Goal: Task Accomplishment & Management: Use online tool/utility

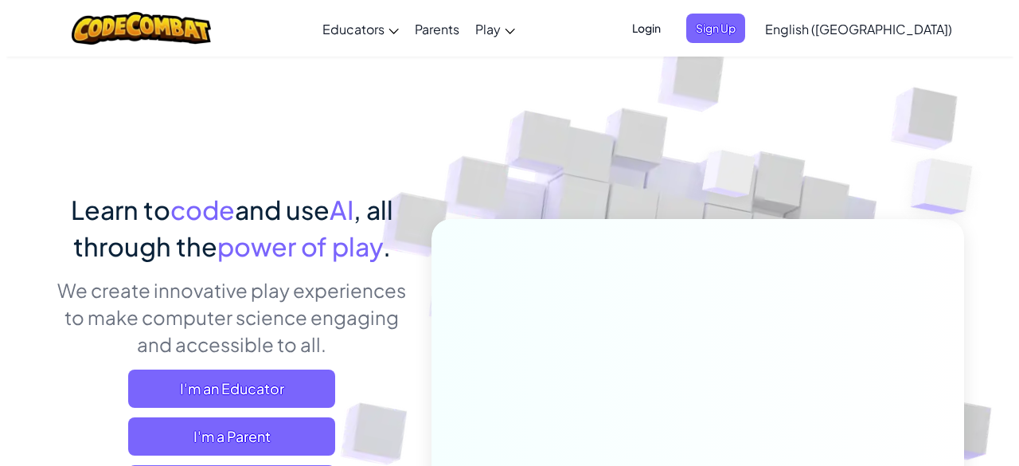
scroll to position [180, 0]
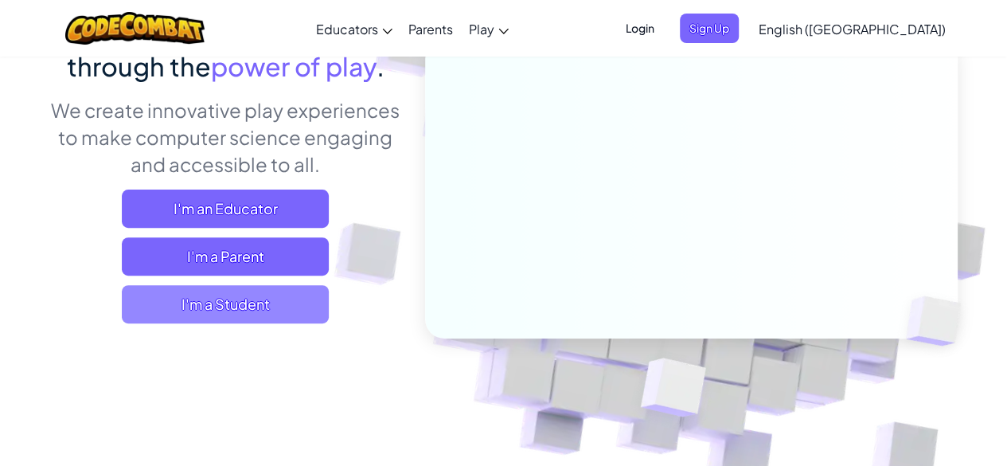
click at [236, 309] on span "I'm a Student" at bounding box center [225, 304] width 207 height 38
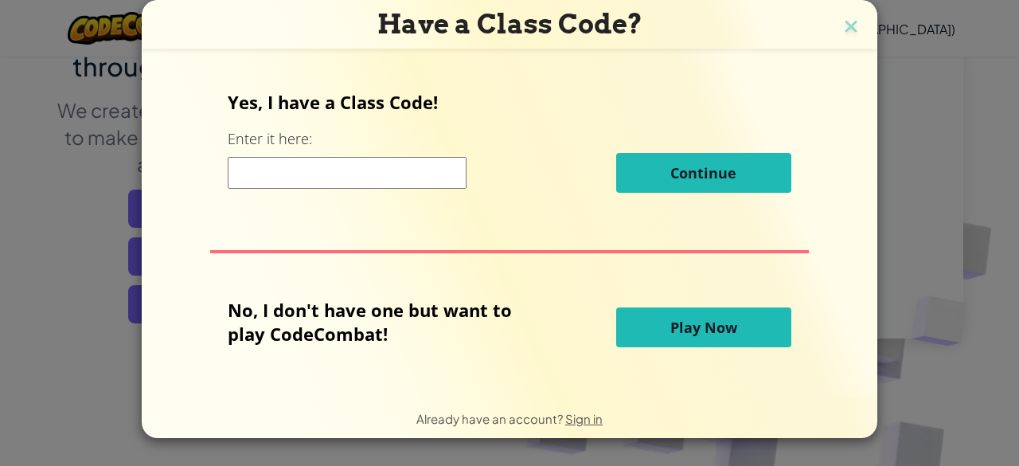
click at [295, 172] on input at bounding box center [347, 173] width 239 height 32
click at [718, 318] on span "Play Now" at bounding box center [703, 327] width 67 height 19
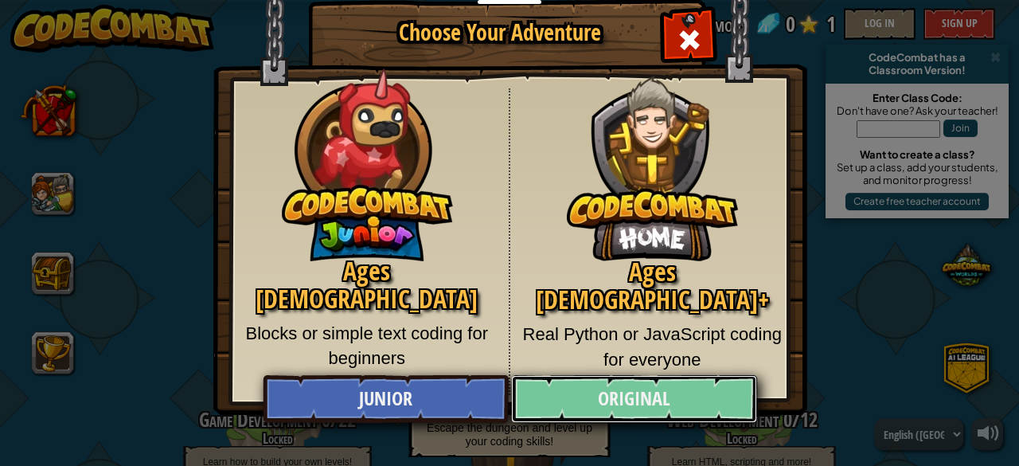
click at [657, 410] on link "Original" at bounding box center [633, 399] width 245 height 48
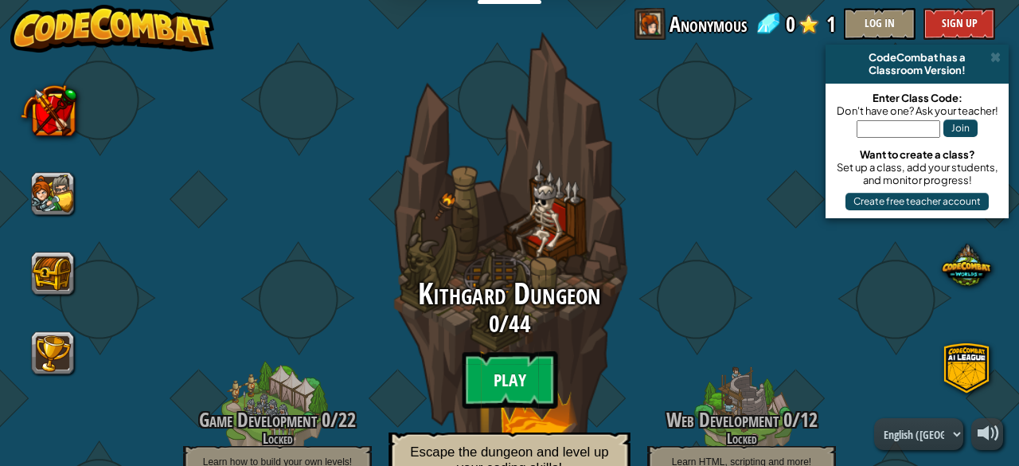
click at [506, 370] on btn "Play" at bounding box center [509, 379] width 95 height 57
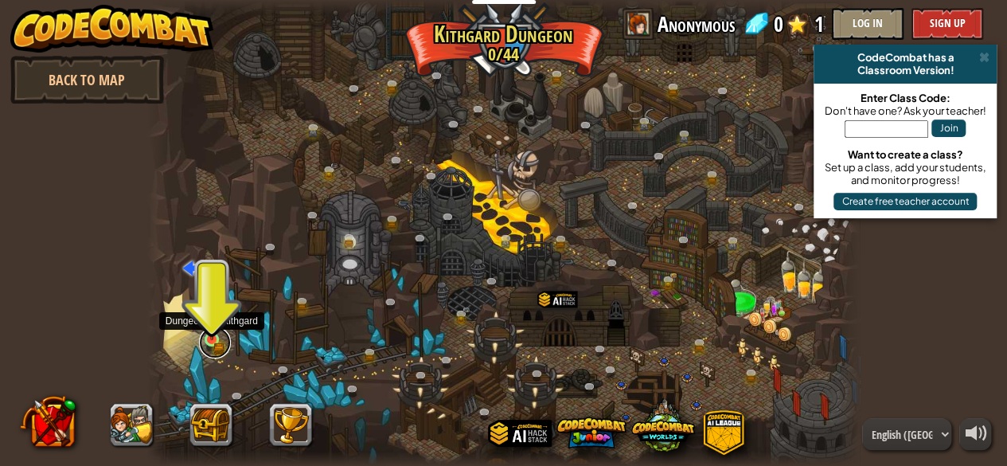
click at [218, 341] on link at bounding box center [215, 342] width 32 height 32
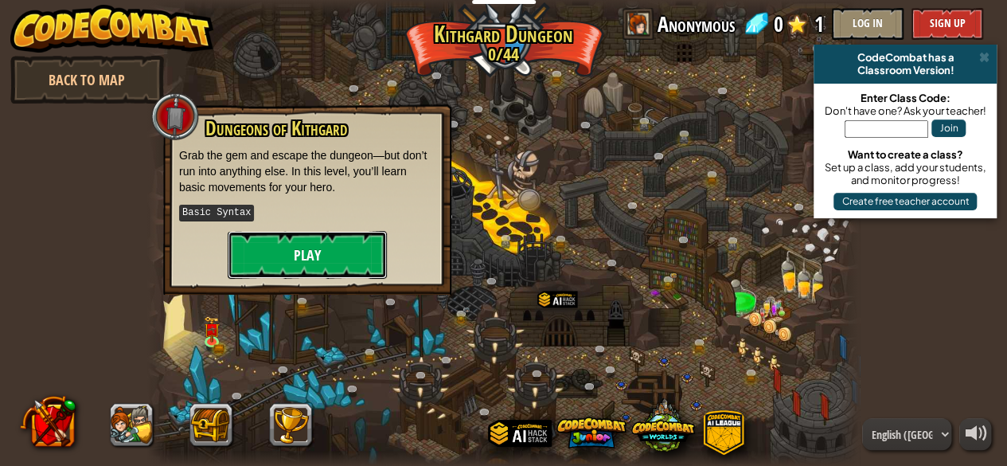
click at [302, 254] on button "Play" at bounding box center [307, 255] width 159 height 48
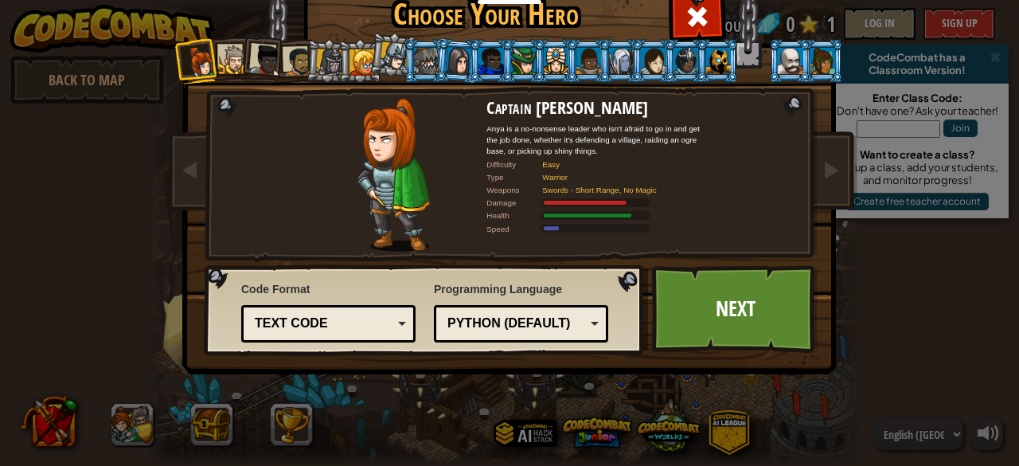
click at [396, 164] on img at bounding box center [393, 175] width 73 height 154
click at [224, 62] on div at bounding box center [233, 59] width 29 height 29
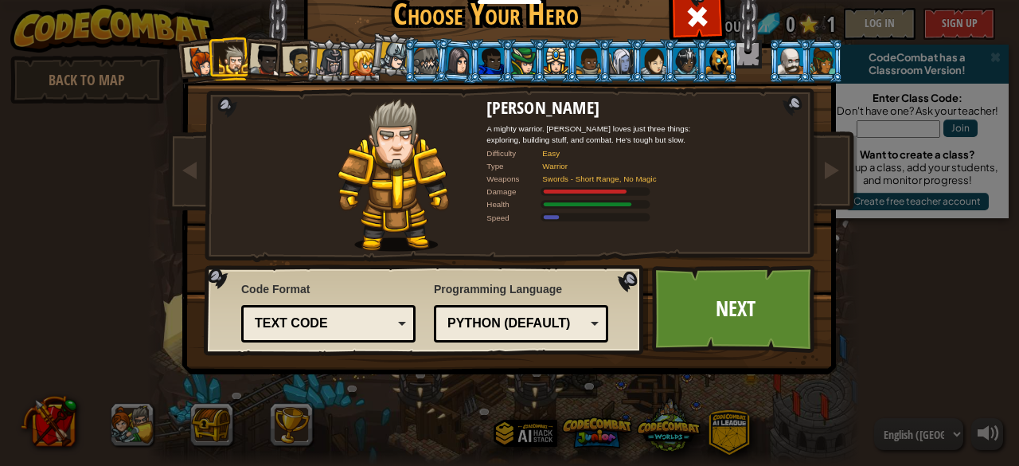
click at [258, 55] on div at bounding box center [266, 61] width 32 height 32
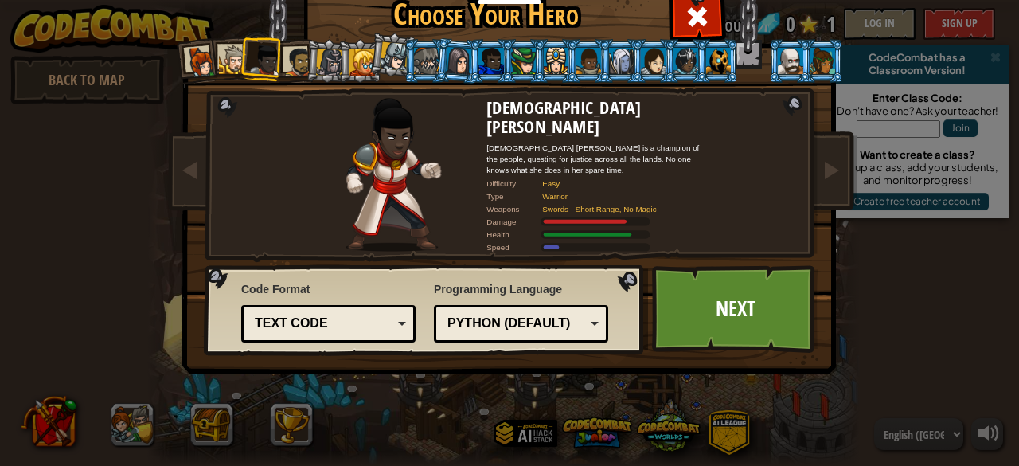
click at [331, 55] on div at bounding box center [329, 62] width 27 height 27
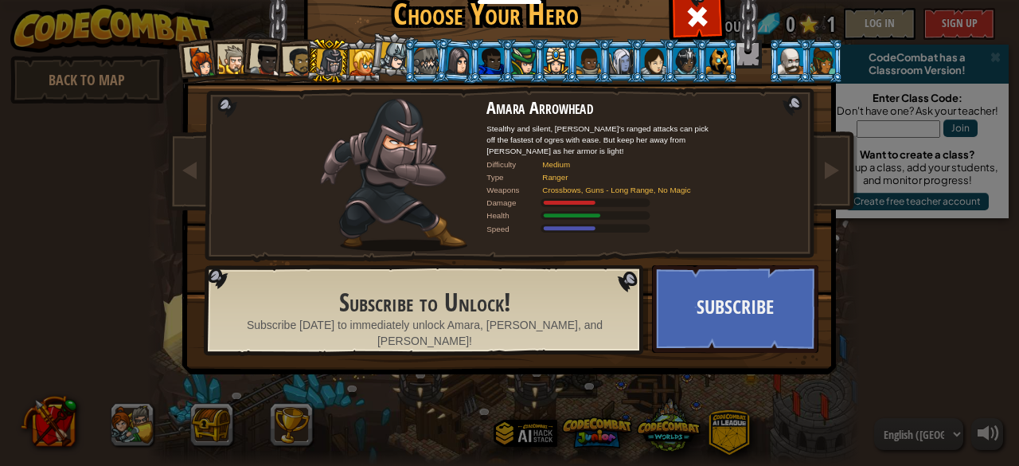
click at [275, 68] on li at bounding box center [263, 58] width 47 height 47
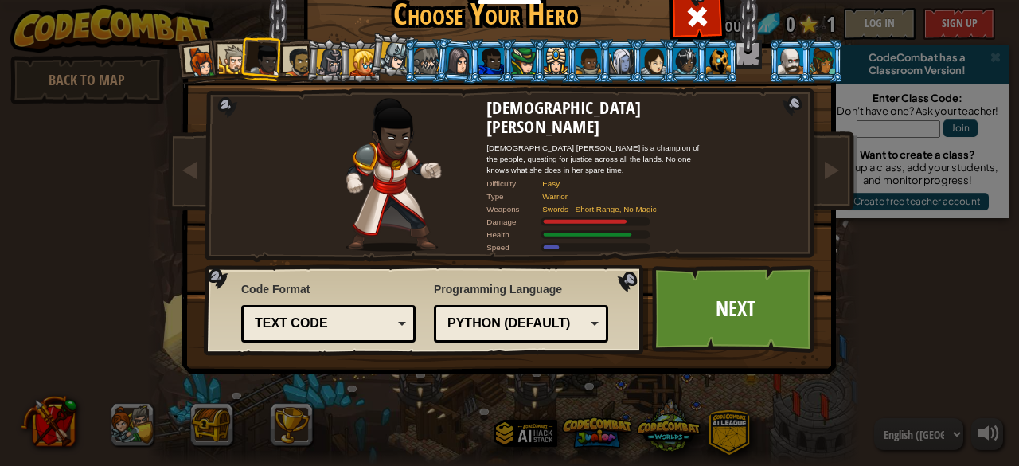
click at [286, 60] on div at bounding box center [297, 61] width 29 height 29
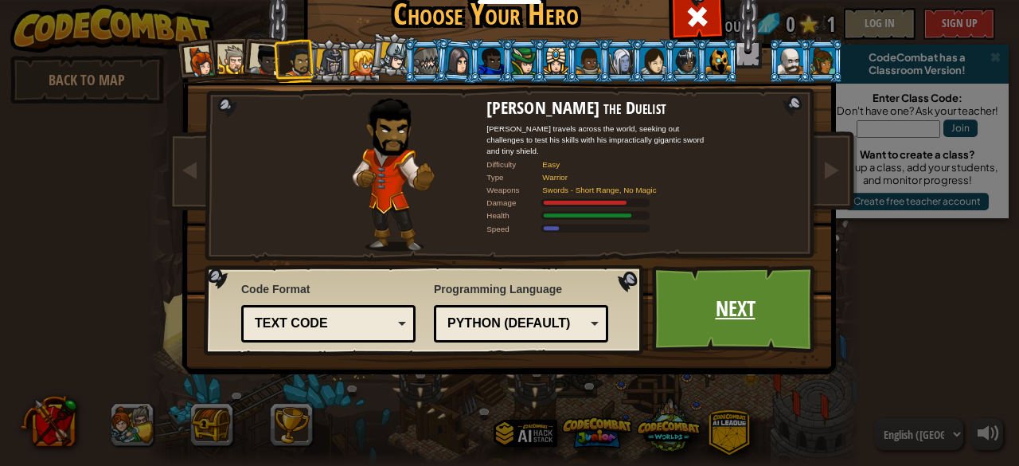
click at [707, 340] on link "Next" at bounding box center [735, 309] width 166 height 88
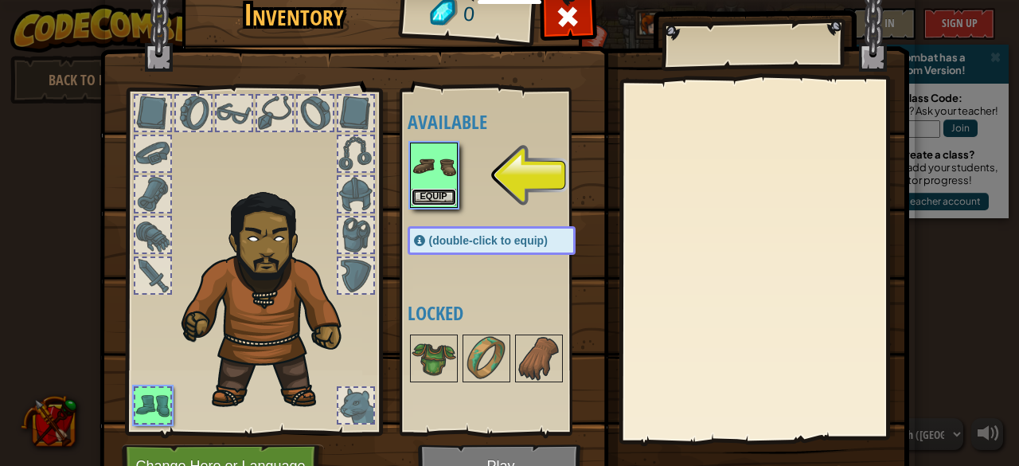
click at [442, 189] on button "Equip" at bounding box center [433, 197] width 45 height 17
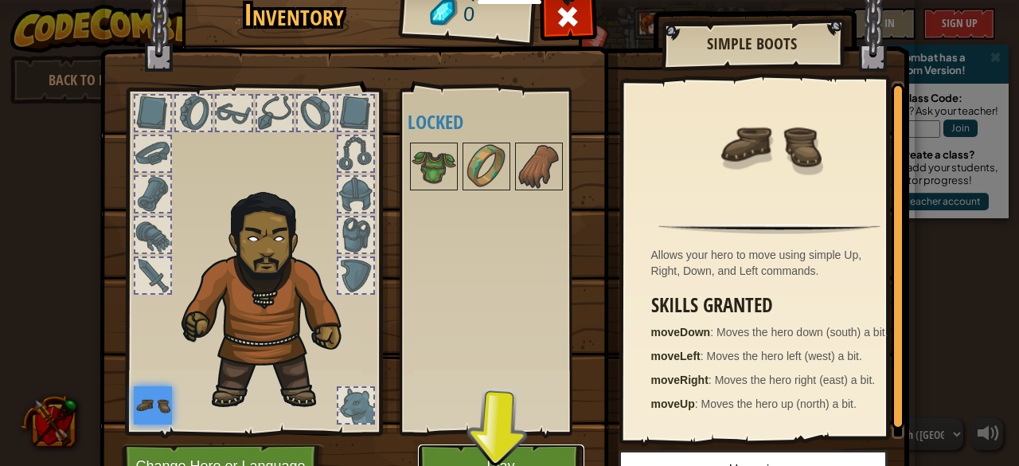
click at [474, 450] on button "Play" at bounding box center [501, 466] width 166 height 44
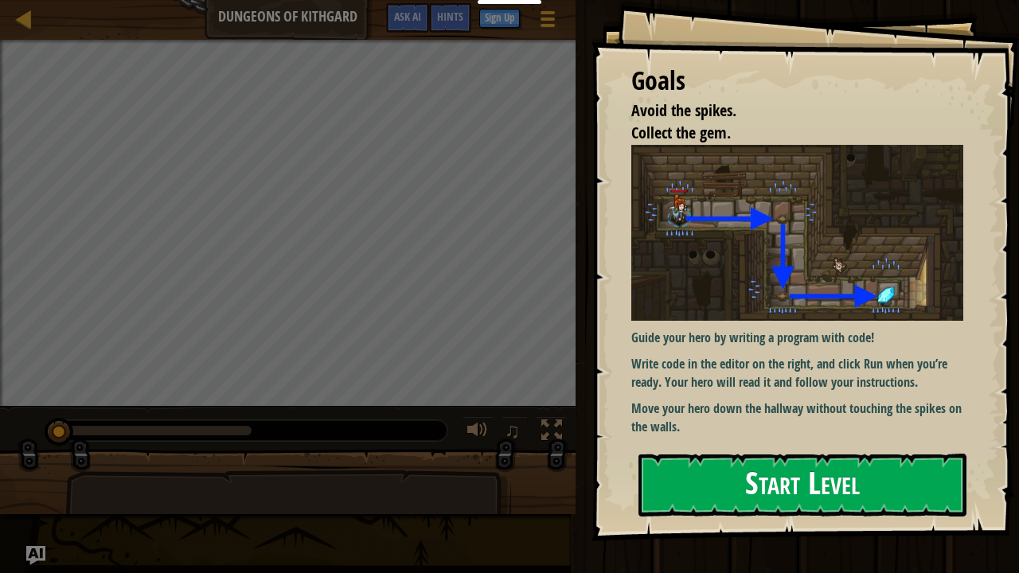
click at [744, 465] on button "Start Level" at bounding box center [802, 485] width 328 height 63
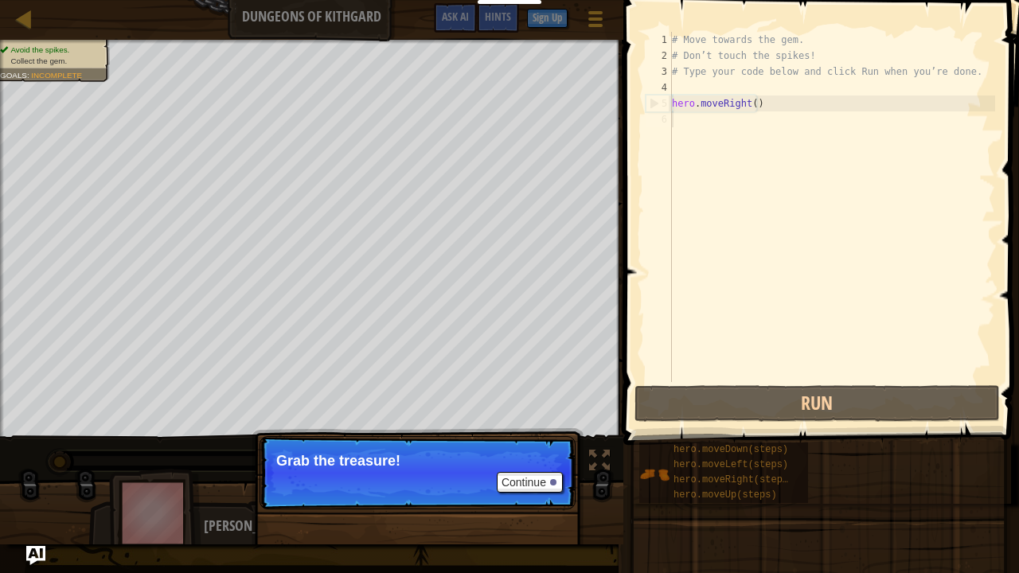
click at [372, 449] on p "Continue Grab the treasure!" at bounding box center [417, 472] width 316 height 73
click at [524, 465] on button "Continue" at bounding box center [530, 482] width 66 height 21
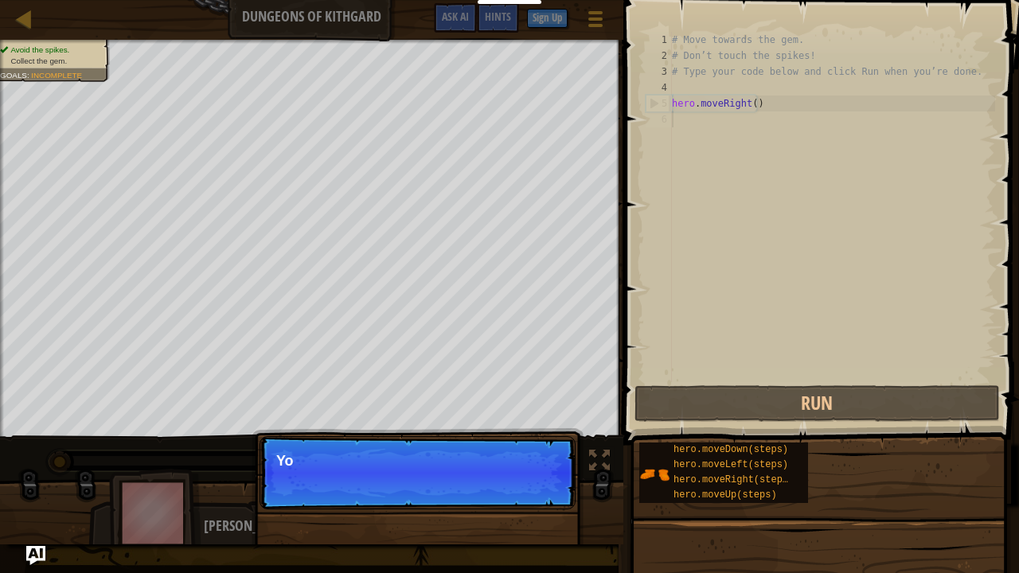
scroll to position [7, 0]
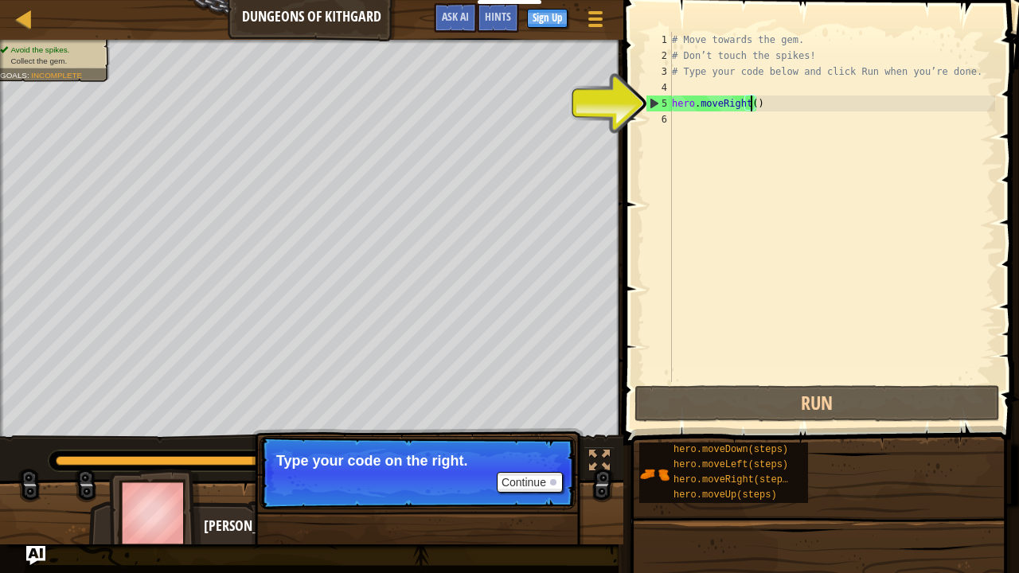
click at [748, 103] on div "# Move towards the gem. # Don’t touch the spikes! # Type your code below and cl…" at bounding box center [831, 223] width 326 height 382
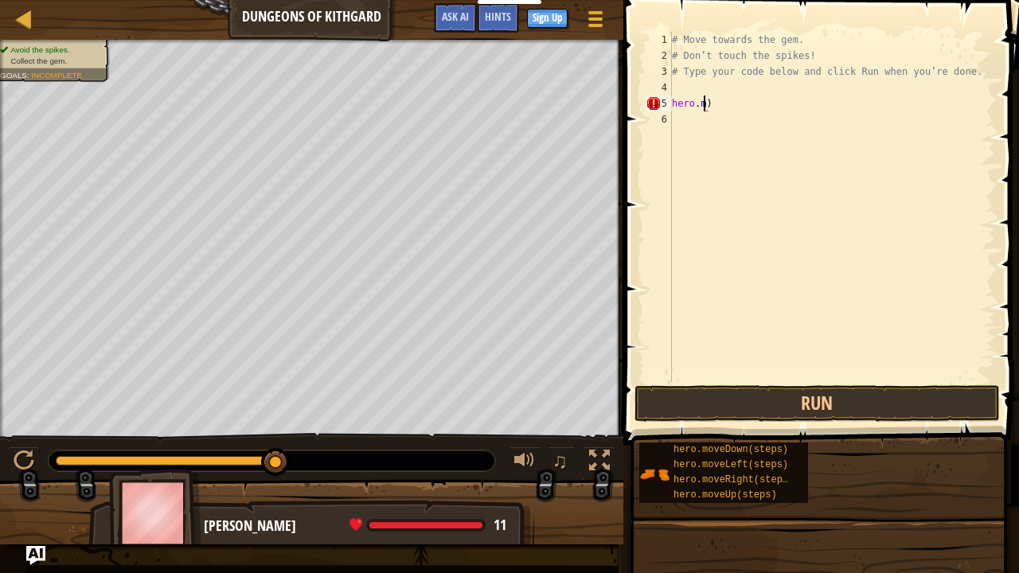
scroll to position [7, 2]
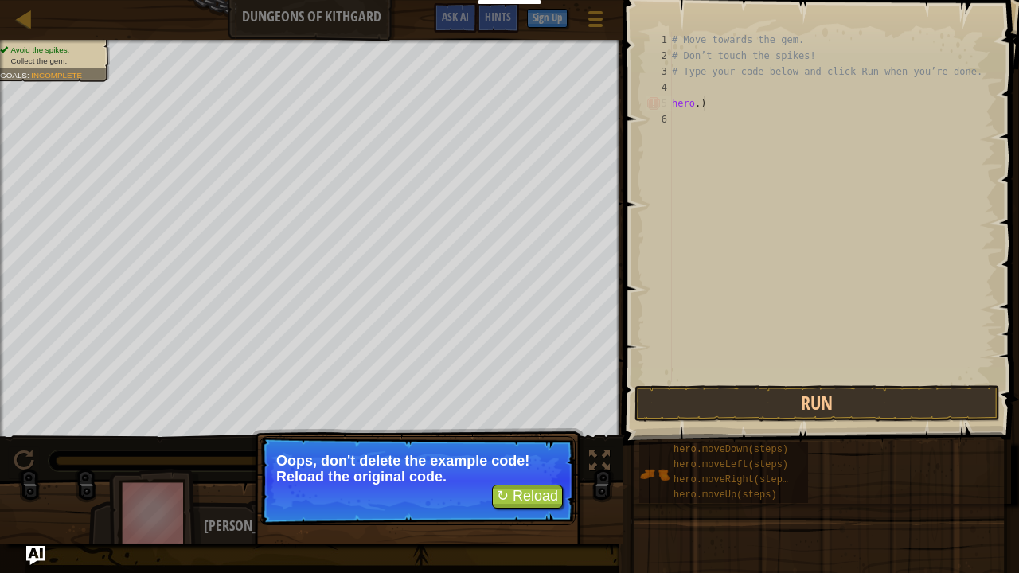
type textarea "hero.)"
click at [525, 465] on button "↻ Reload" at bounding box center [527, 497] width 71 height 24
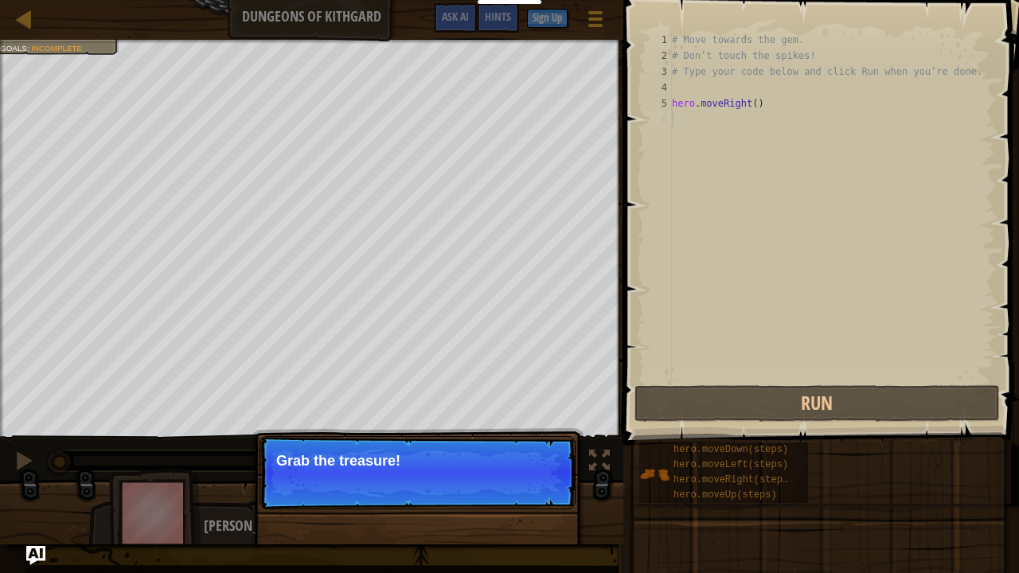
click at [251, 465] on div "Continue Grab the treasure!" at bounding box center [417, 554] width 332 height 236
click at [386, 453] on p "Grab the treasure!" at bounding box center [417, 461] width 283 height 16
click at [519, 465] on button "Continue" at bounding box center [530, 482] width 66 height 21
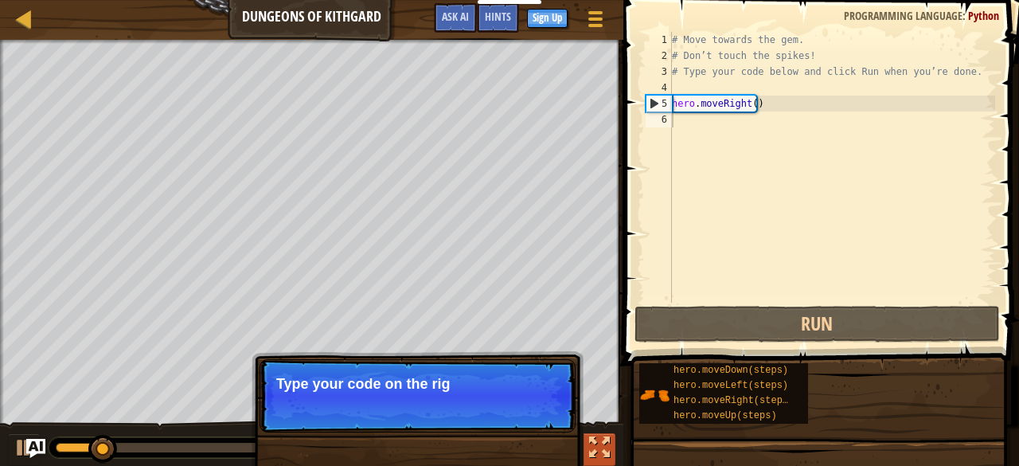
click at [596, 445] on div at bounding box center [599, 447] width 21 height 21
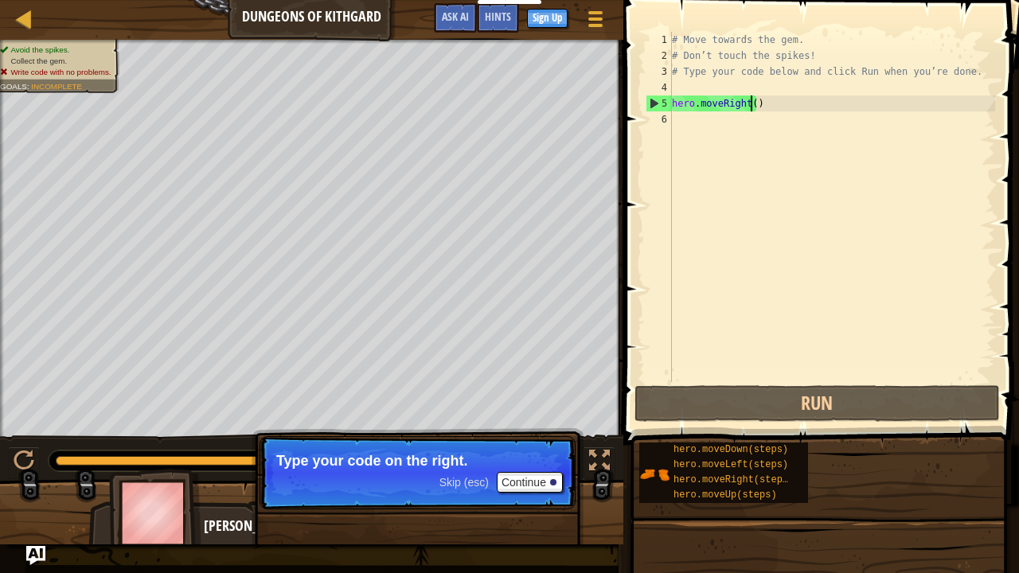
click at [749, 105] on div "# Move towards the gem. # Don’t touch the spikes! # Type your code below and cl…" at bounding box center [831, 223] width 326 height 382
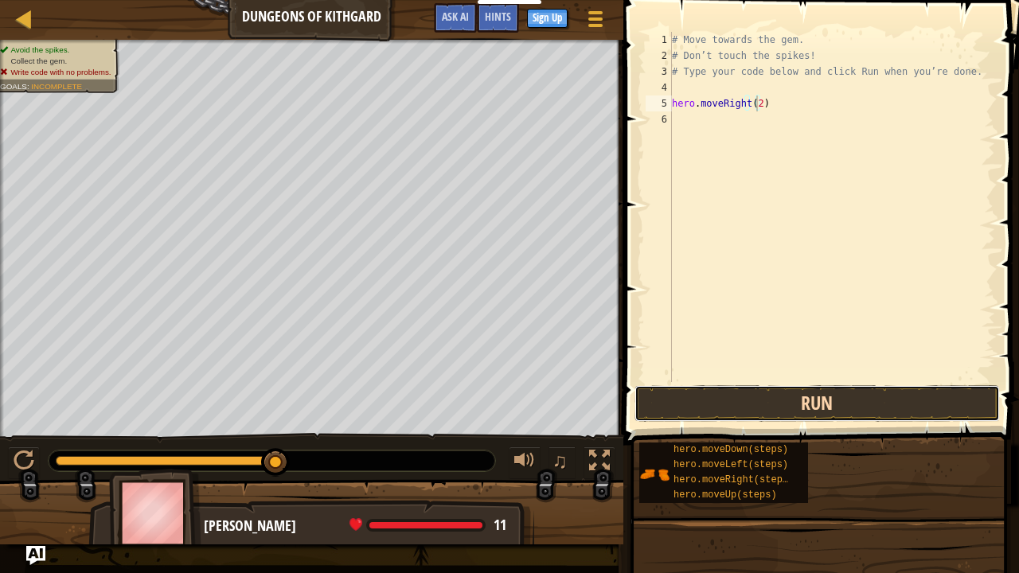
click at [789, 408] on button "Run" at bounding box center [816, 403] width 365 height 37
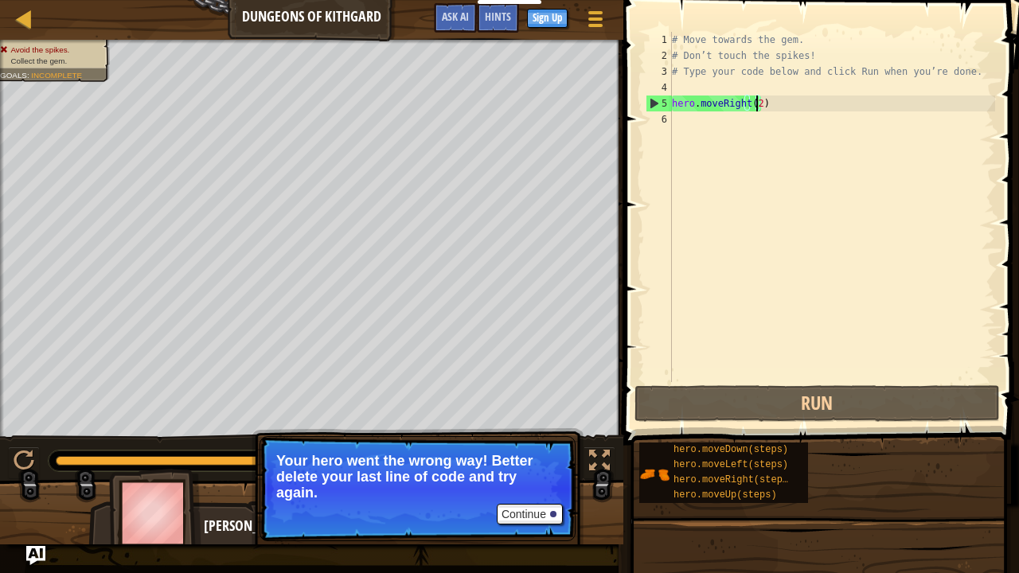
click at [754, 101] on div "# Move towards the gem. # Don’t touch the spikes! # Type your code below and cl…" at bounding box center [831, 223] width 326 height 382
type textarea "hero.moveRight()"
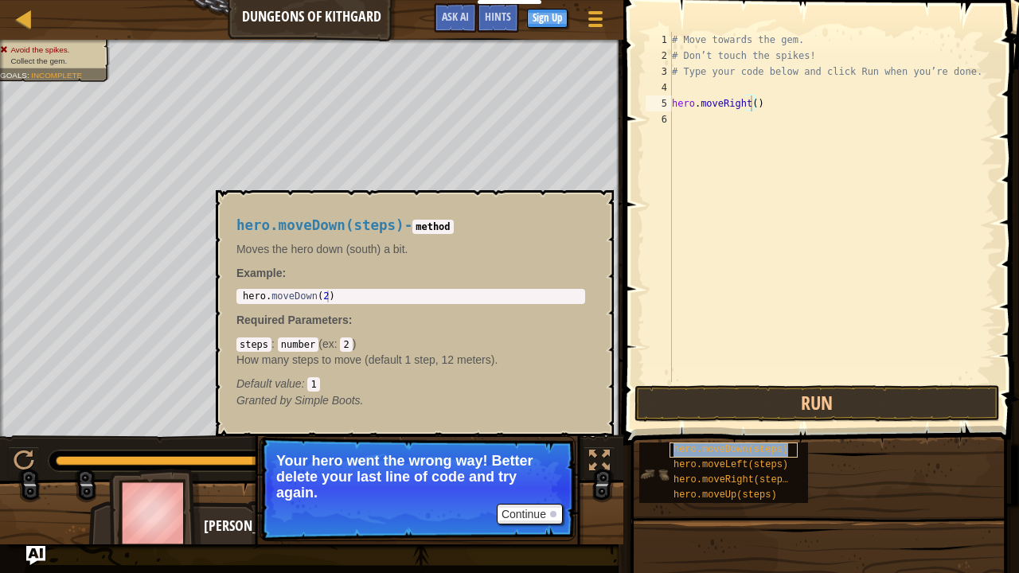
click at [720, 453] on span "hero.moveDown(steps)" at bounding box center [730, 449] width 115 height 11
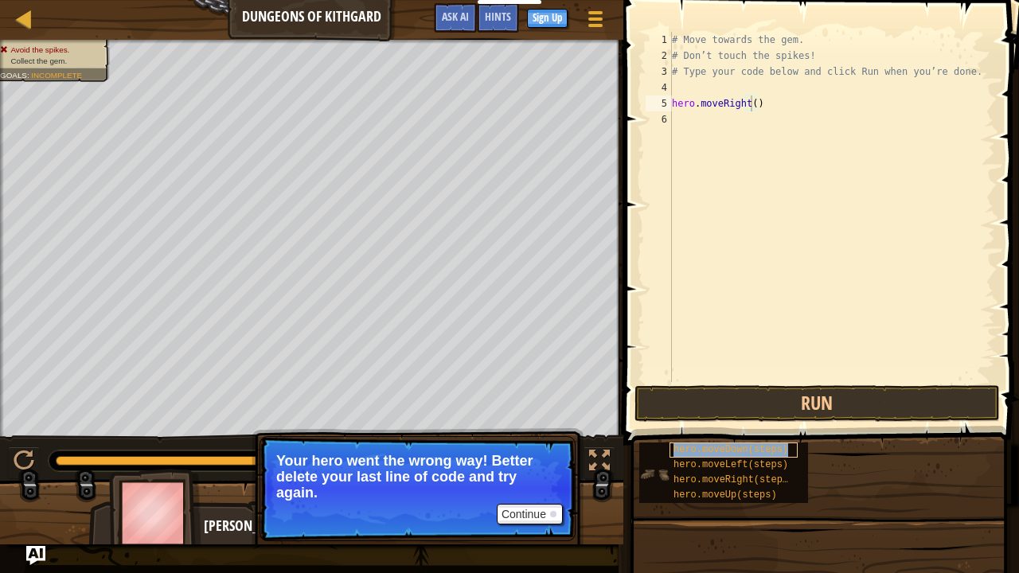
click at [720, 453] on span "hero.moveDown(steps)" at bounding box center [730, 449] width 115 height 11
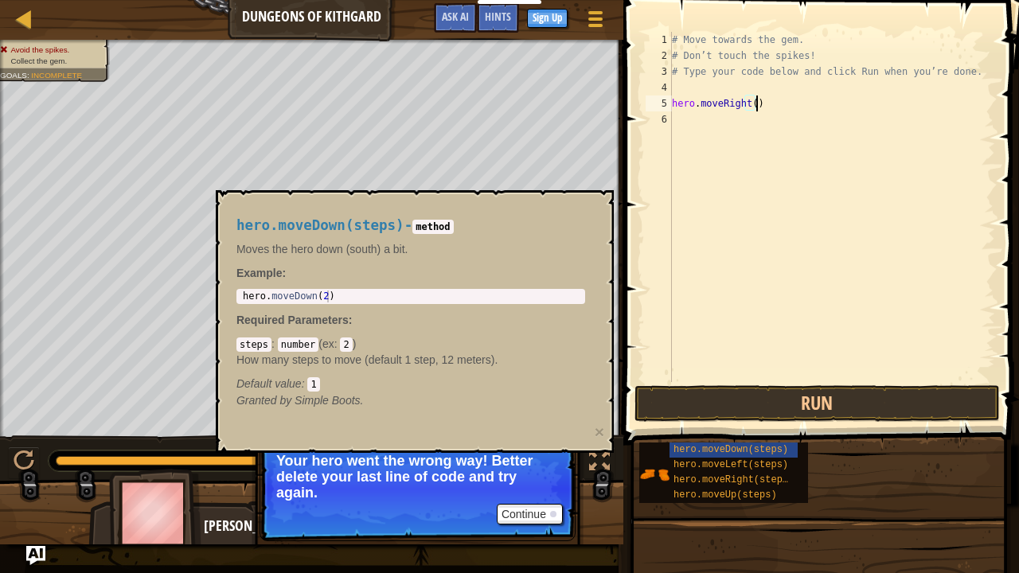
click at [758, 107] on div "# Move towards the gem. # Don’t touch the spikes! # Type your code below and cl…" at bounding box center [831, 223] width 326 height 382
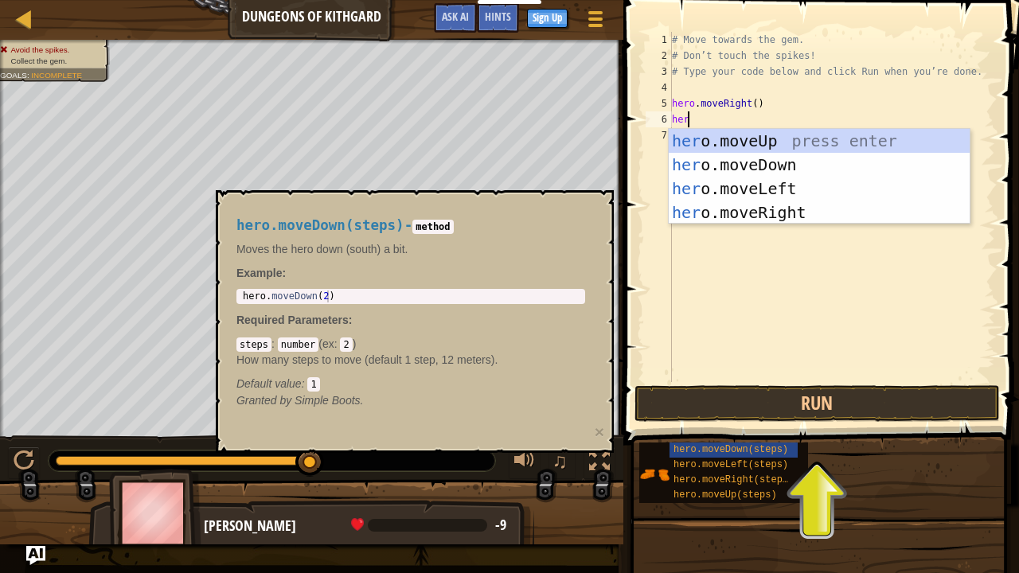
scroll to position [7, 1]
type textarea "hero."
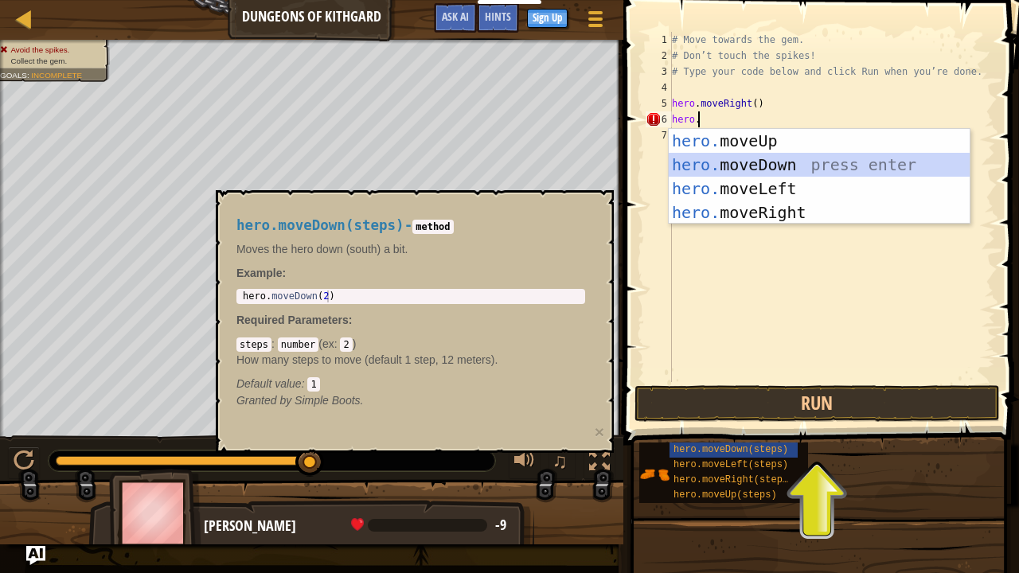
scroll to position [7, 0]
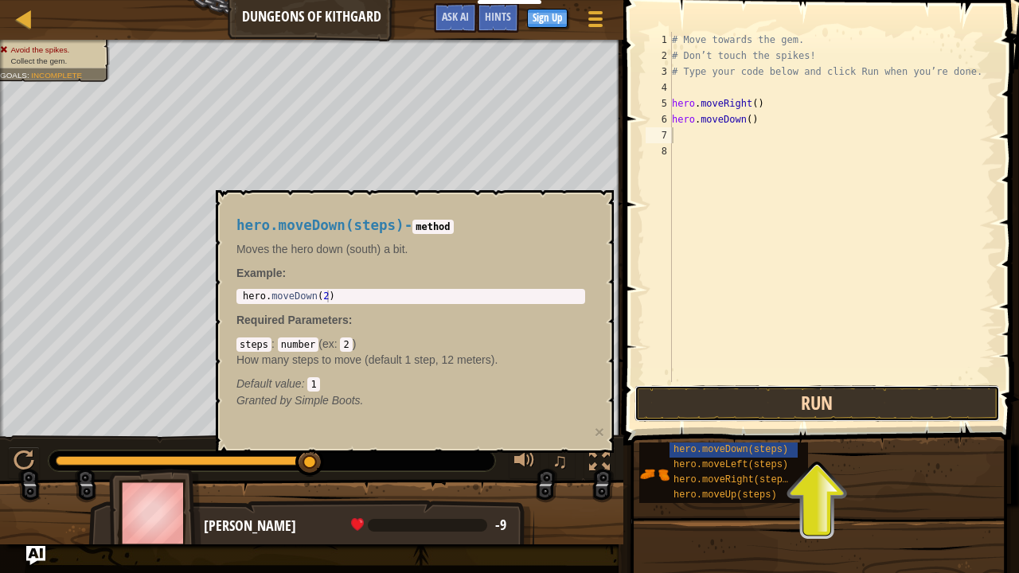
click at [734, 407] on button "Run" at bounding box center [816, 403] width 365 height 37
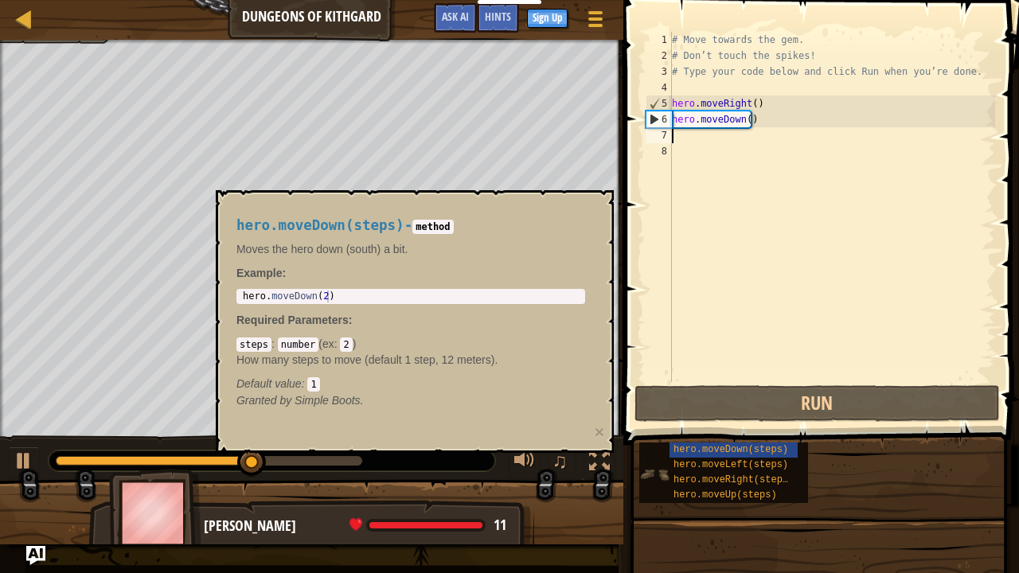
click at [805, 465] on div "hero.moveDown(steps) hero.moveLeft(steps) hero.moveRight(steps) hero.moveUp(ste…" at bounding box center [723, 472] width 169 height 60
click at [750, 465] on span "hero.moveLeft(steps)" at bounding box center [730, 464] width 115 height 11
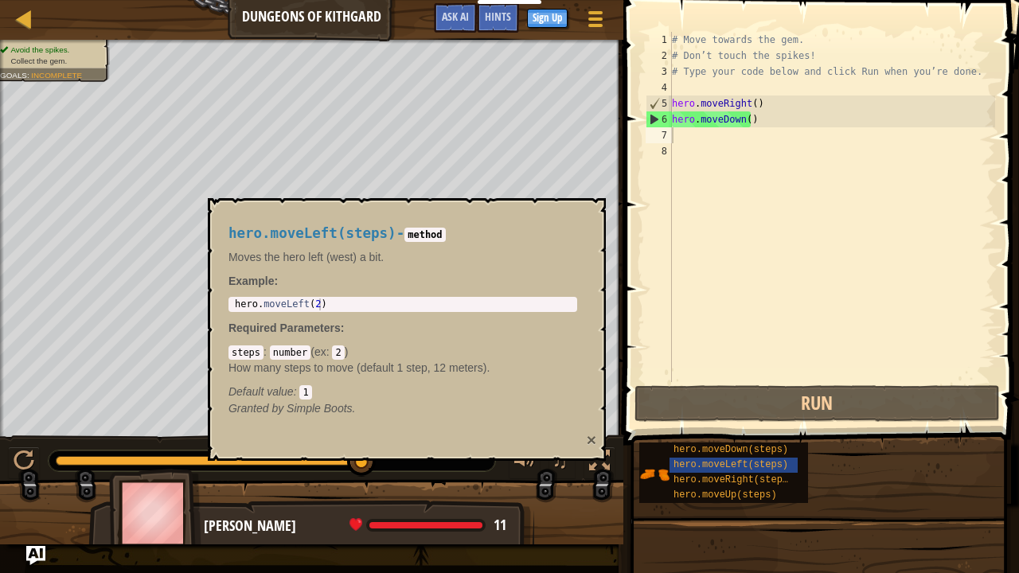
click at [590, 437] on button "×" at bounding box center [591, 439] width 10 height 17
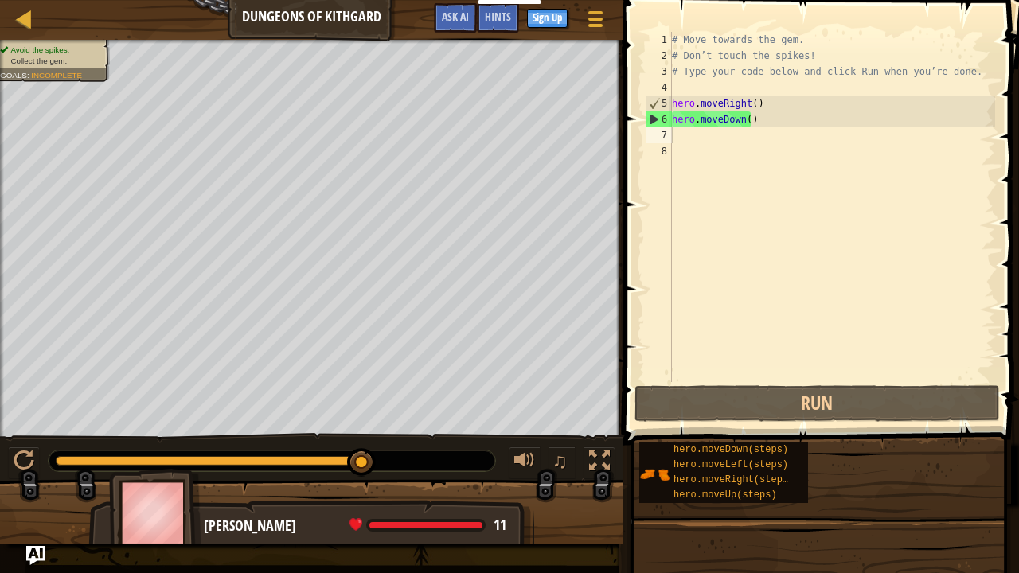
click at [680, 137] on div "# Move towards the gem. # Don’t touch the spikes! # Type your code below and cl…" at bounding box center [831, 223] width 326 height 382
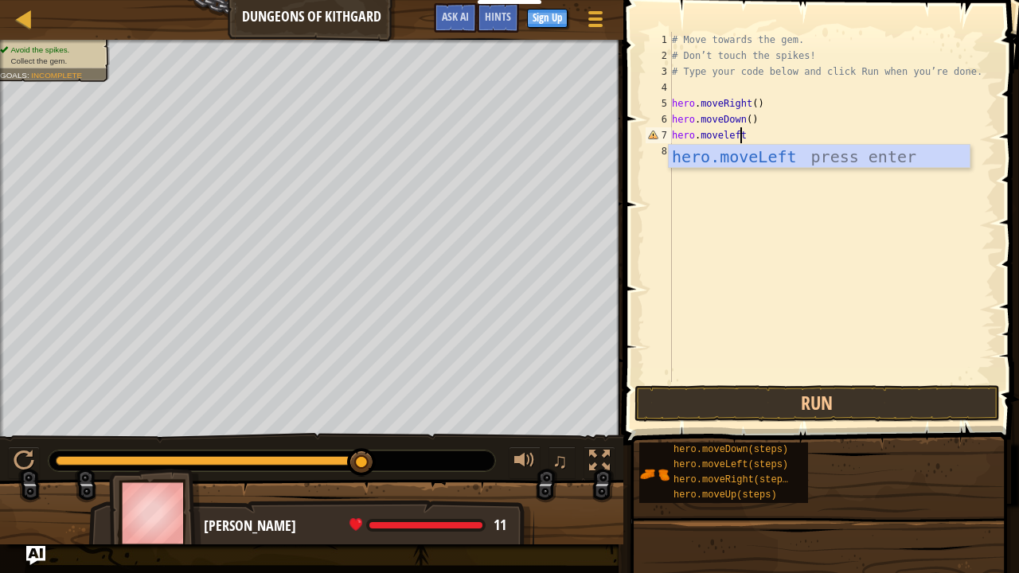
scroll to position [7, 6]
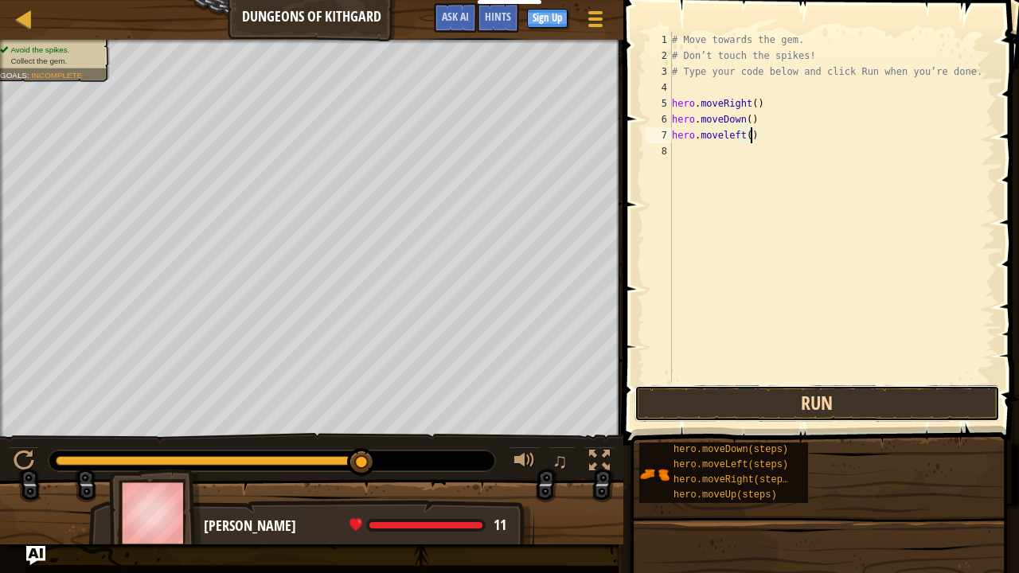
click at [742, 395] on button "Run" at bounding box center [816, 403] width 365 height 37
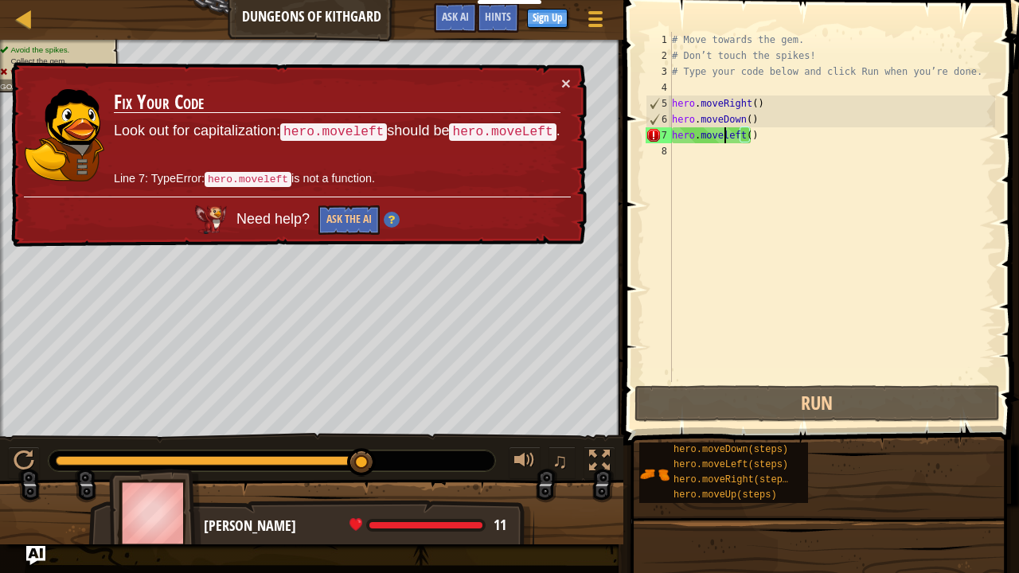
click at [723, 132] on div "# Move towards the gem. # Don’t touch the spikes! # Type your code below and cl…" at bounding box center [831, 223] width 326 height 382
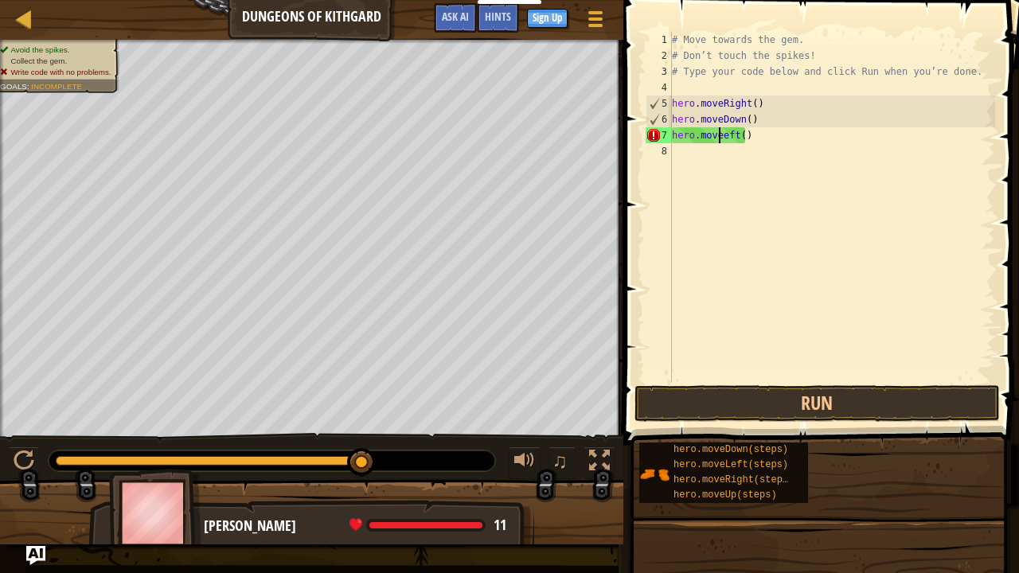
scroll to position [7, 5]
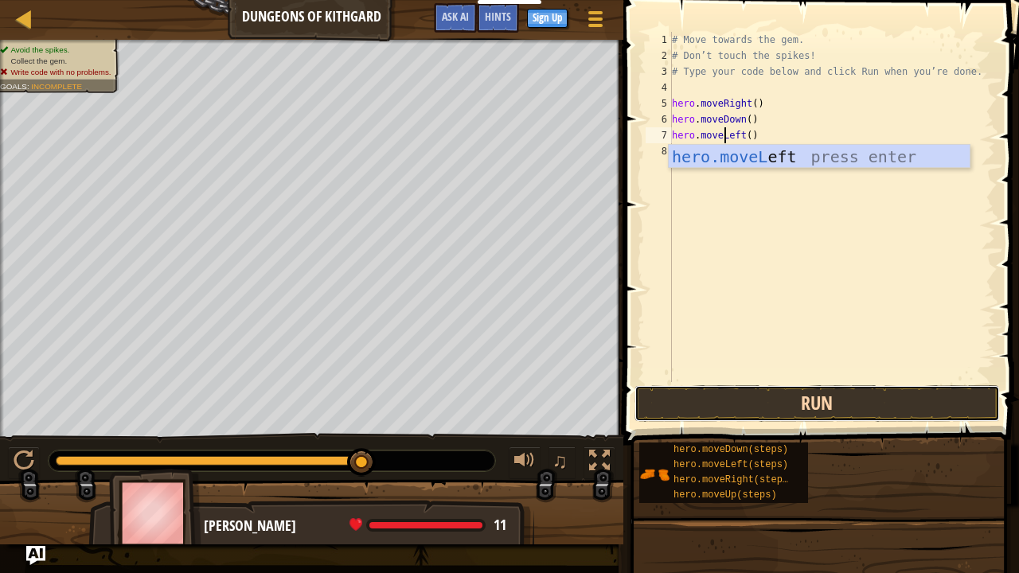
click at [758, 409] on button "Run" at bounding box center [816, 403] width 365 height 37
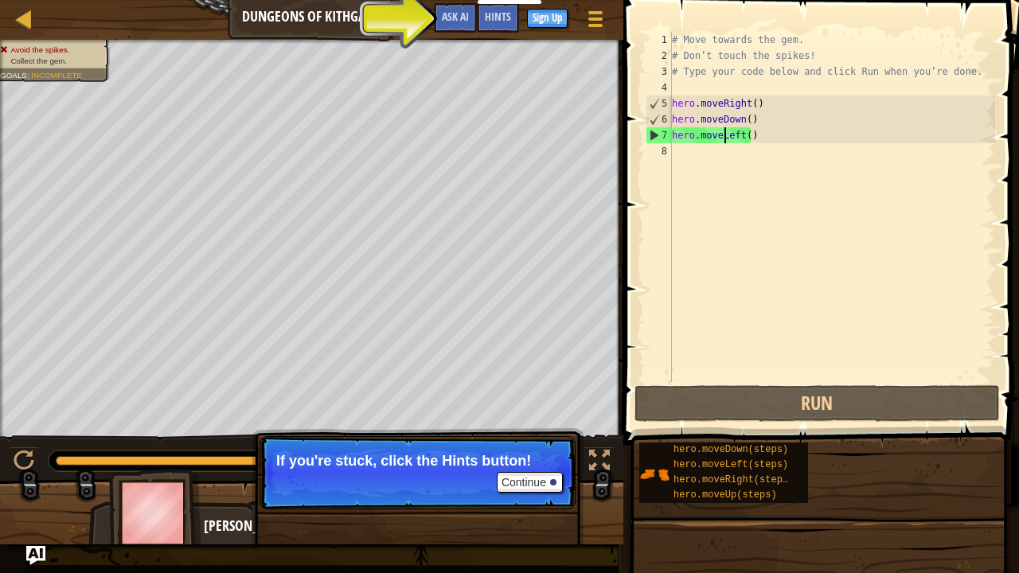
click at [738, 137] on div "# Move towards the gem. # Don’t touch the spikes! # Type your code below and cl…" at bounding box center [831, 223] width 326 height 382
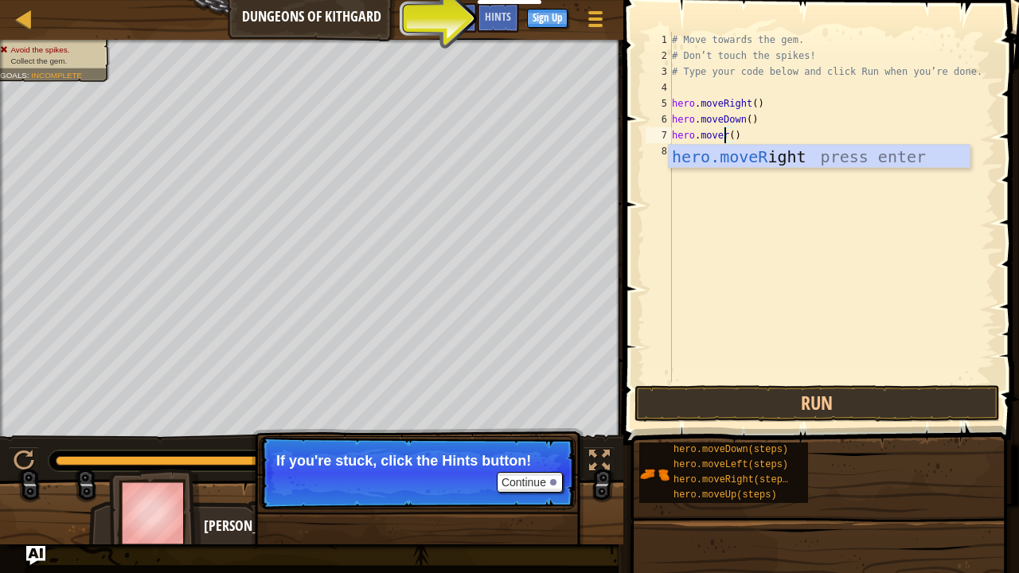
scroll to position [7, 4]
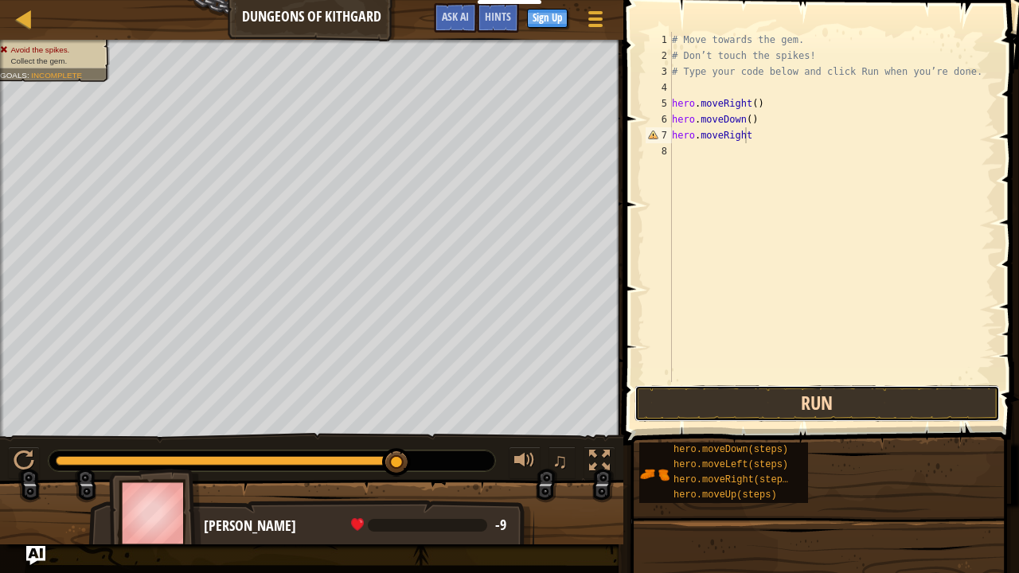
click at [732, 409] on button "Run" at bounding box center [816, 403] width 365 height 37
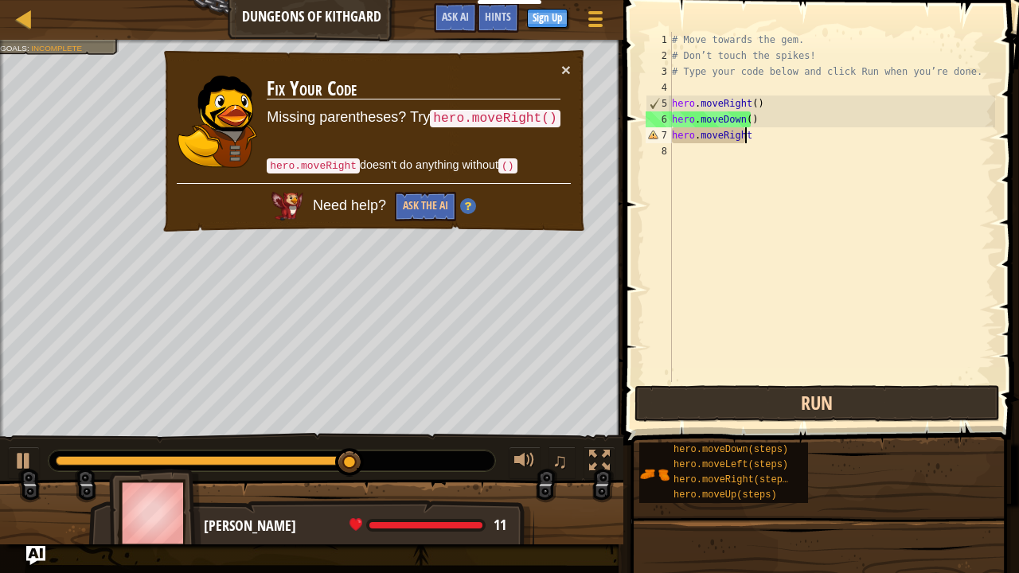
scroll to position [7, 6]
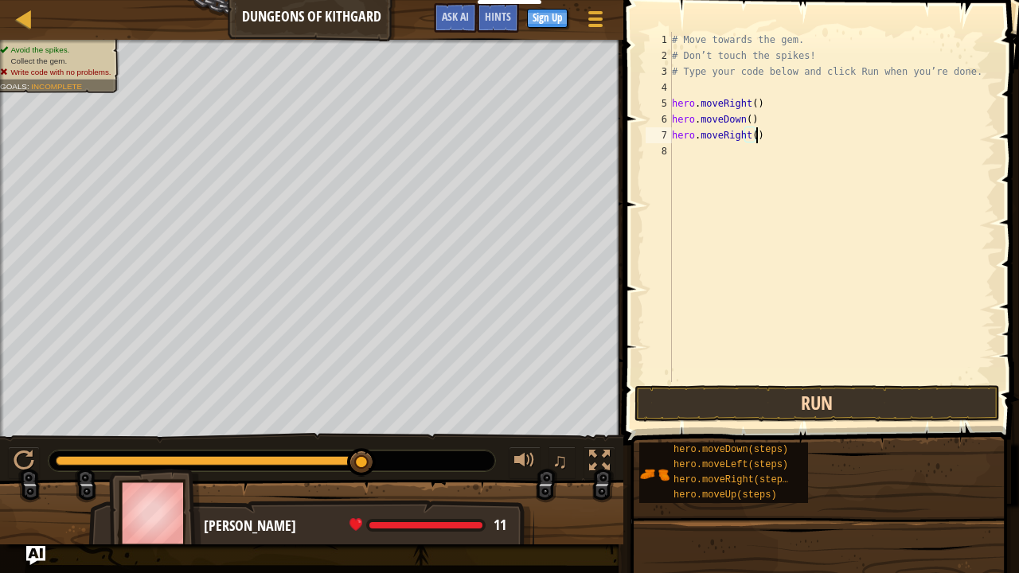
type textarea "hero.moveRight()"
click at [732, 409] on button "Run" at bounding box center [816, 403] width 365 height 37
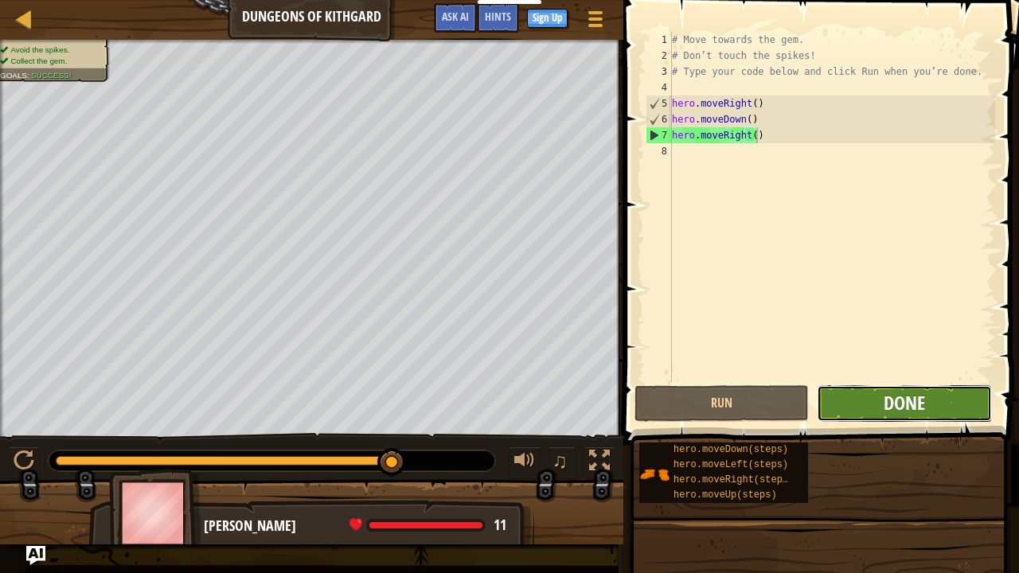
click at [886, 407] on span "Done" at bounding box center [903, 402] width 41 height 25
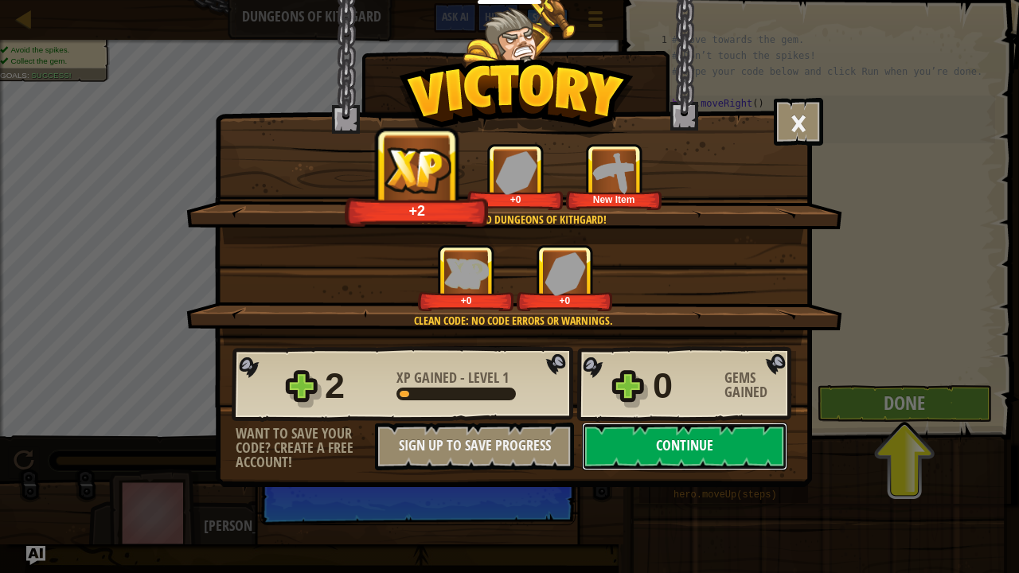
click at [652, 449] on button "Continue" at bounding box center [684, 447] width 205 height 48
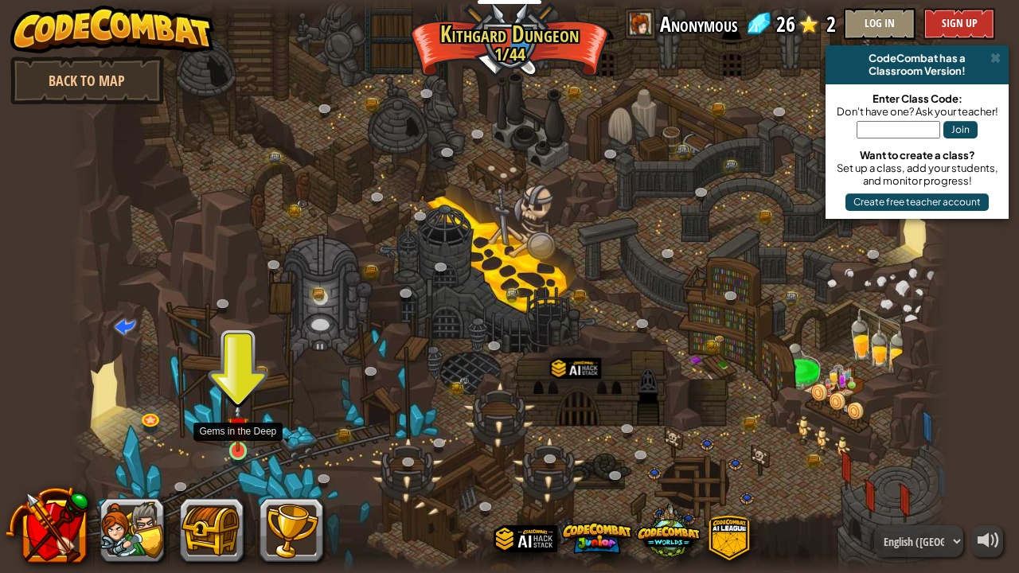
click at [231, 445] on img at bounding box center [237, 427] width 21 height 49
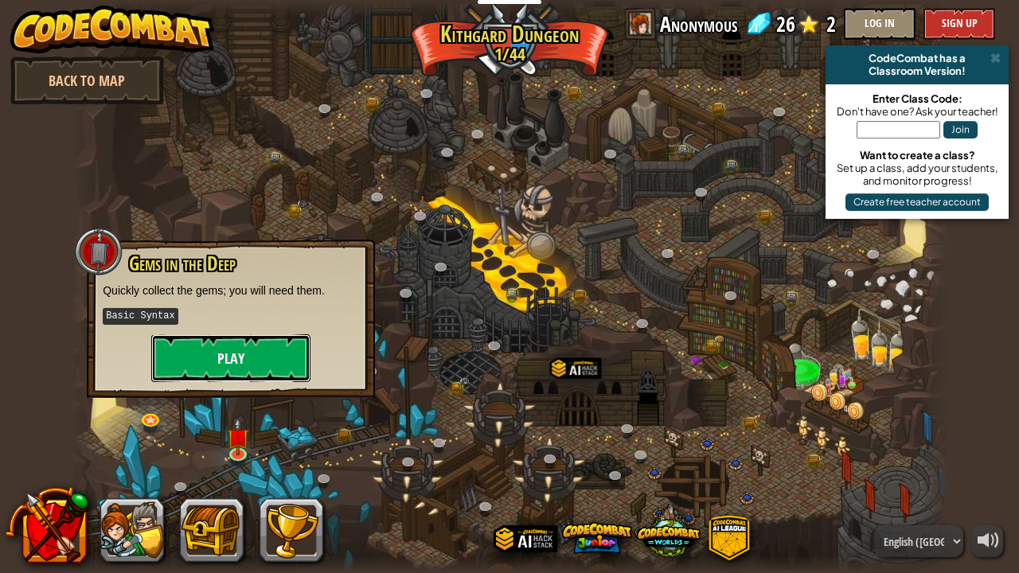
click at [220, 364] on button "Play" at bounding box center [230, 358] width 159 height 48
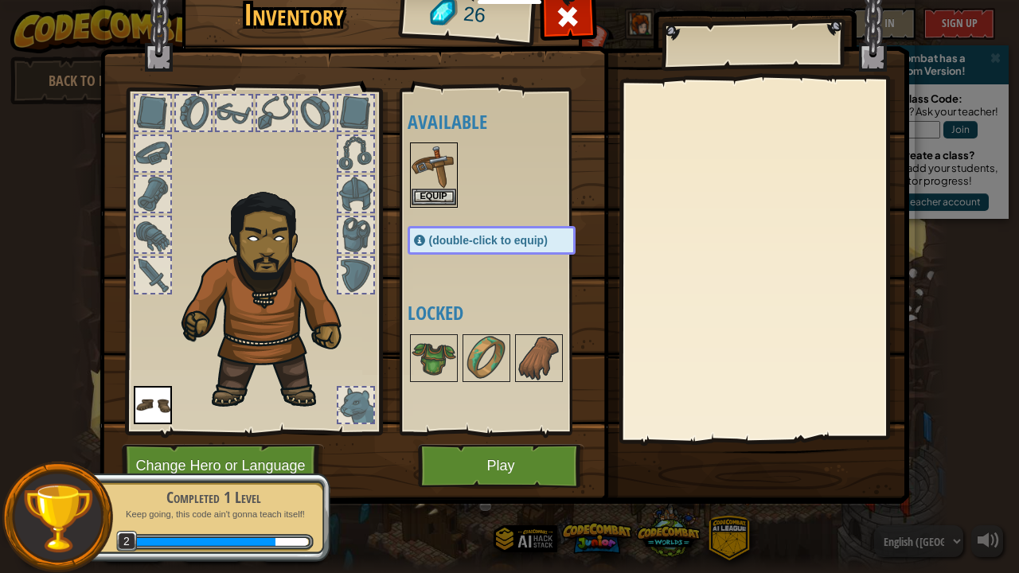
drag, startPoint x: 220, startPoint y: 364, endPoint x: 433, endPoint y: 196, distance: 271.3
click at [433, 196] on div "Inventory 26 Available Equip Equip (double-click to equip) Locked Equip Unequip…" at bounding box center [509, 242] width 809 height 525
click at [433, 196] on button "Equip" at bounding box center [433, 197] width 45 height 17
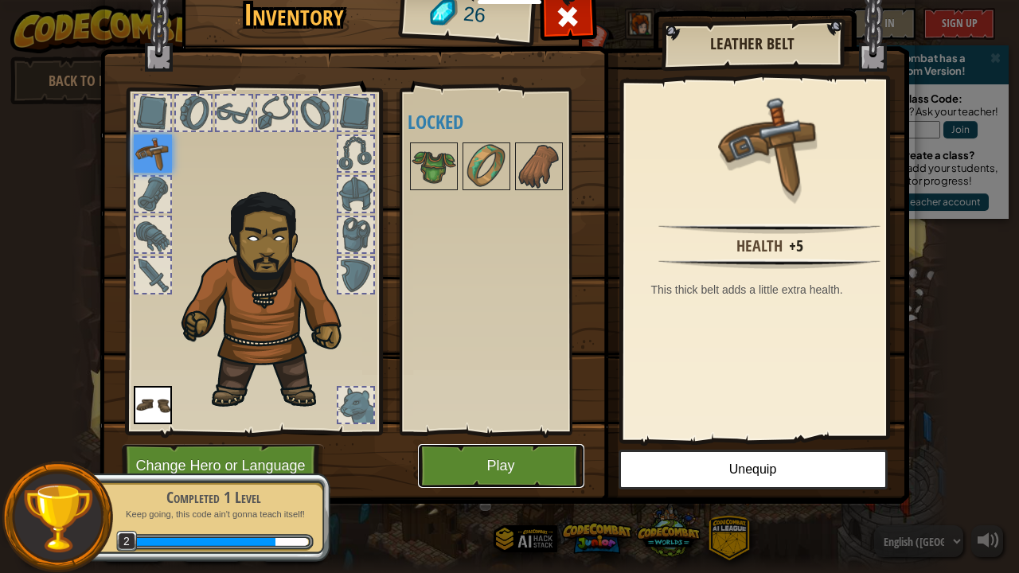
click at [524, 465] on button "Play" at bounding box center [501, 466] width 166 height 44
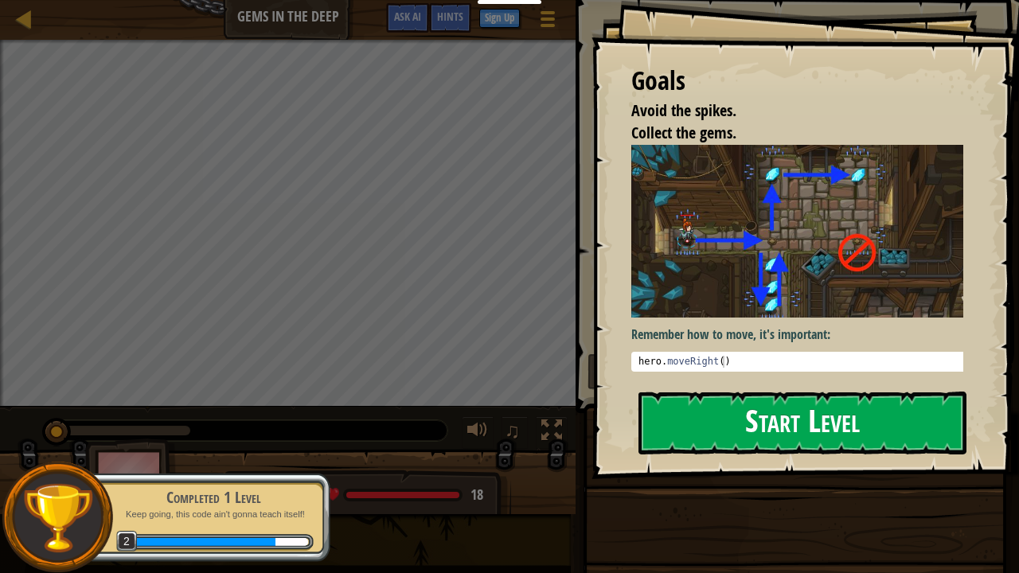
click at [861, 282] on div "Goals Avoid the spikes. Collect the gems. Remember how to move, it's important:…" at bounding box center [804, 239] width 427 height 479
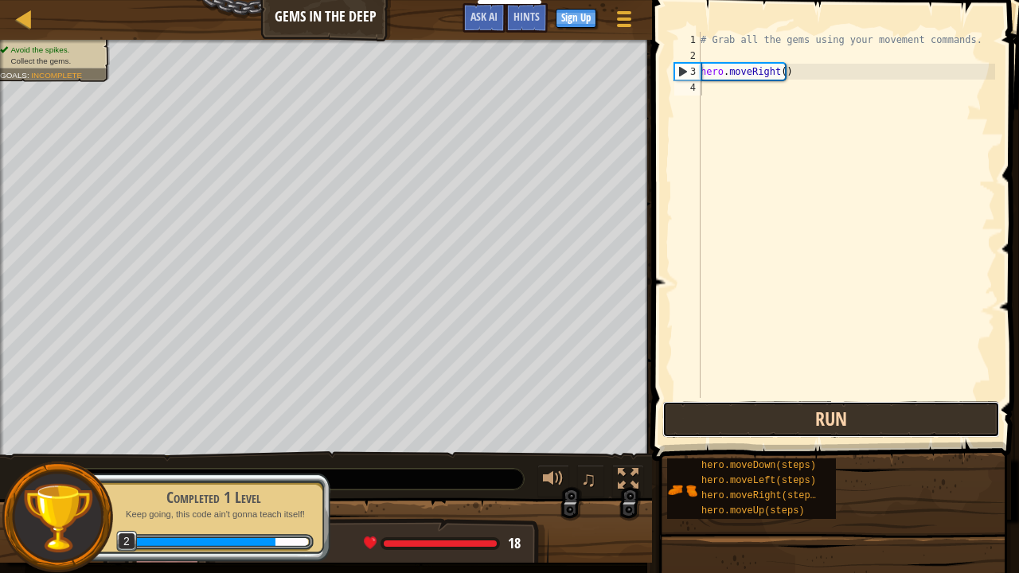
click at [717, 427] on button "Run" at bounding box center [830, 419] width 337 height 37
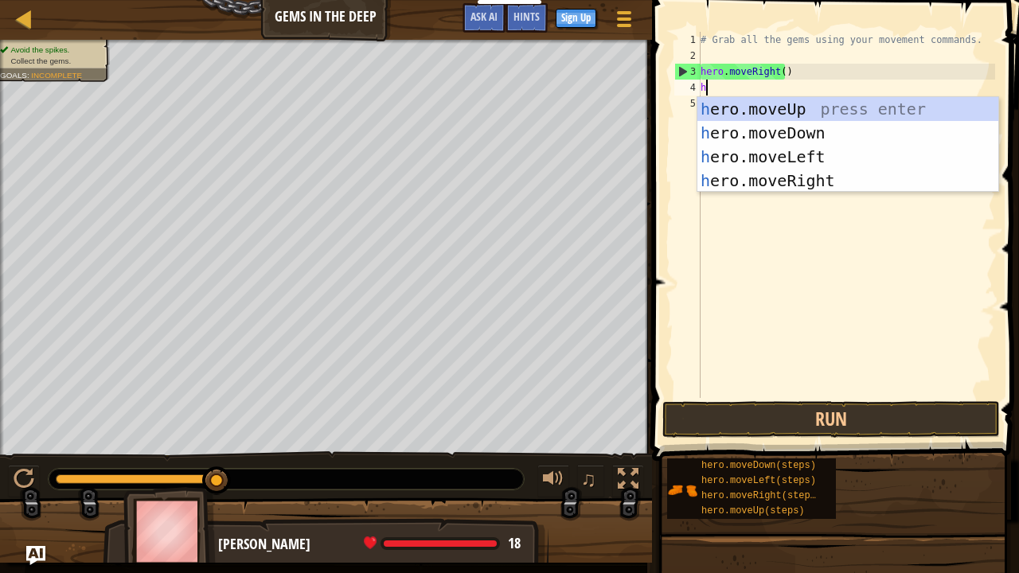
scroll to position [7, 0]
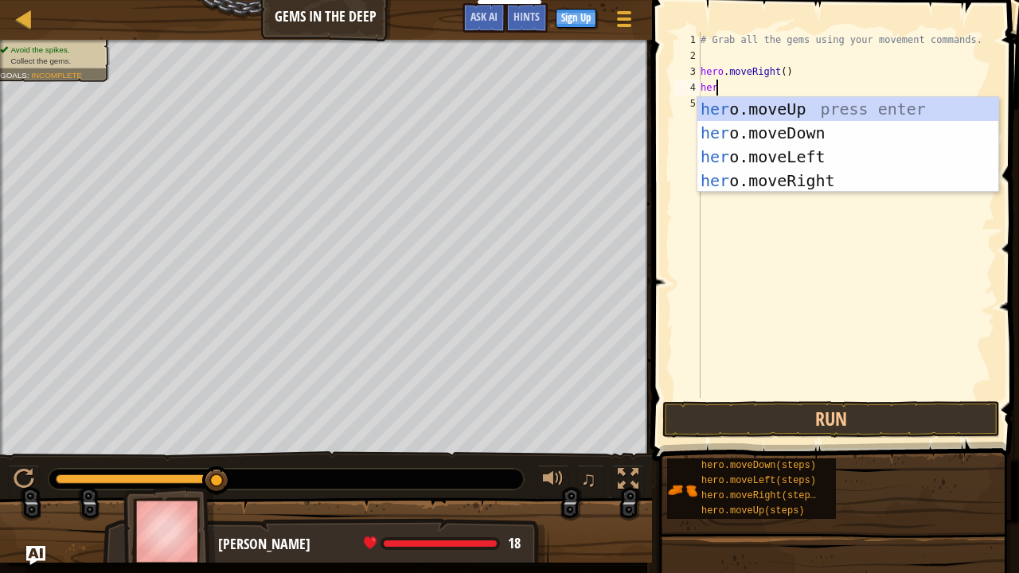
type textarea "hero"
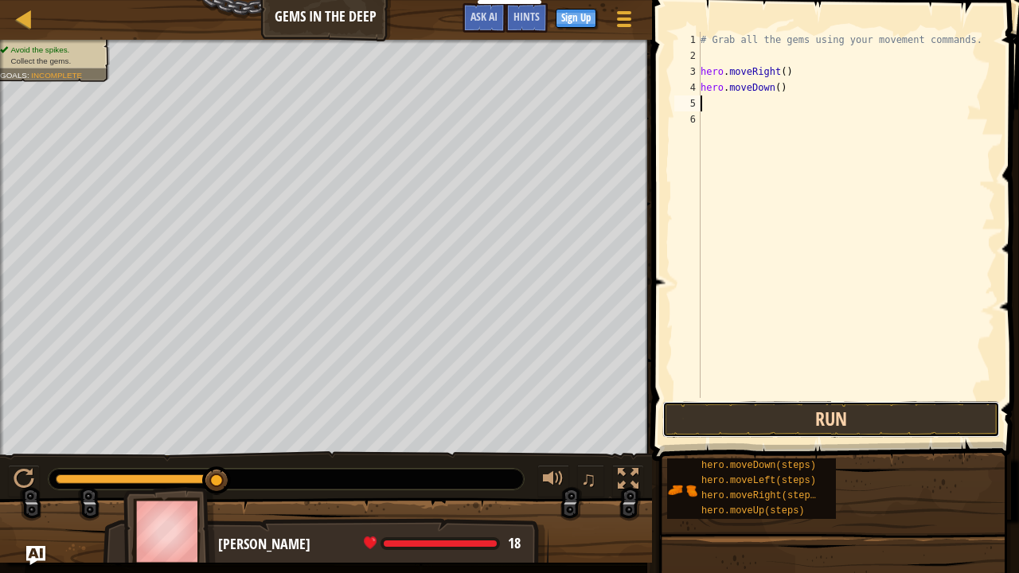
click at [758, 419] on button "Run" at bounding box center [830, 419] width 337 height 37
click at [809, 419] on button "Run" at bounding box center [830, 419] width 337 height 37
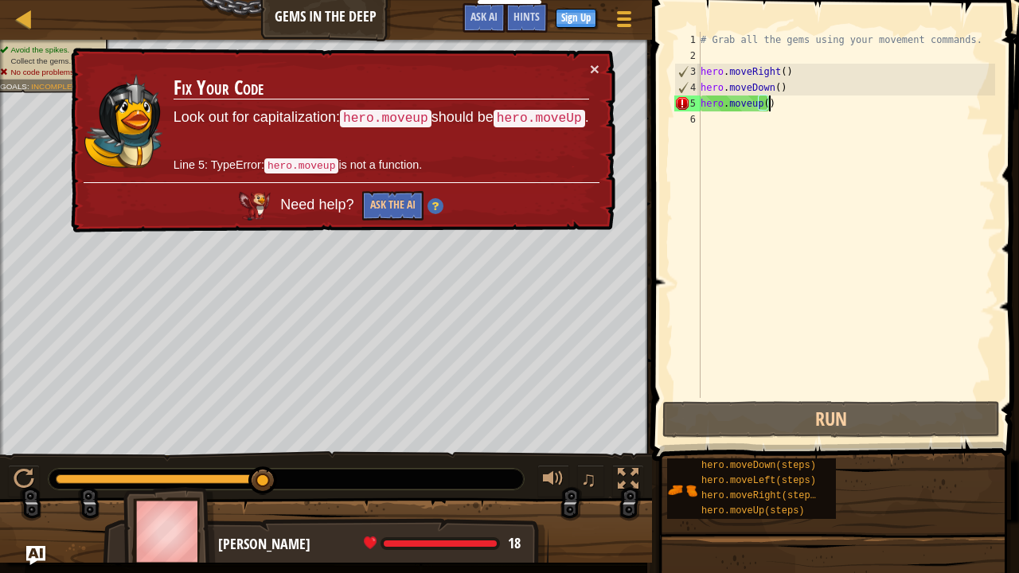
click at [751, 105] on div "# Grab all the gems using your movement commands. hero . moveRight ( ) hero . m…" at bounding box center [846, 231] width 298 height 398
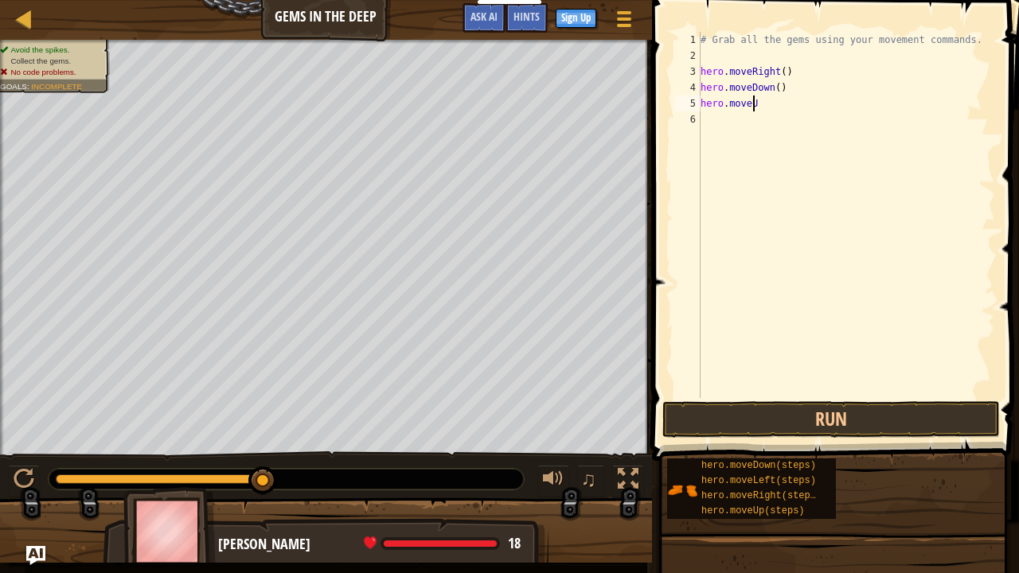
scroll to position [7, 3]
type textarea "hero.move"
click at [708, 117] on div "# Grab all the gems using your movement commands. hero . moveRight ( ) hero . m…" at bounding box center [846, 231] width 298 height 398
type textarea "hero.move"
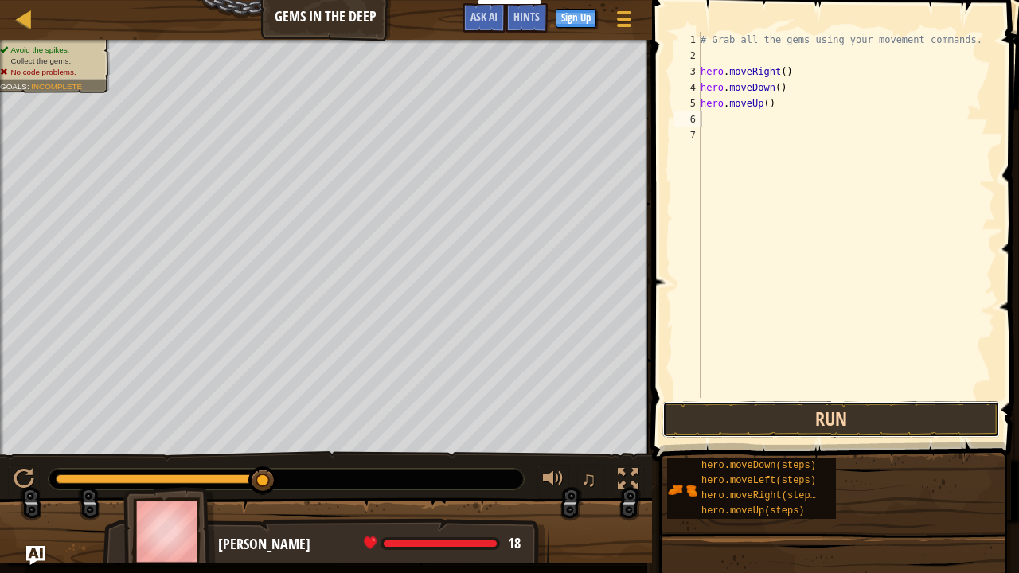
click at [871, 420] on button "Run" at bounding box center [830, 419] width 337 height 37
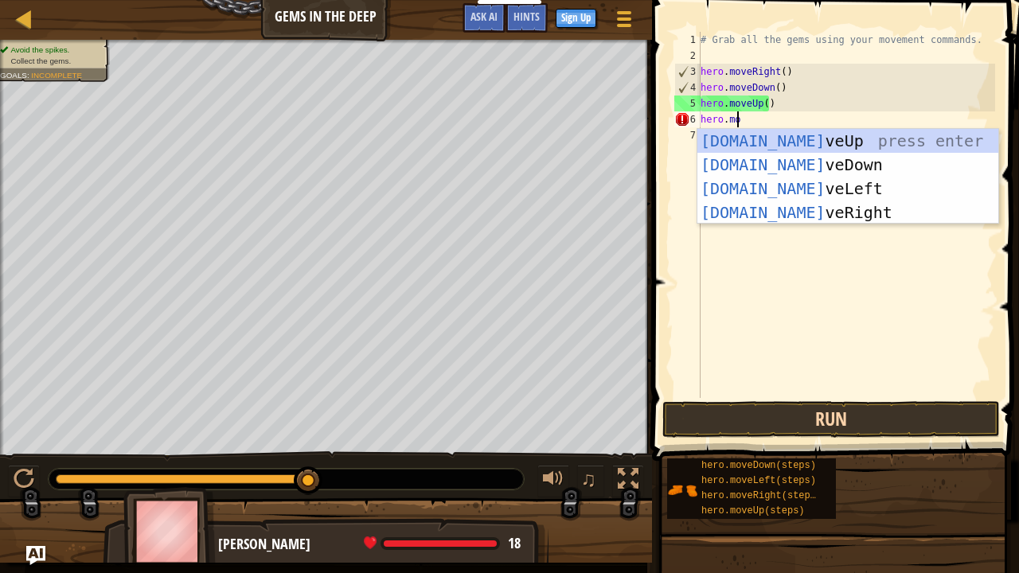
scroll to position [7, 2]
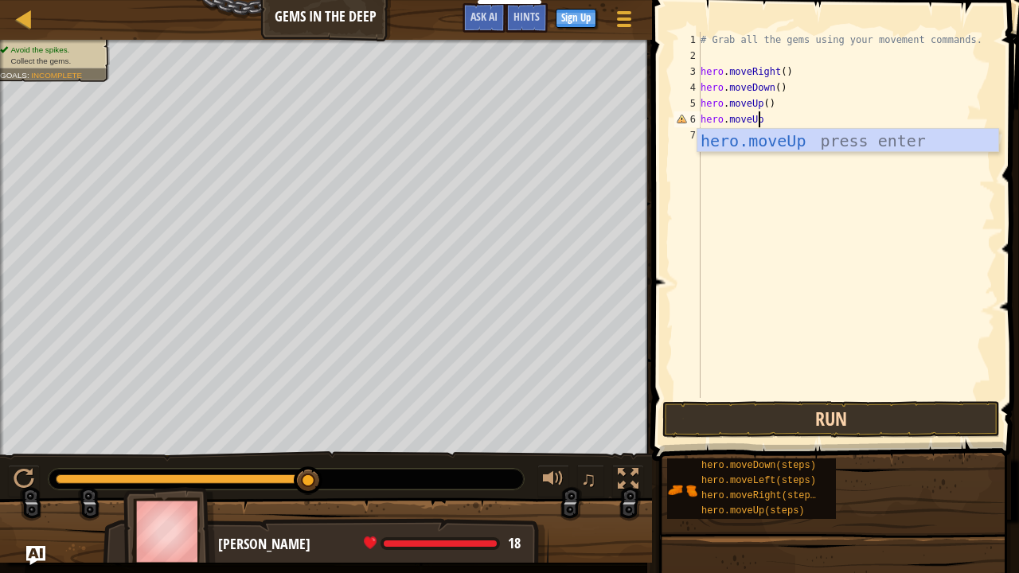
type textarea "hero.moveUp()"
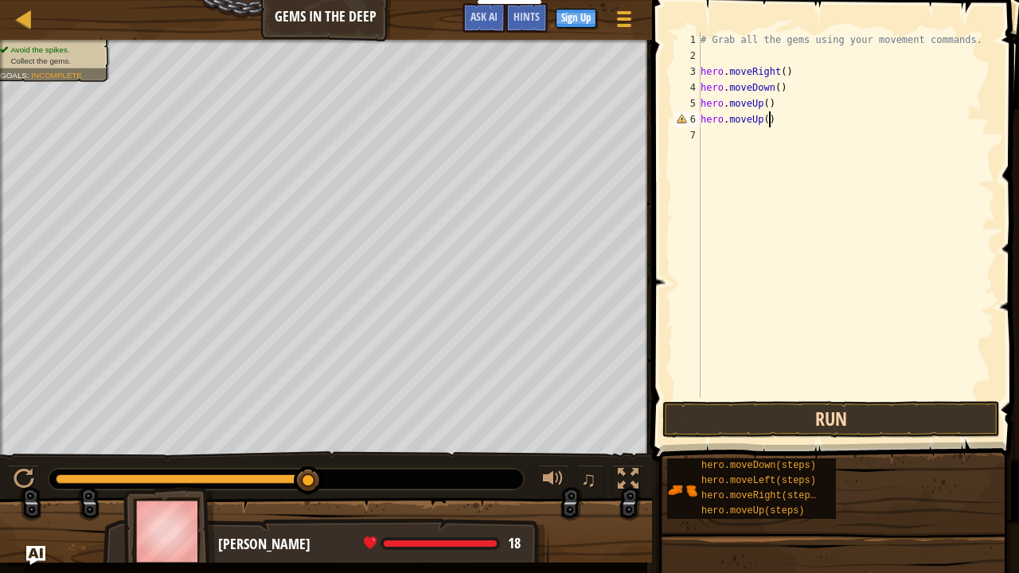
scroll to position [7, 5]
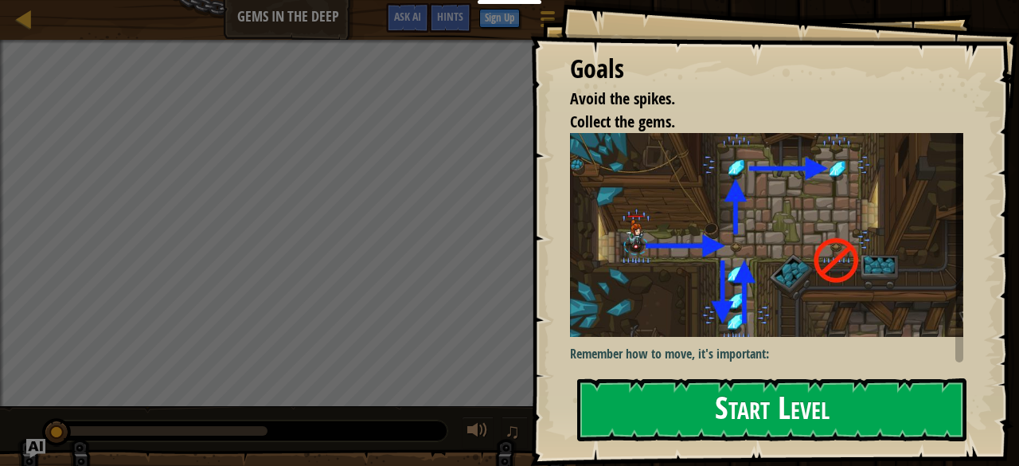
click at [775, 378] on button "Start Level" at bounding box center [771, 409] width 389 height 63
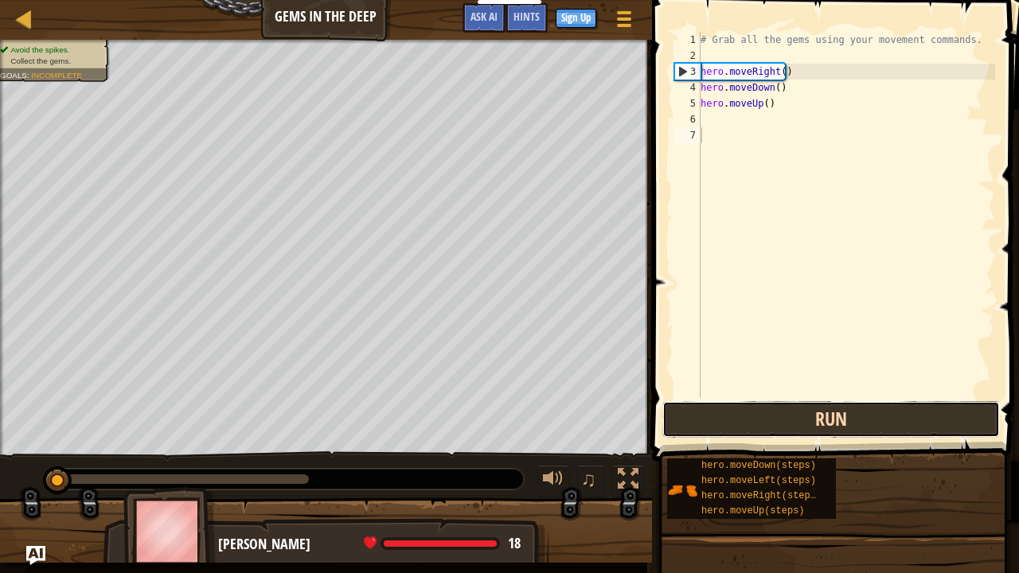
click at [775, 419] on button "Run" at bounding box center [830, 419] width 337 height 37
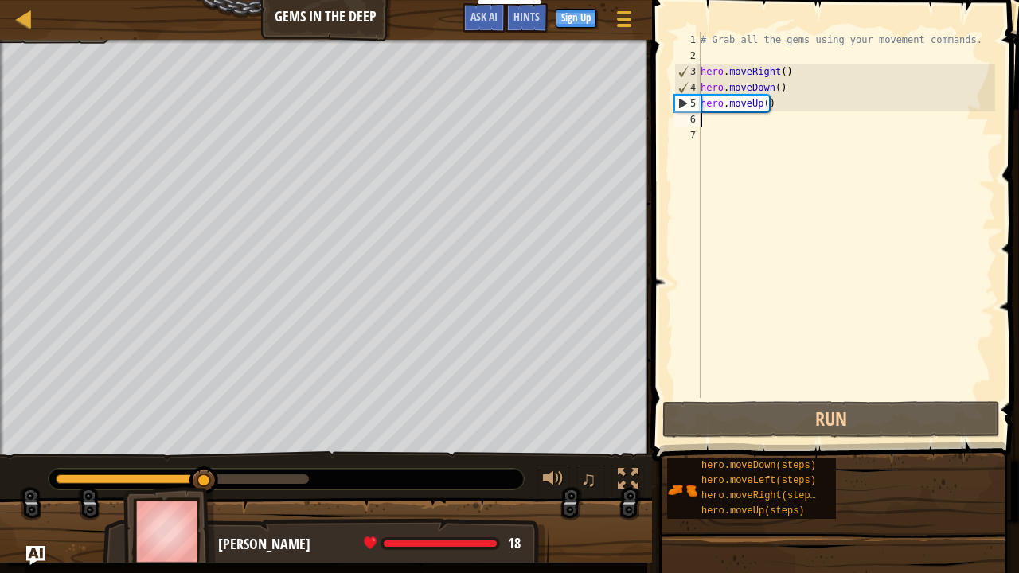
click at [706, 120] on div "# Grab all the gems using your movement commands. hero . moveRight ( ) hero . m…" at bounding box center [846, 231] width 298 height 398
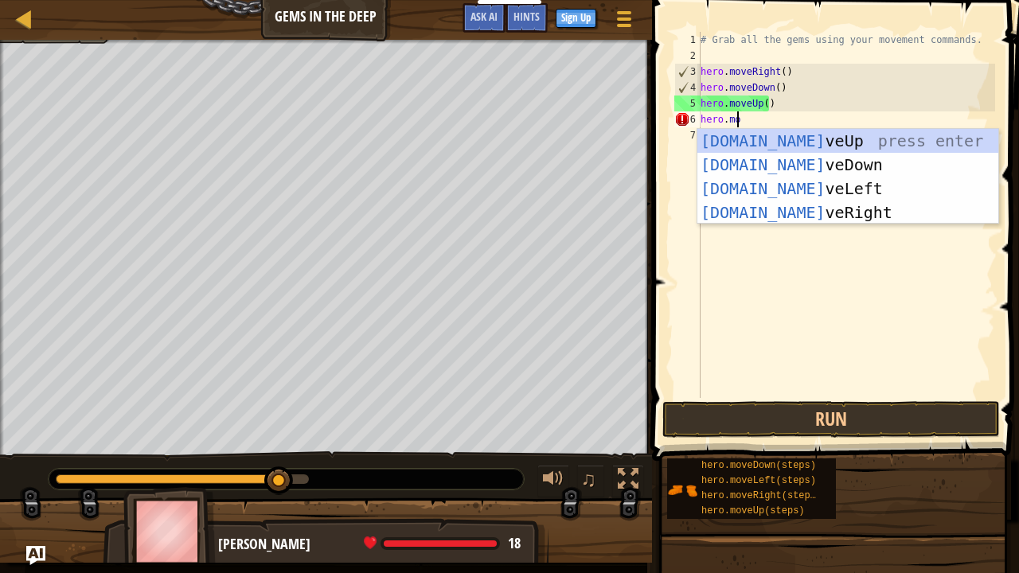
scroll to position [7, 2]
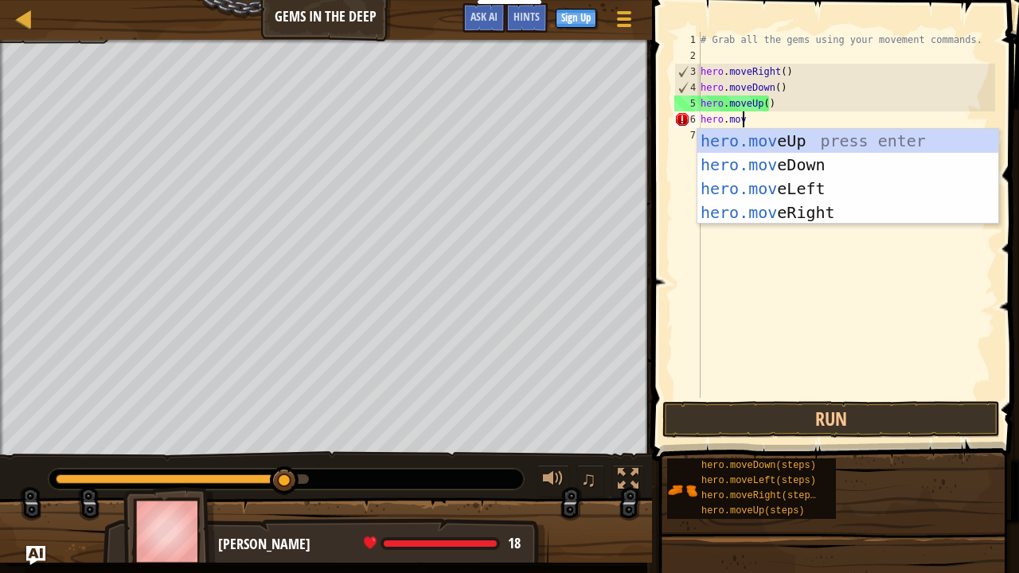
type textarea "hero.move"
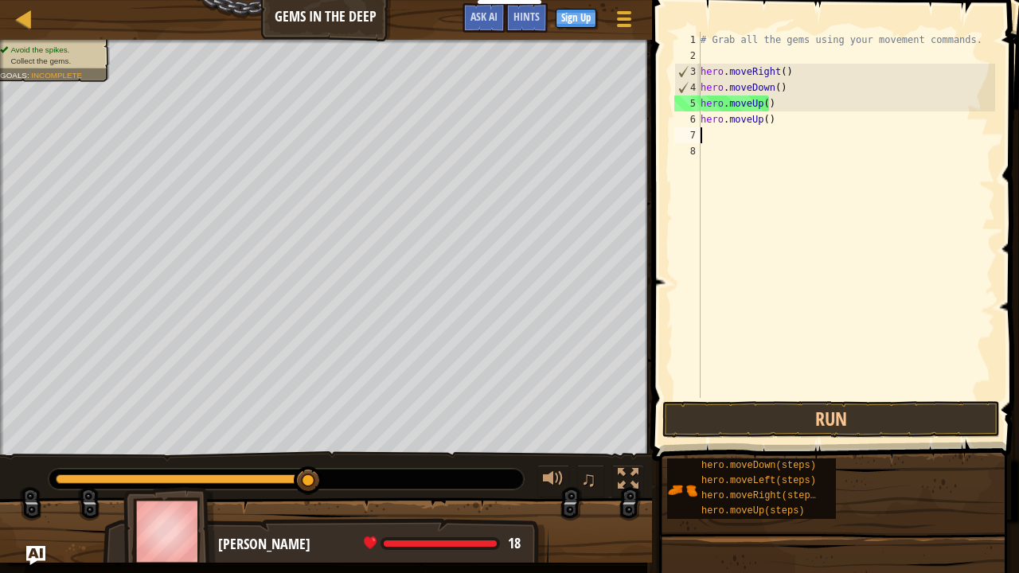
scroll to position [7, 0]
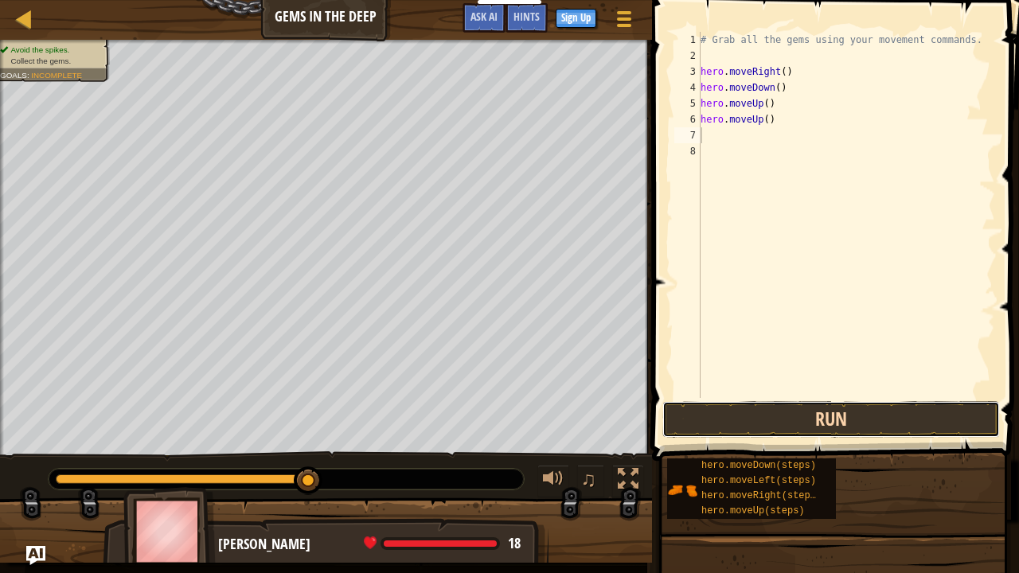
click at [789, 423] on button "Run" at bounding box center [830, 419] width 337 height 37
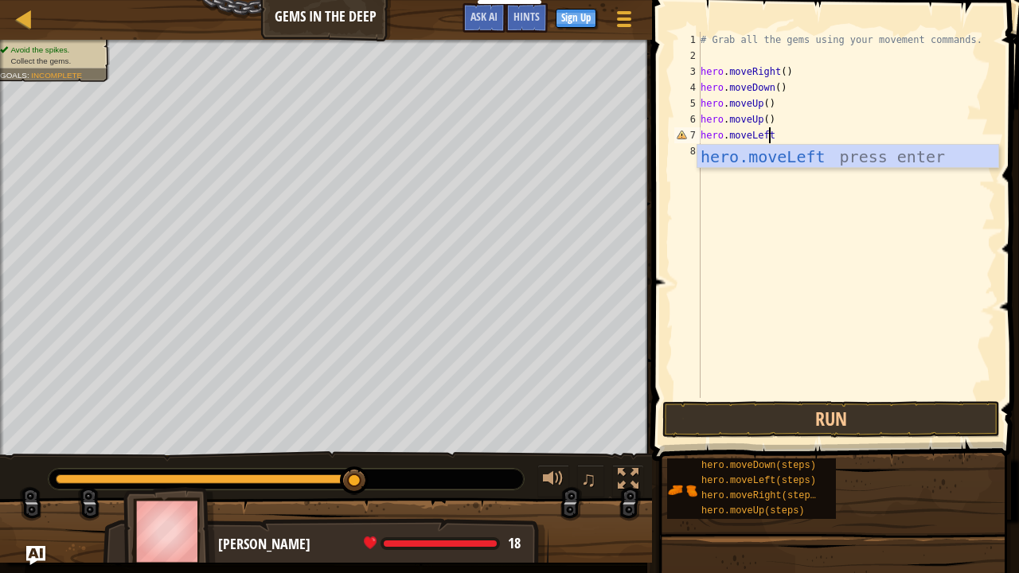
scroll to position [7, 6]
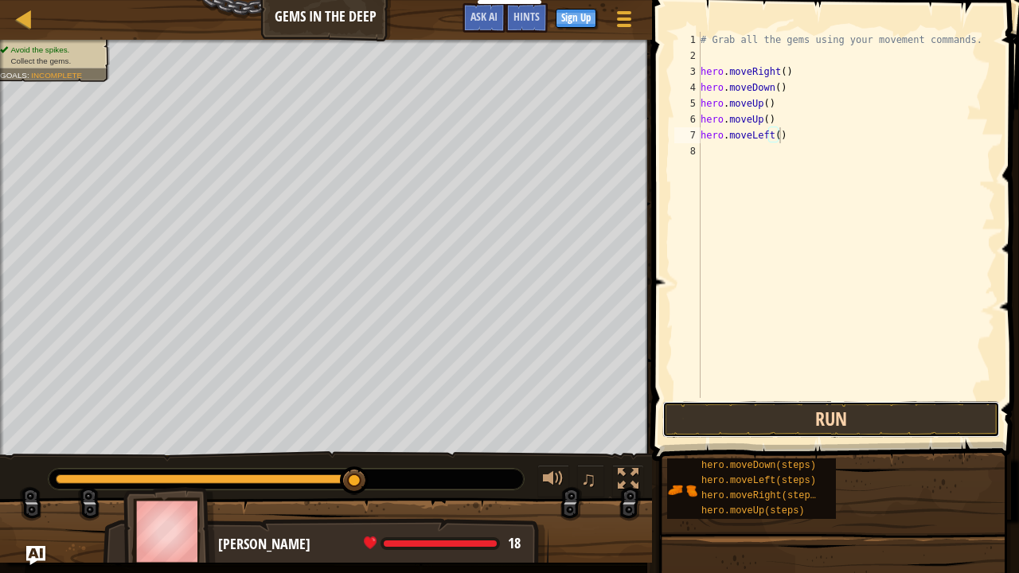
click at [731, 423] on button "Run" at bounding box center [830, 419] width 337 height 37
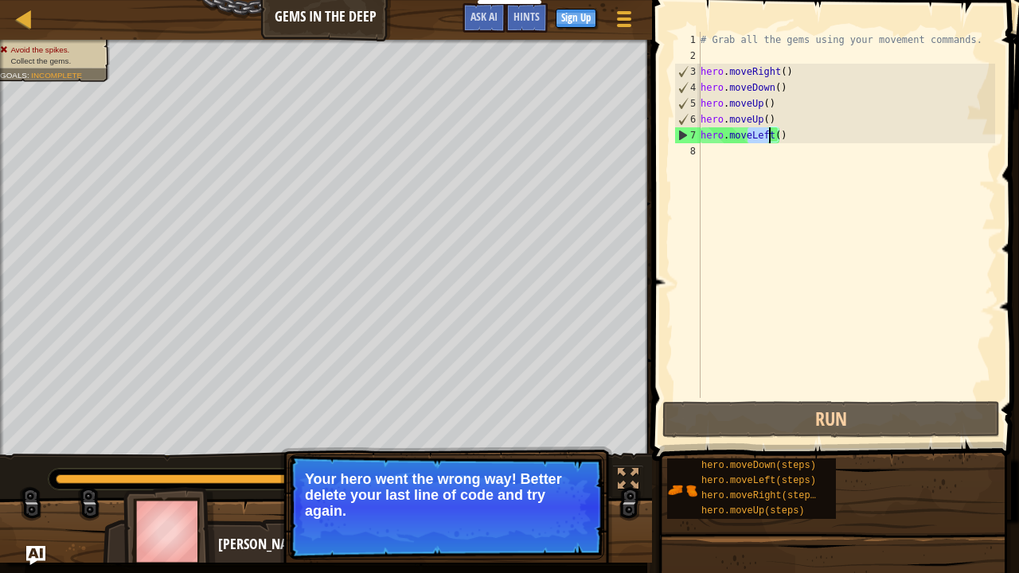
drag, startPoint x: 746, startPoint y: 136, endPoint x: 767, endPoint y: 134, distance: 20.8
click at [767, 134] on div "# Grab all the gems using your movement commands. hero . moveRight ( ) hero . m…" at bounding box center [846, 231] width 298 height 398
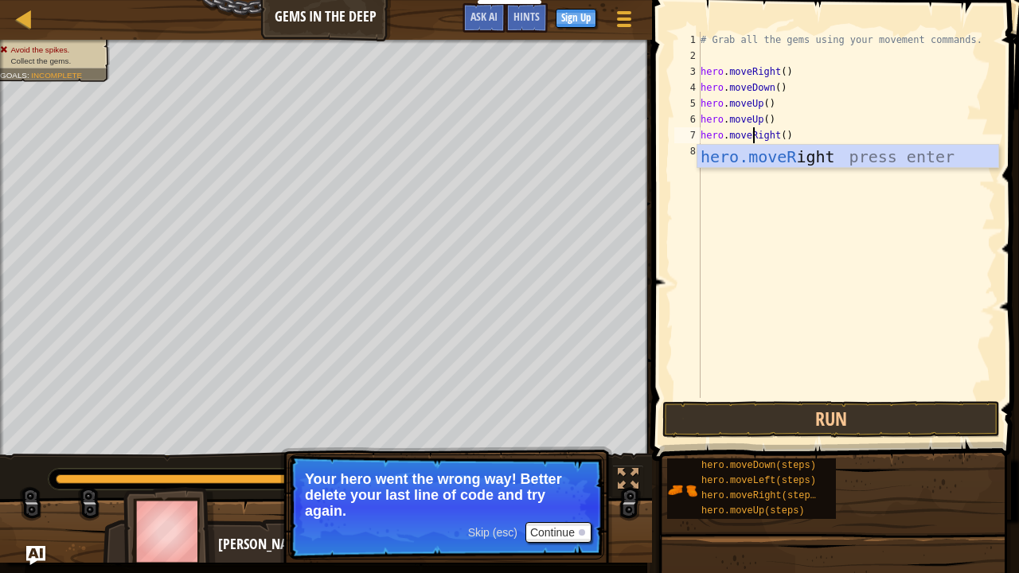
scroll to position [7, 5]
type textarea "hero.moveRight()"
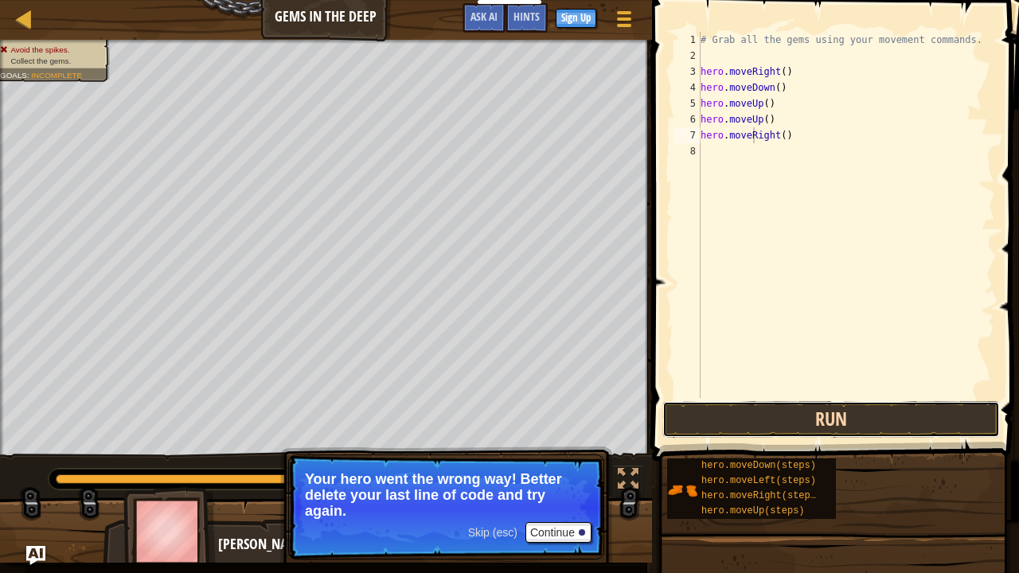
click at [759, 420] on button "Run" at bounding box center [830, 419] width 337 height 37
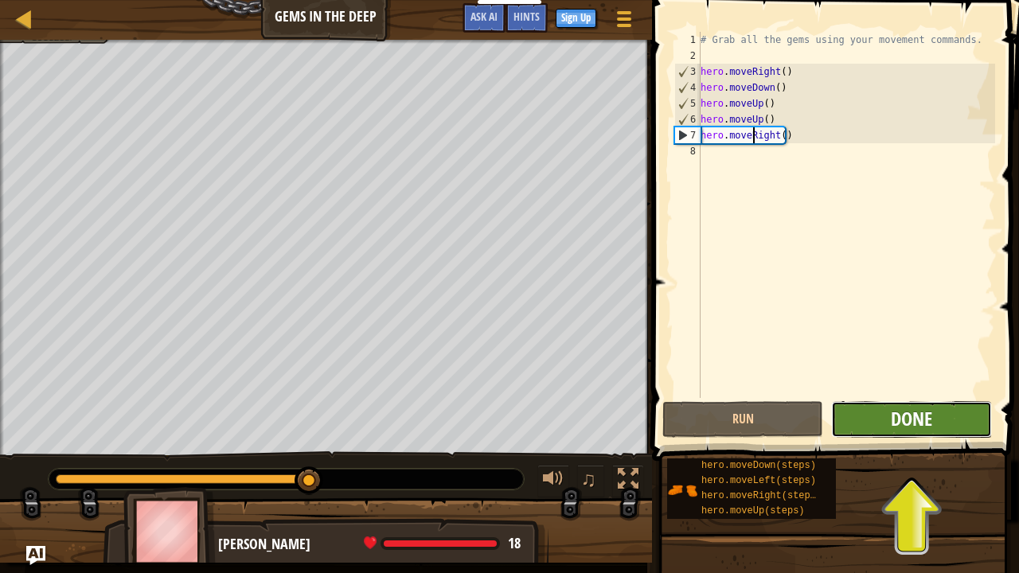
click at [910, 427] on span "Done" at bounding box center [910, 418] width 41 height 25
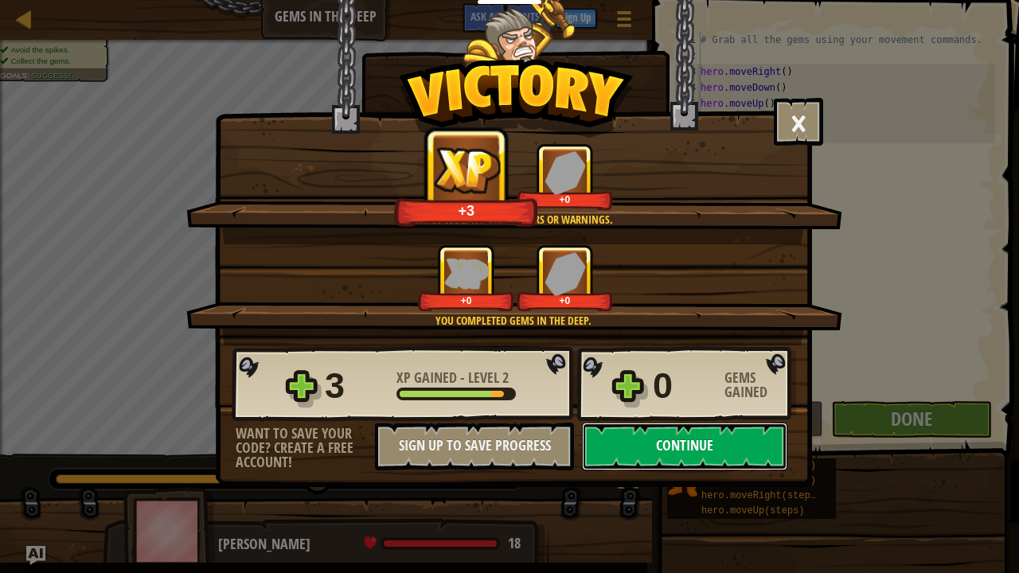
click at [640, 447] on button "Continue" at bounding box center [684, 447] width 205 height 48
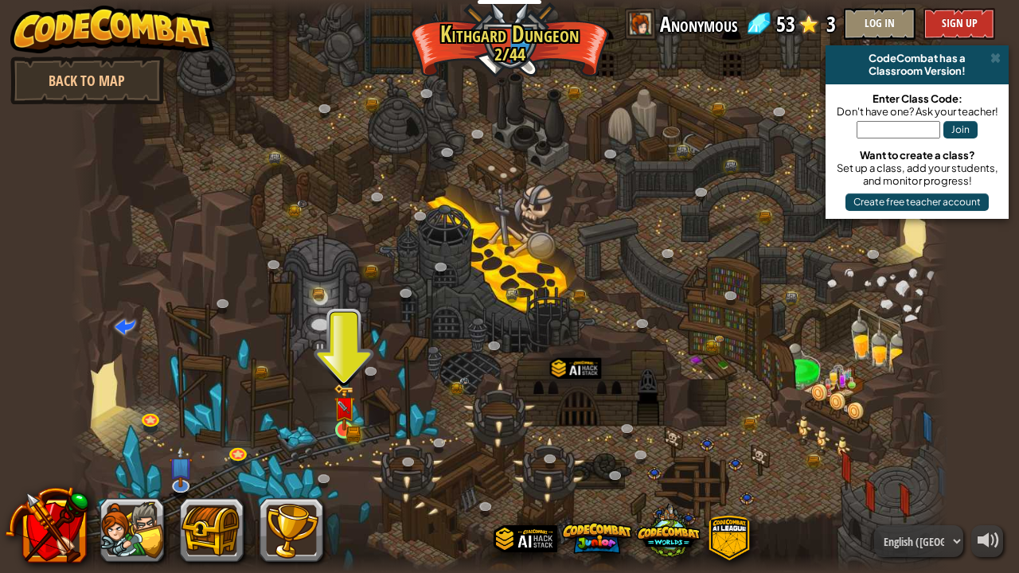
click at [343, 423] on img at bounding box center [343, 408] width 21 height 48
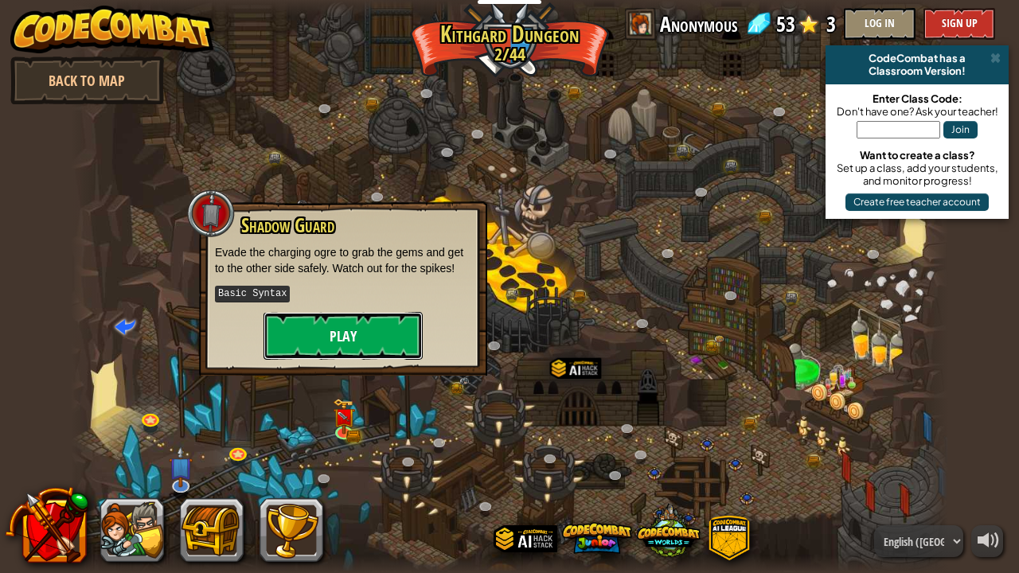
click at [326, 323] on button "Play" at bounding box center [342, 336] width 159 height 48
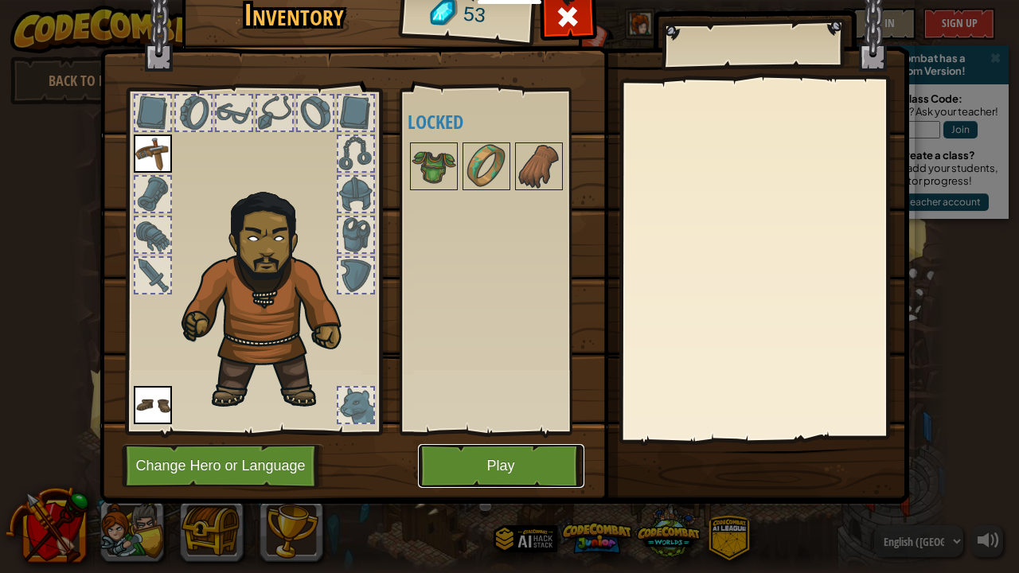
click at [534, 465] on button "Play" at bounding box center [501, 466] width 166 height 44
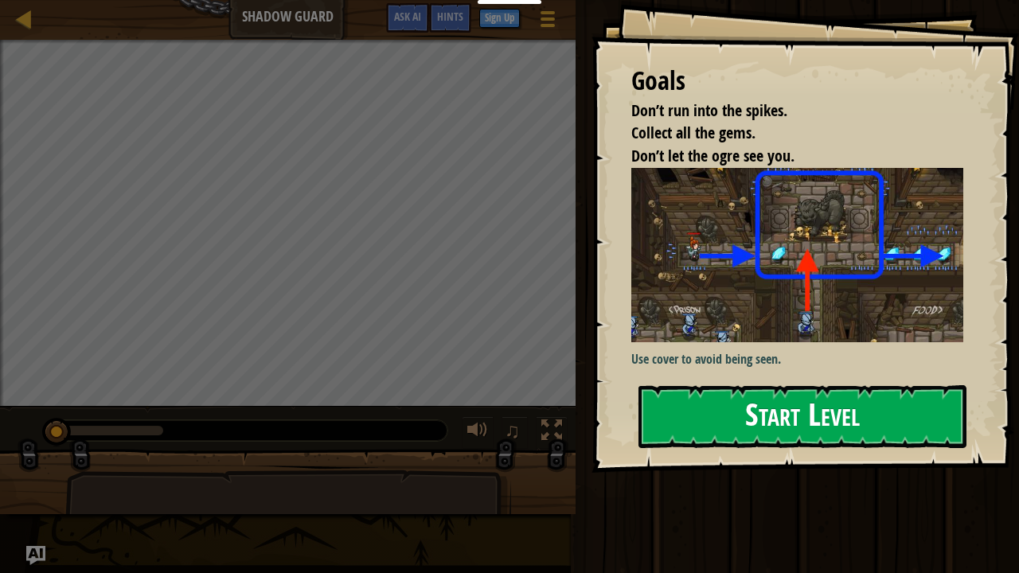
click at [737, 416] on button "Start Level" at bounding box center [802, 416] width 328 height 63
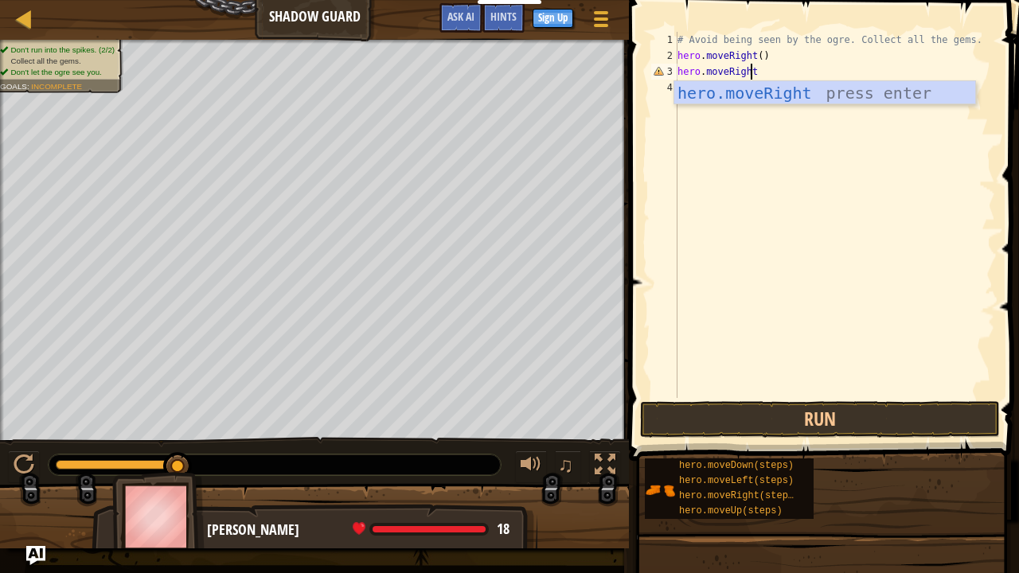
scroll to position [7, 6]
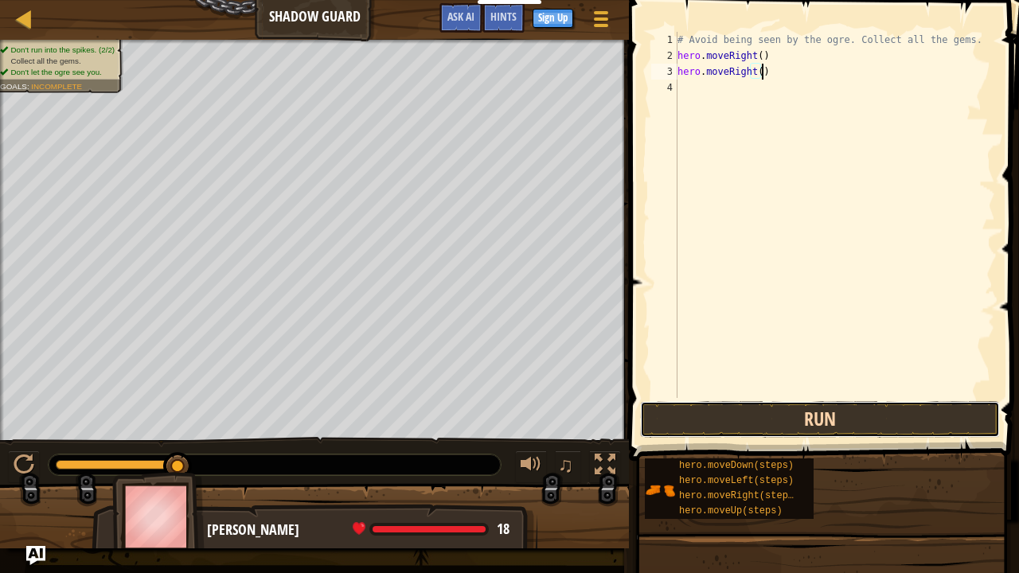
click at [753, 419] on button "Run" at bounding box center [820, 419] width 360 height 37
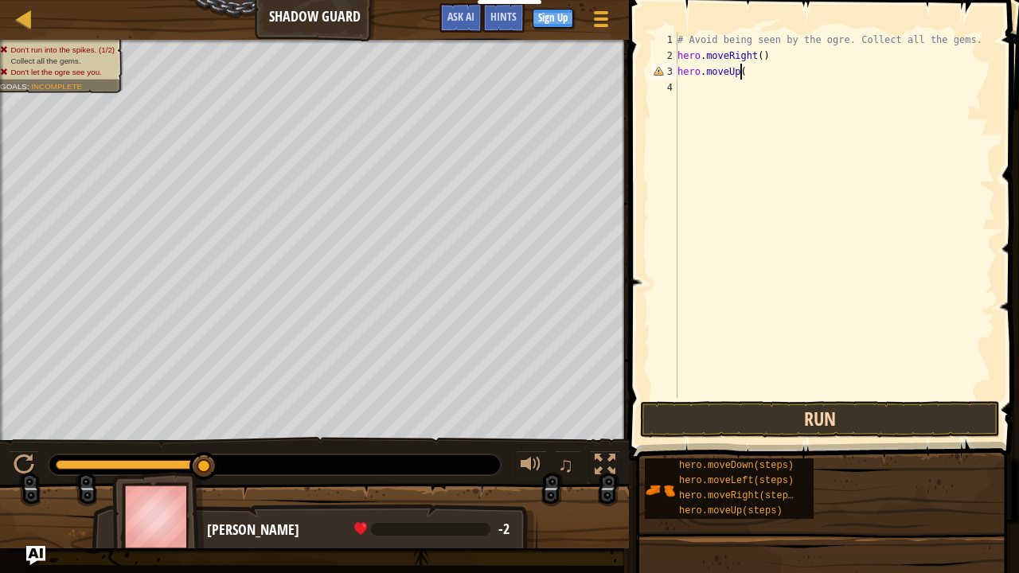
scroll to position [7, 5]
type textarea "hero.moveUp()"
click at [753, 419] on button "Run" at bounding box center [820, 419] width 360 height 37
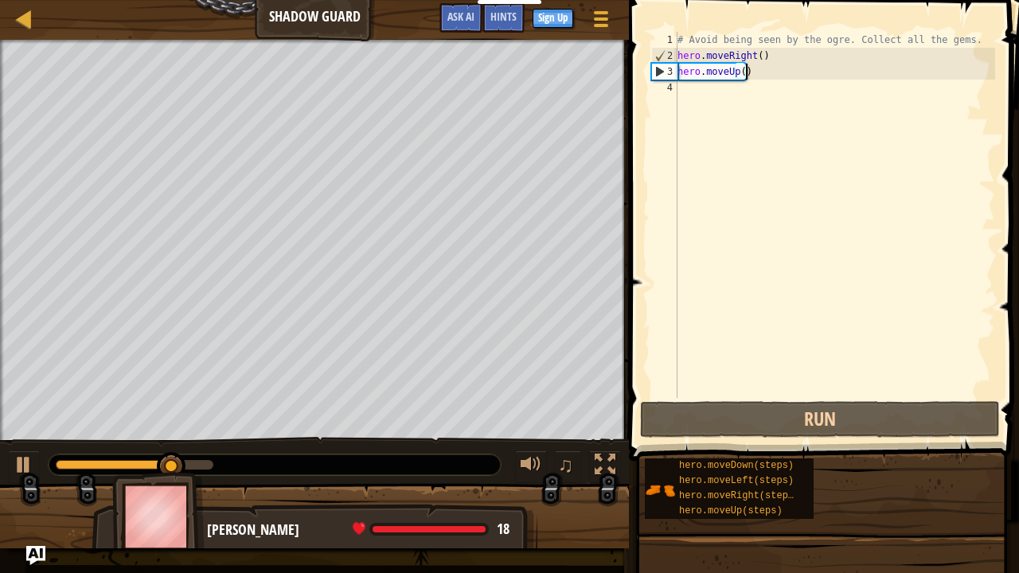
click at [749, 73] on div "# Avoid being seen by the ogre. Collect all the gems. hero . moveRight ( ) hero…" at bounding box center [834, 231] width 321 height 398
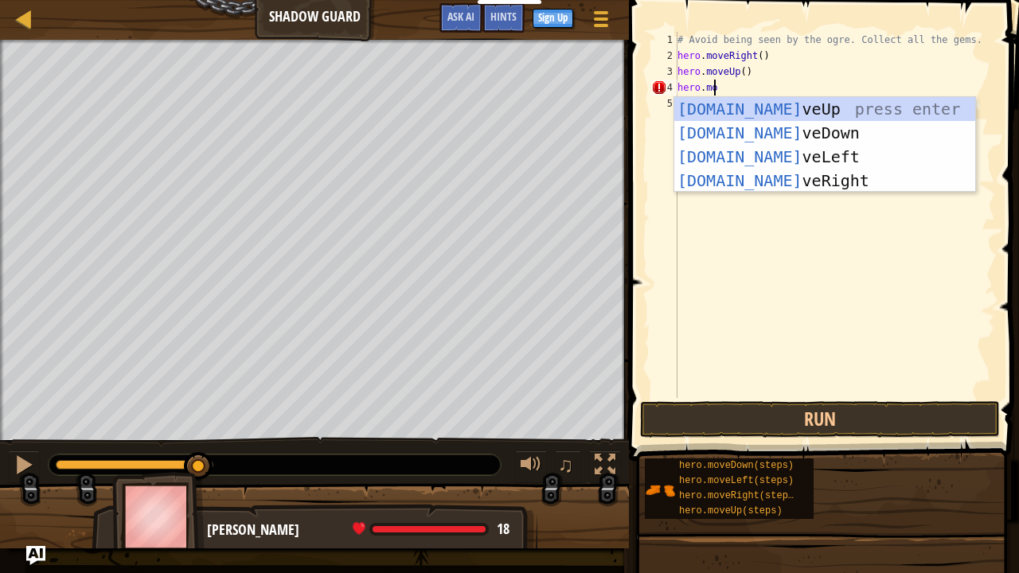
scroll to position [7, 2]
type textarea "hero.move"
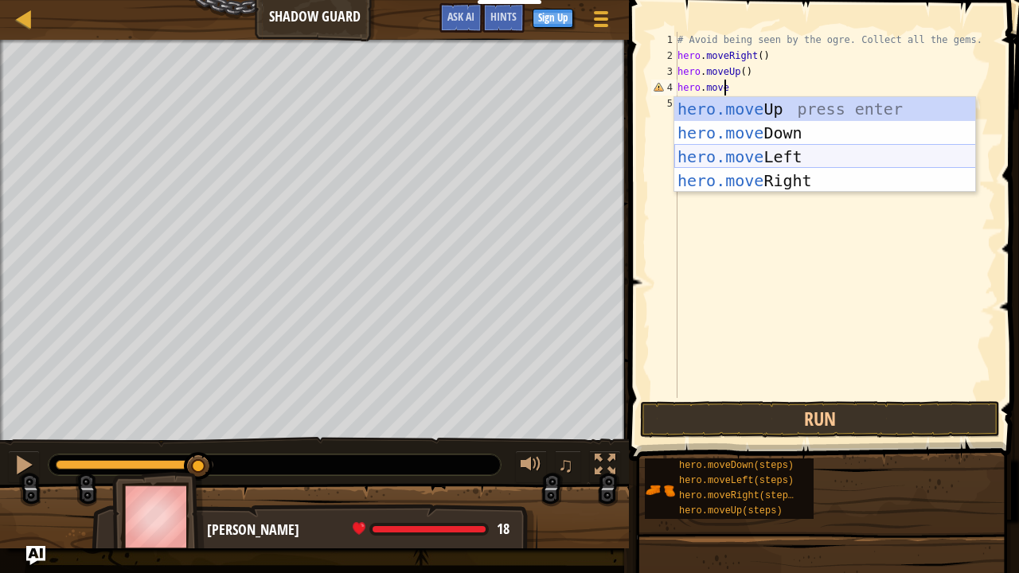
click at [780, 157] on div "hero.move Up press enter hero.move Down press enter hero.move Left press enter …" at bounding box center [825, 168] width 302 height 143
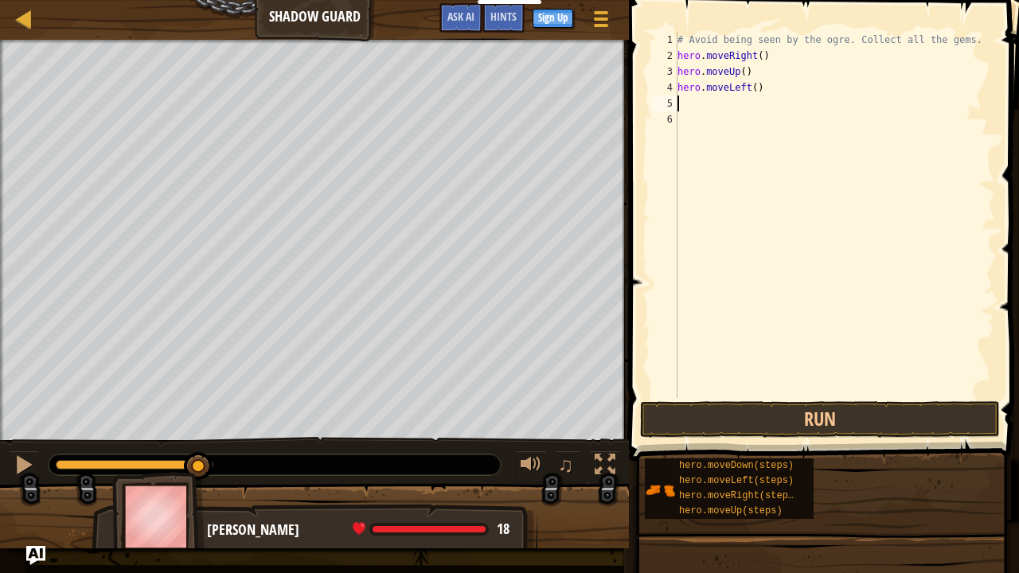
scroll to position [7, 0]
click at [755, 411] on button "Run" at bounding box center [820, 419] width 360 height 37
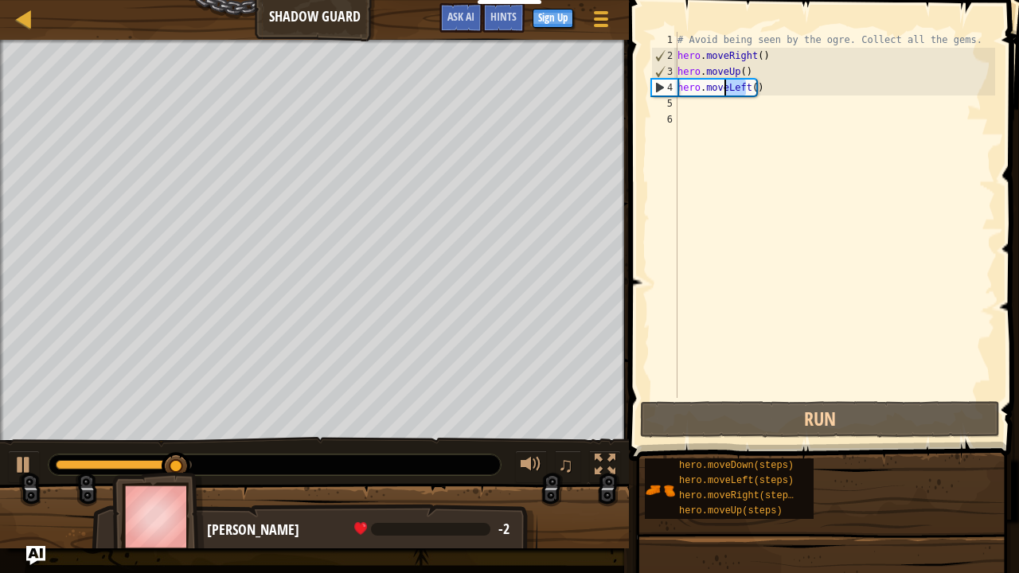
drag, startPoint x: 744, startPoint y: 86, endPoint x: 726, endPoint y: 88, distance: 18.4
click at [726, 88] on div "# Avoid being seen by the ogre. Collect all the gems. hero . moveRight ( ) hero…" at bounding box center [834, 231] width 321 height 398
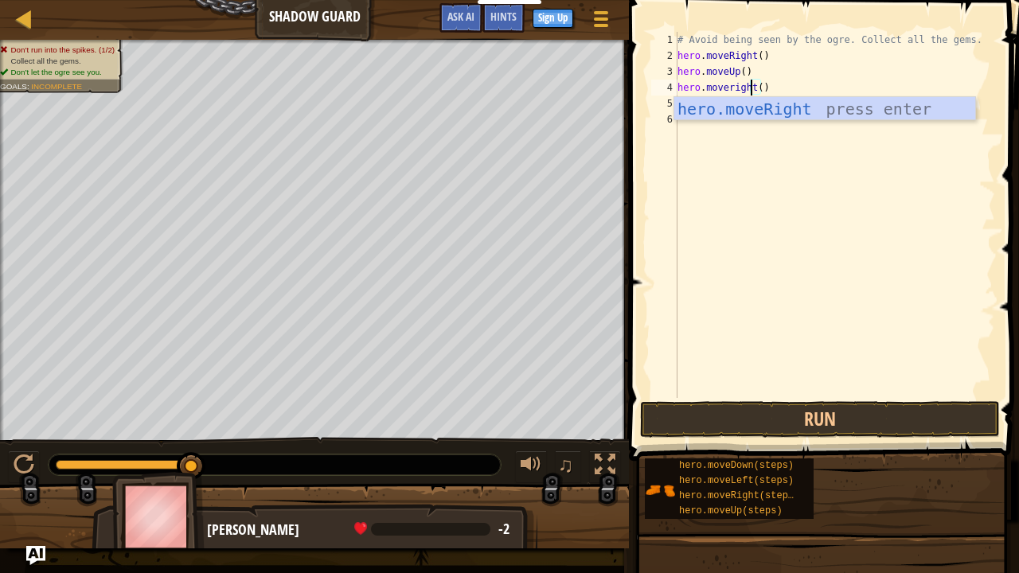
scroll to position [7, 6]
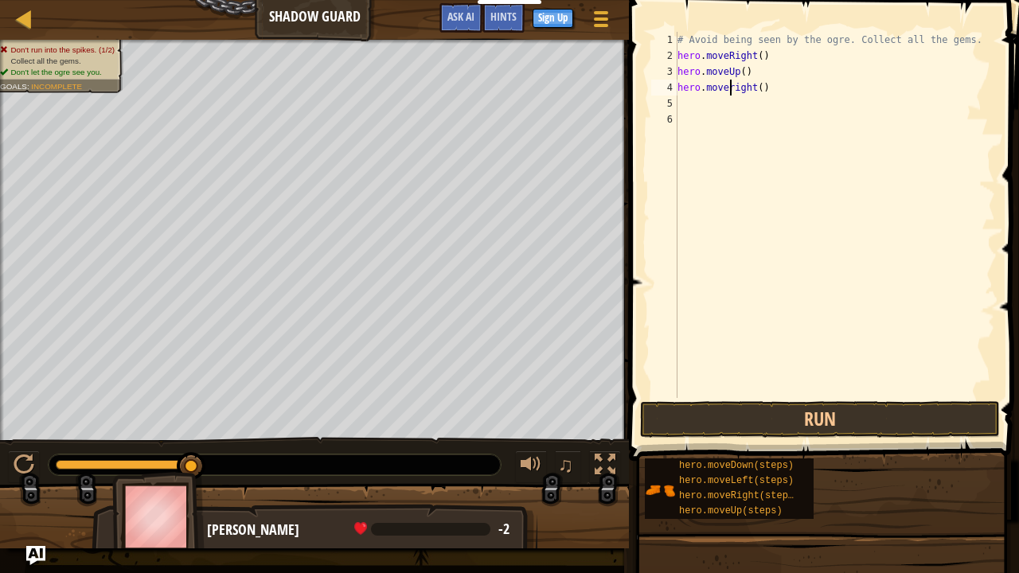
click at [730, 92] on div "# Avoid being seen by the ogre. Collect all the gems. hero . moveRight ( ) hero…" at bounding box center [834, 231] width 321 height 398
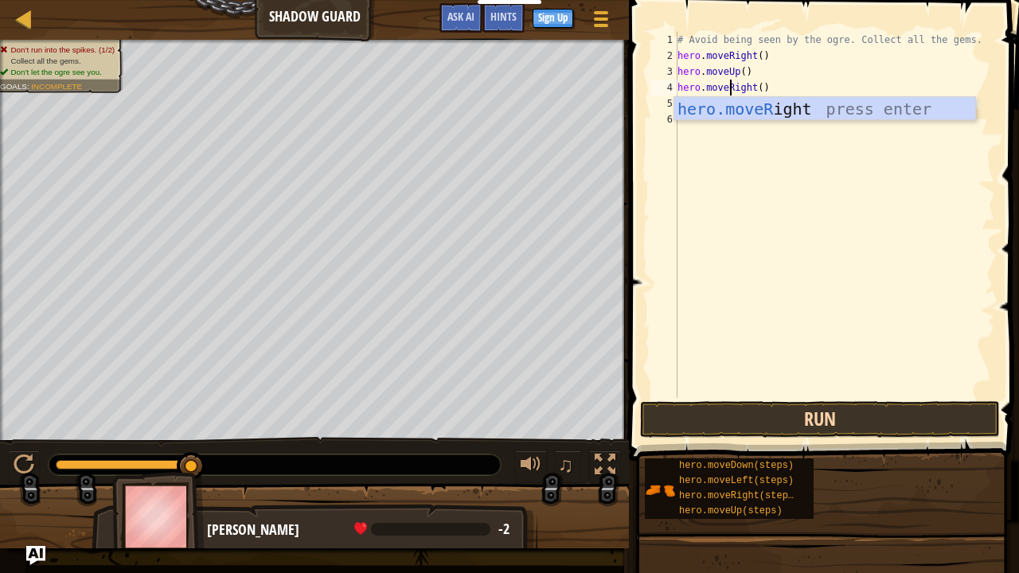
type textarea "hero.moveRight()"
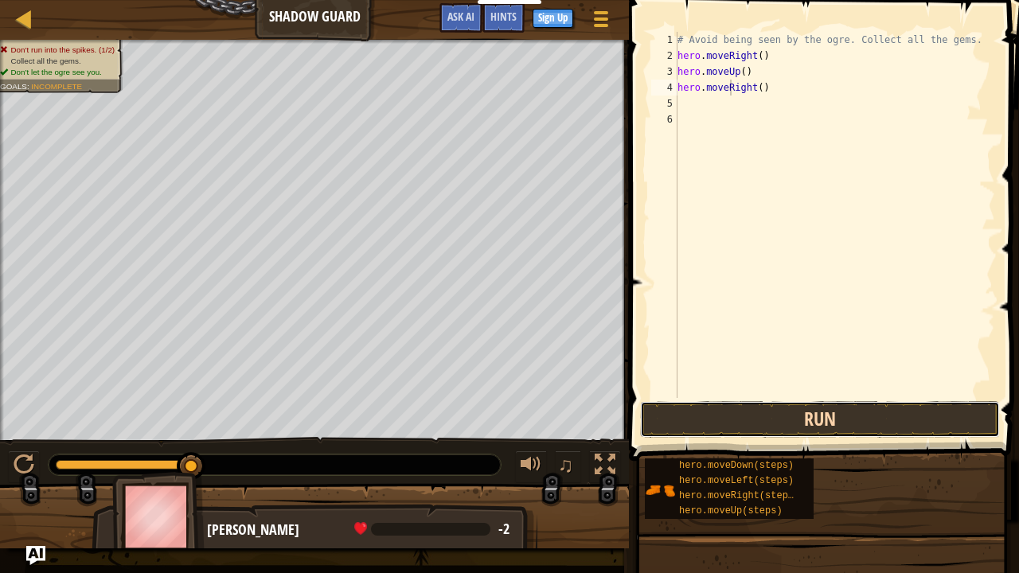
click at [729, 412] on button "Run" at bounding box center [820, 419] width 360 height 37
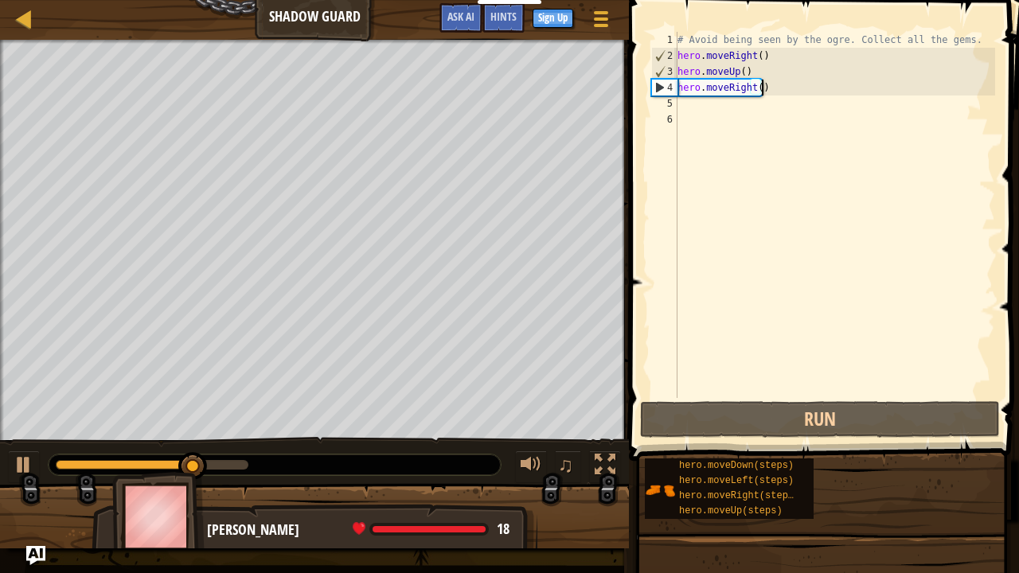
click at [770, 86] on div "# Avoid being seen by the ogre. Collect all the gems. hero . moveRight ( ) hero…" at bounding box center [834, 231] width 321 height 398
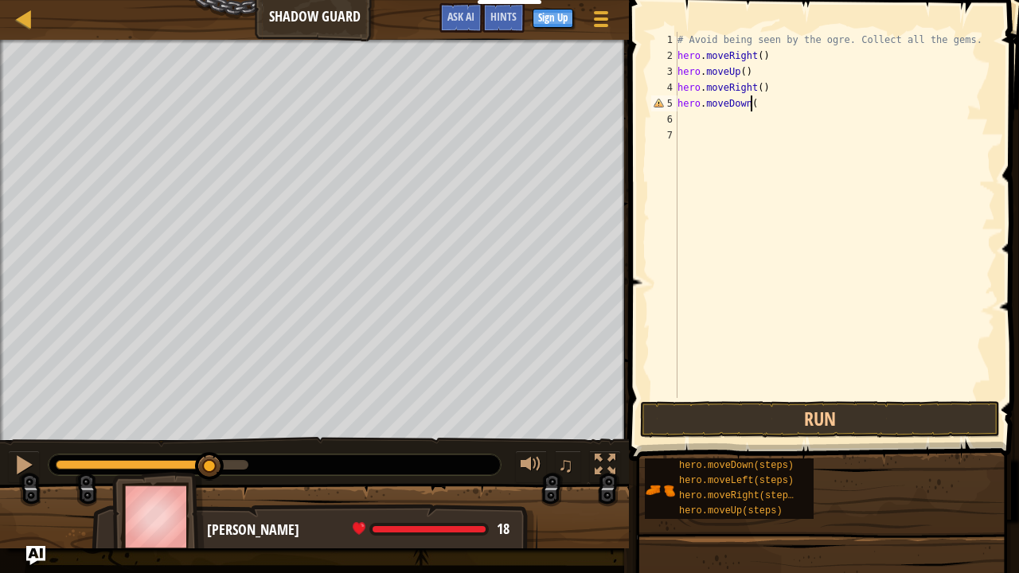
type textarea "hero.moveDown()"
click at [723, 407] on button "Run" at bounding box center [820, 419] width 360 height 37
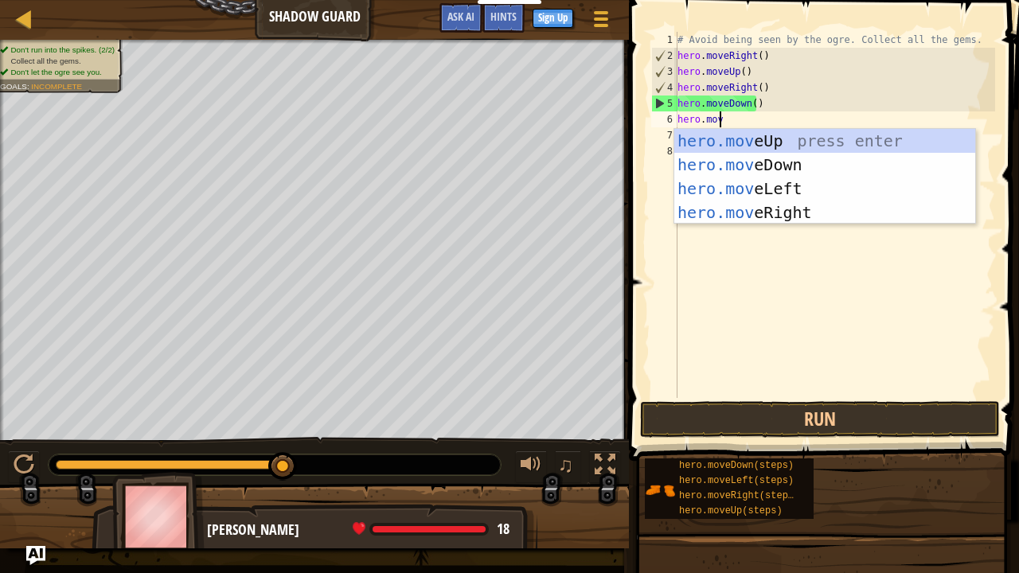
scroll to position [7, 2]
type textarea "hero.move"
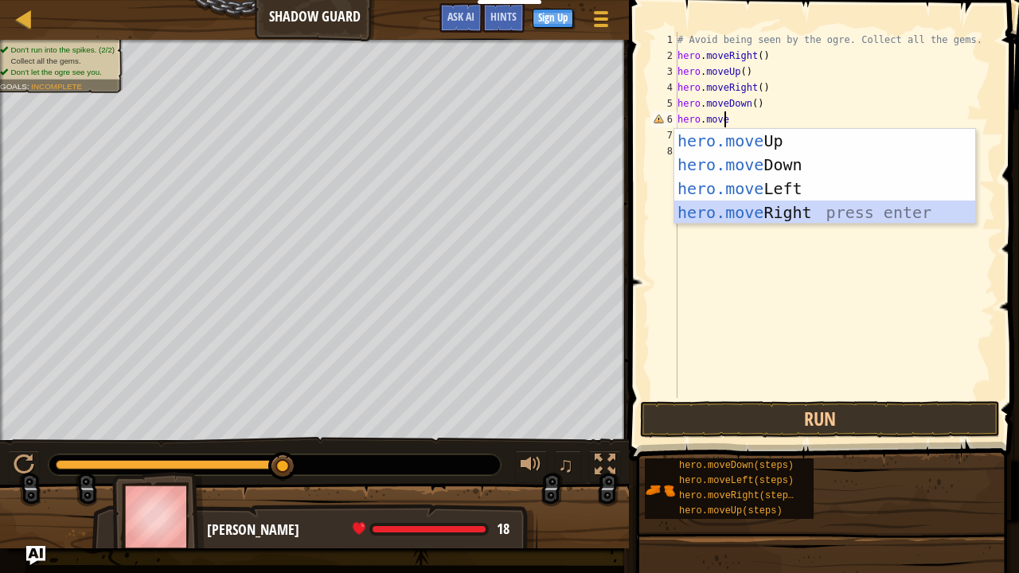
scroll to position [7, 0]
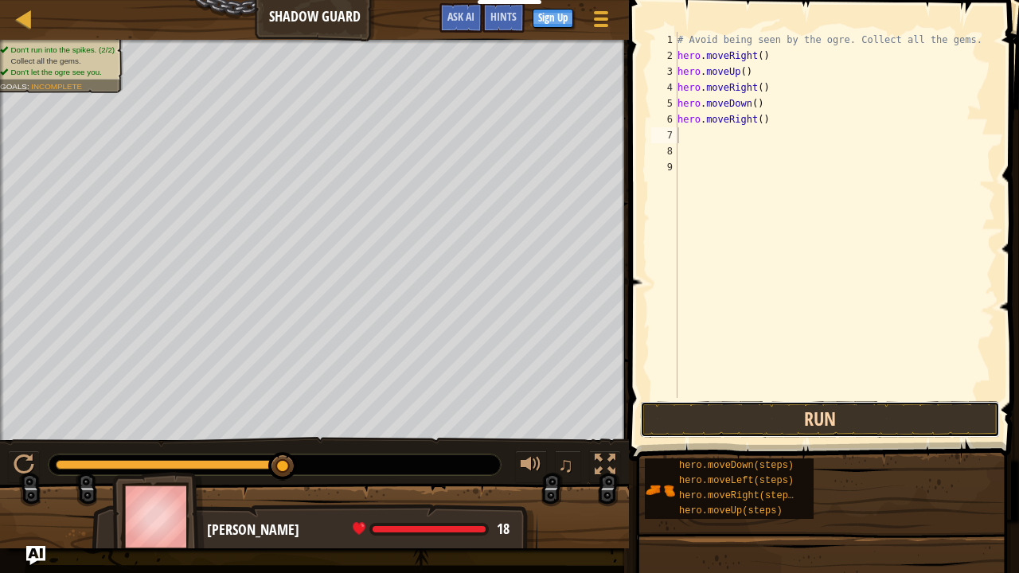
click at [766, 404] on button "Run" at bounding box center [820, 419] width 360 height 37
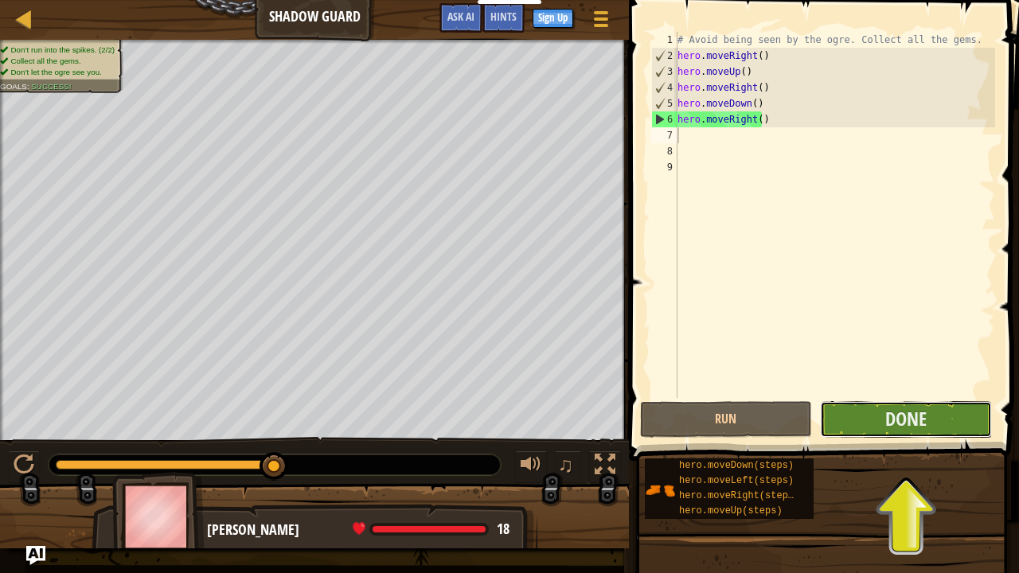
click at [851, 415] on button "Done" at bounding box center [906, 419] width 172 height 37
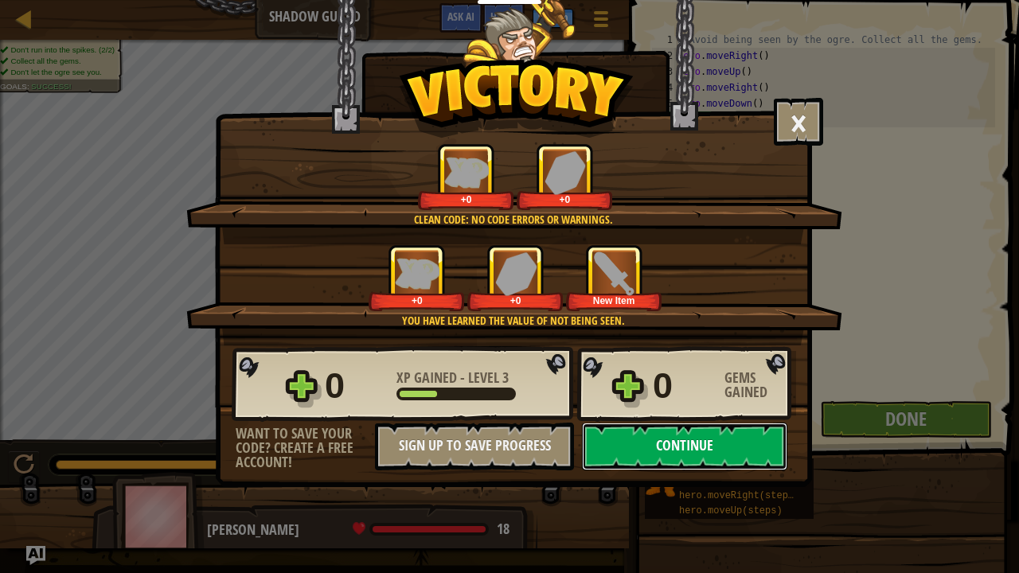
click at [696, 442] on button "Continue" at bounding box center [684, 447] width 205 height 48
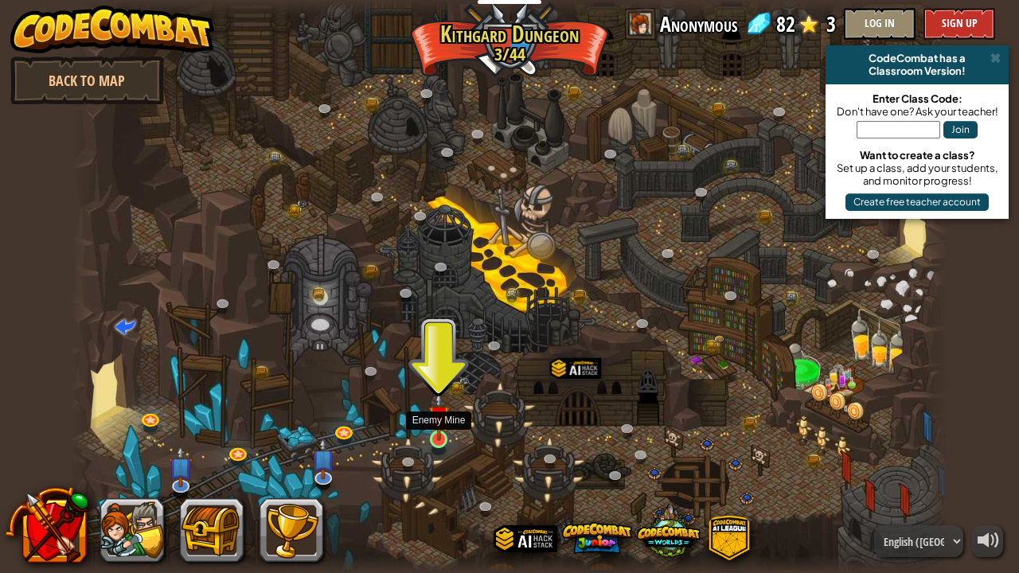
click at [442, 432] on img at bounding box center [438, 416] width 21 height 49
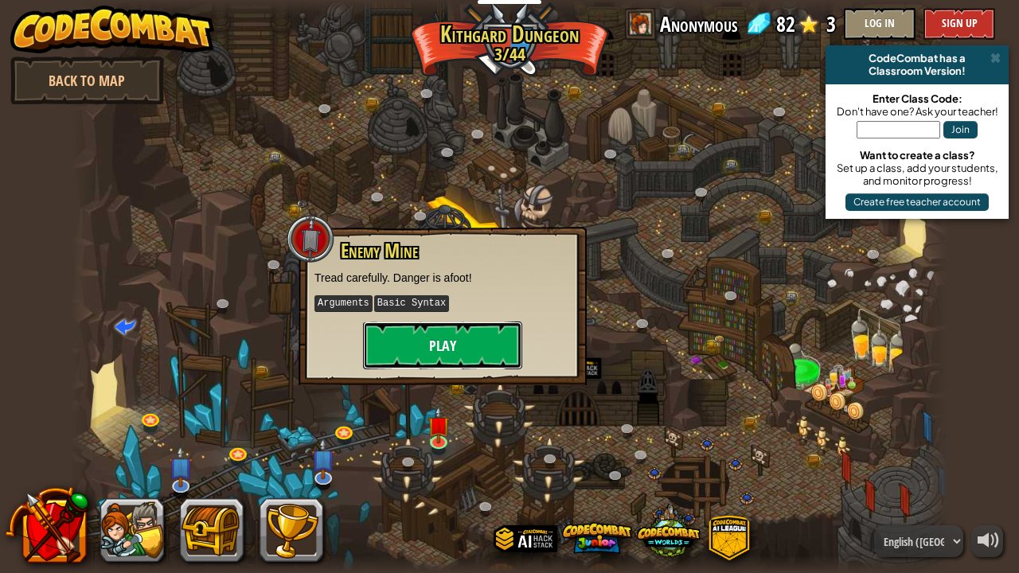
click at [388, 333] on button "Play" at bounding box center [442, 345] width 159 height 48
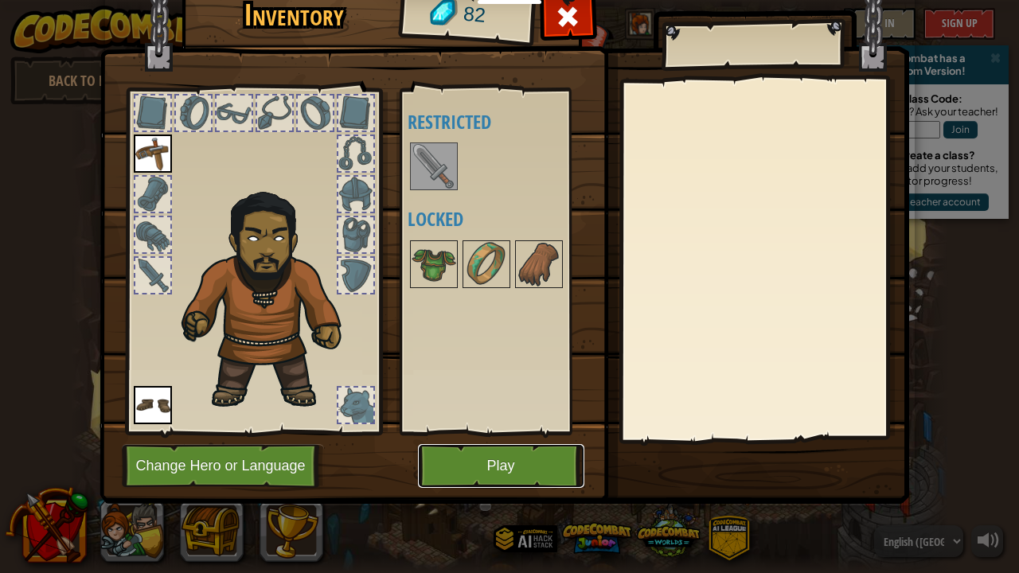
click at [482, 464] on button "Play" at bounding box center [501, 466] width 166 height 44
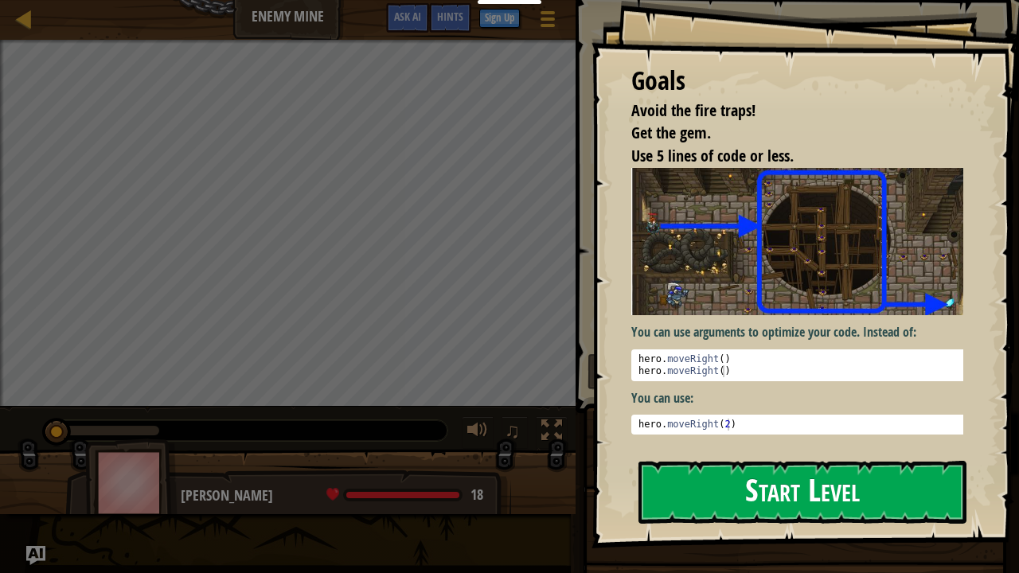
click at [783, 465] on button "Start Level" at bounding box center [802, 492] width 328 height 63
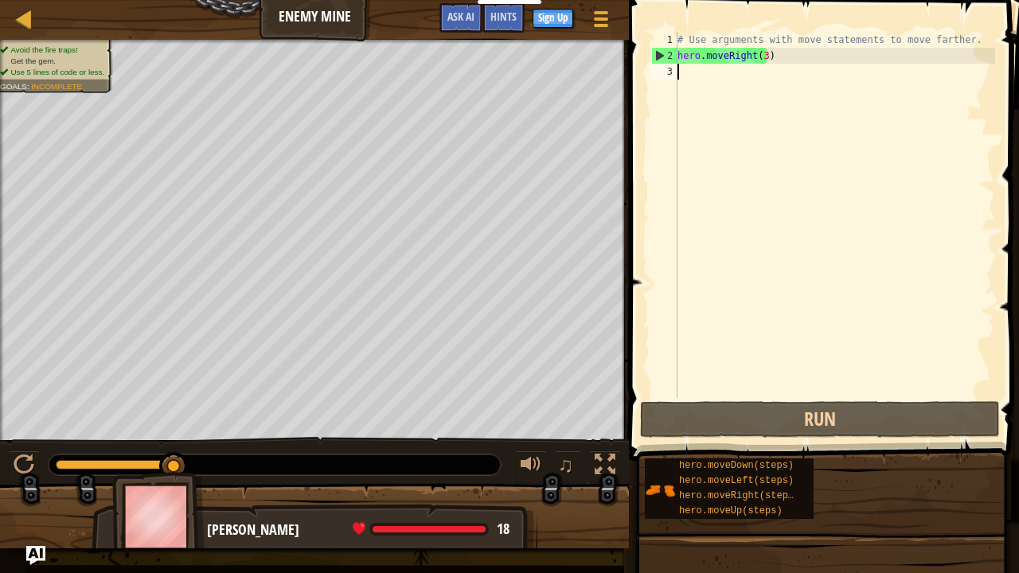
scroll to position [7, 0]
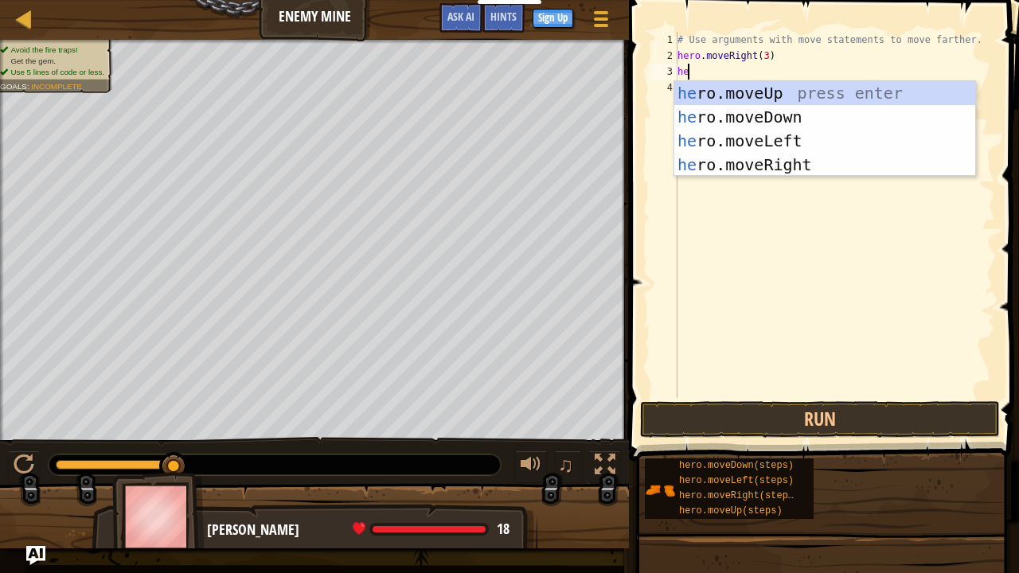
type textarea "hero"
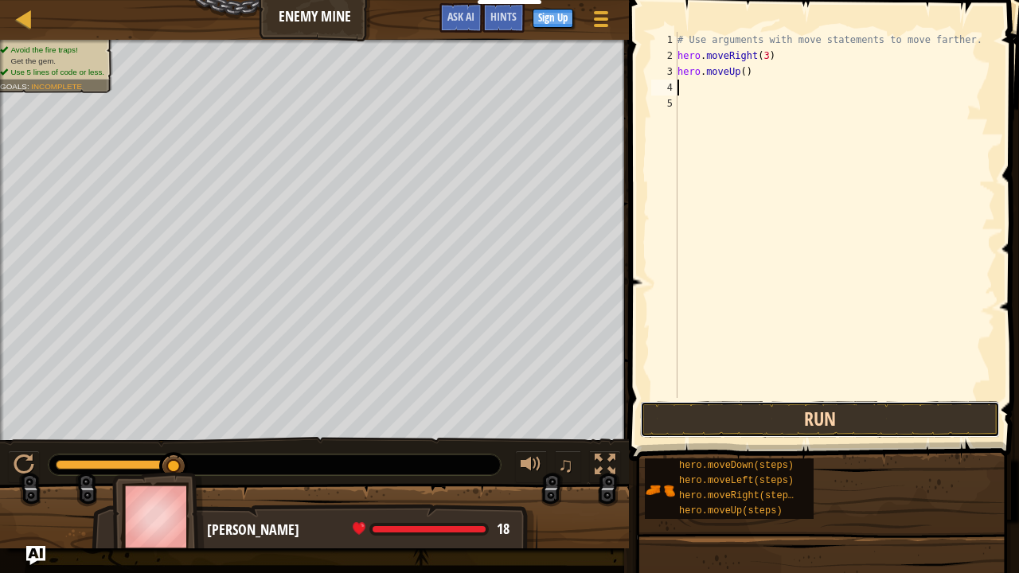
click at [724, 411] on button "Run" at bounding box center [820, 419] width 360 height 37
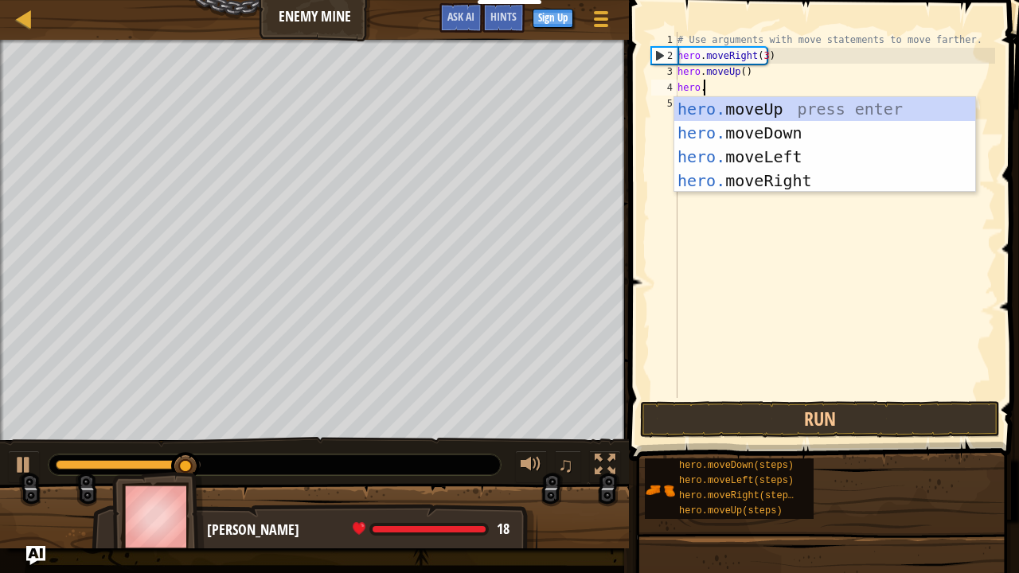
scroll to position [7, 2]
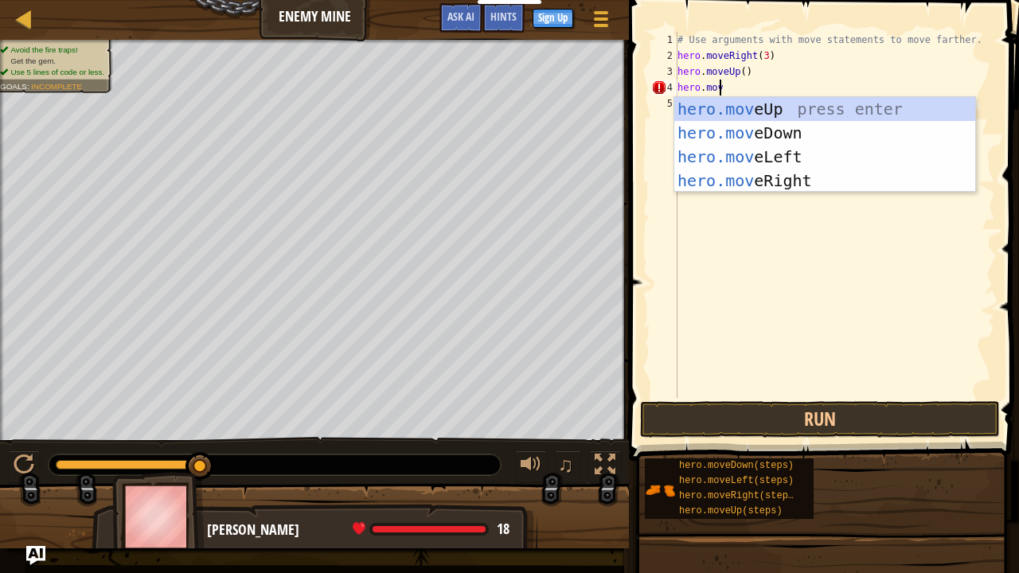
type textarea "hero.move"
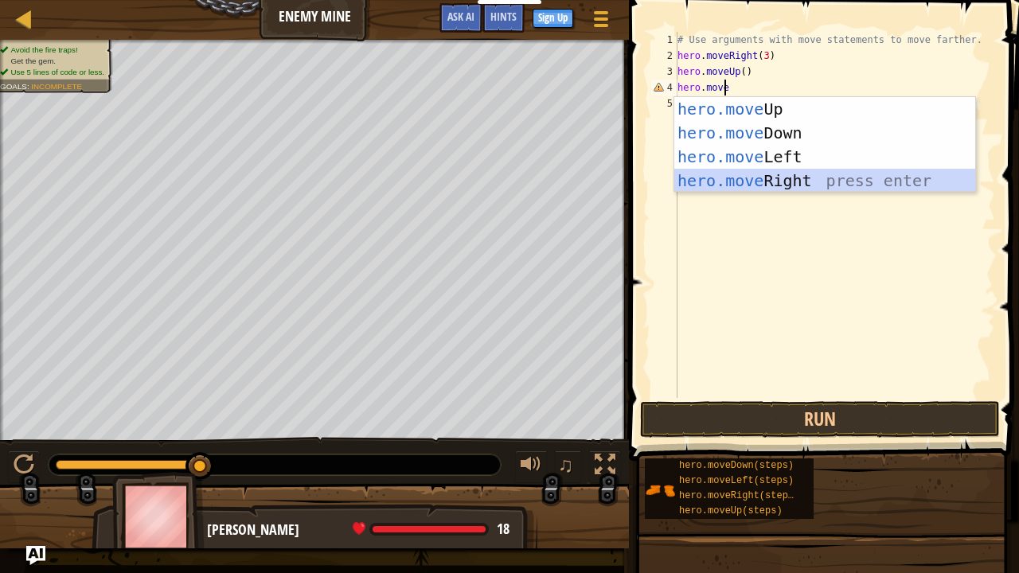
scroll to position [7, 0]
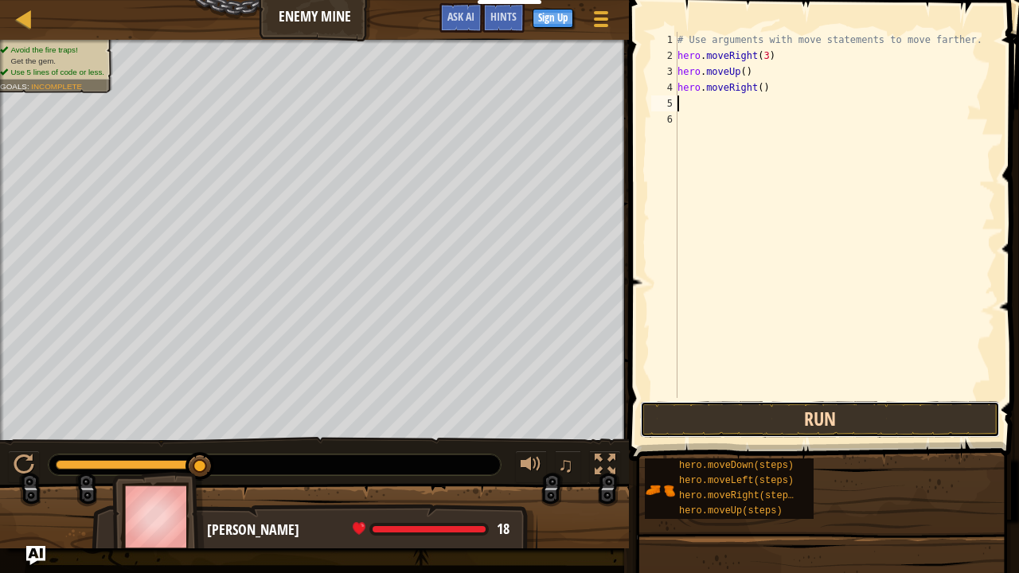
click at [820, 419] on button "Run" at bounding box center [820, 419] width 360 height 37
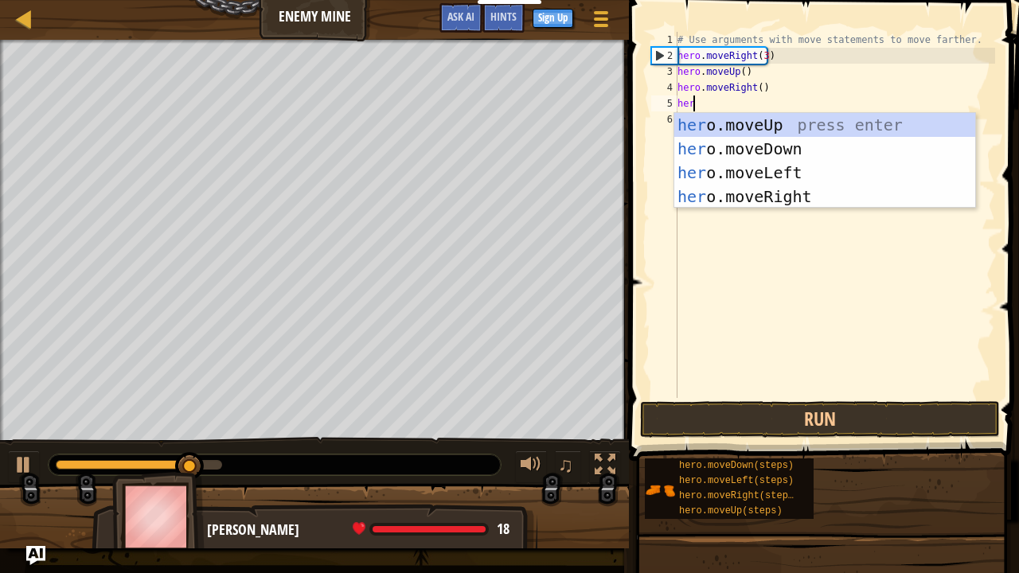
scroll to position [7, 1]
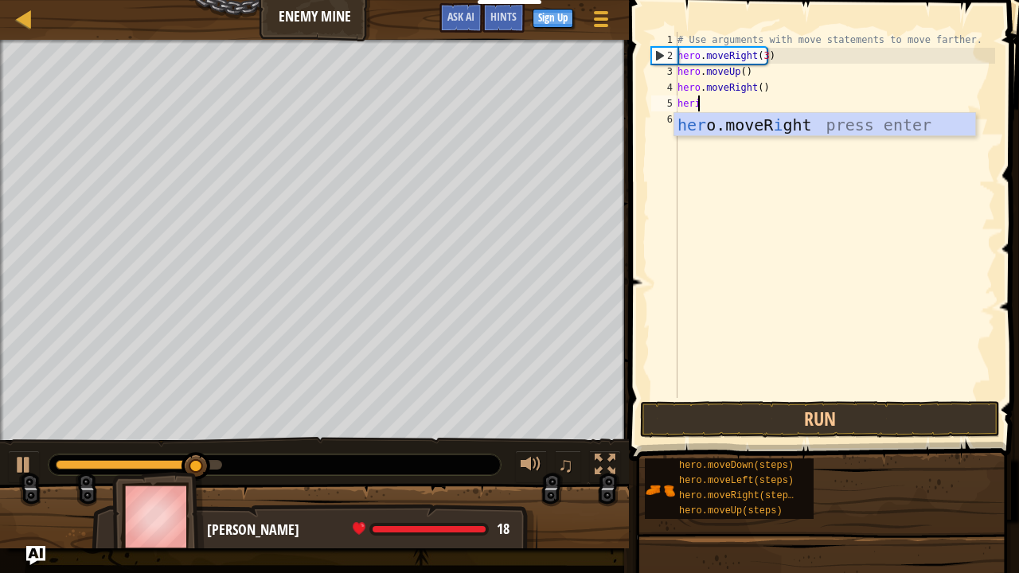
type textarea "her"
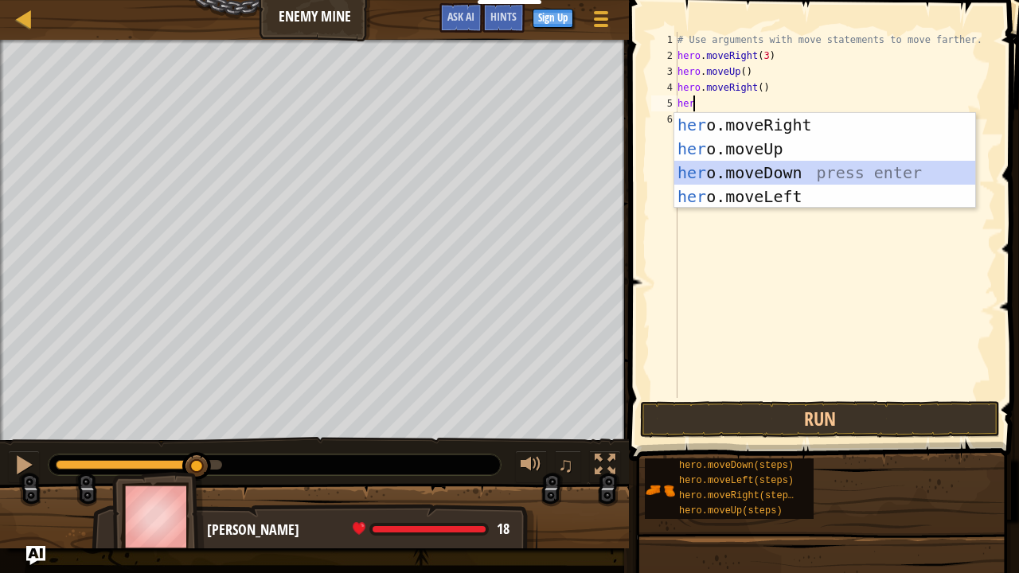
scroll to position [7, 0]
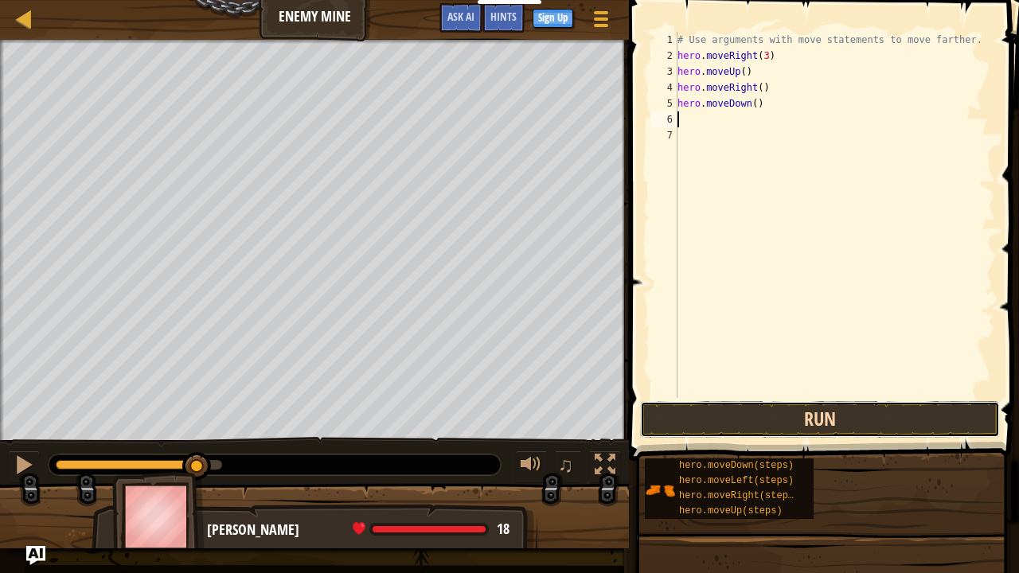
click at [698, 415] on button "Run" at bounding box center [820, 419] width 360 height 37
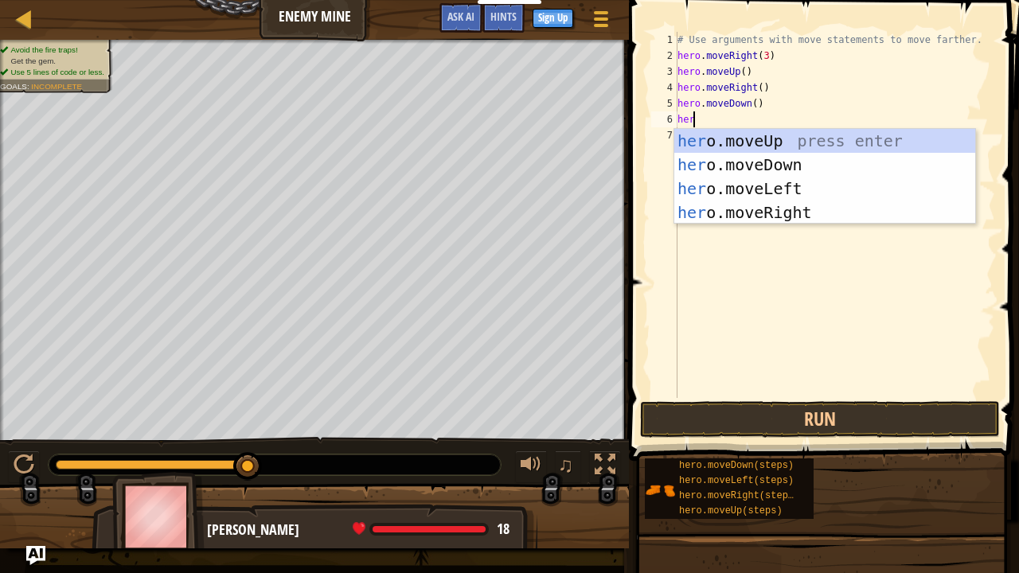
type textarea "h"
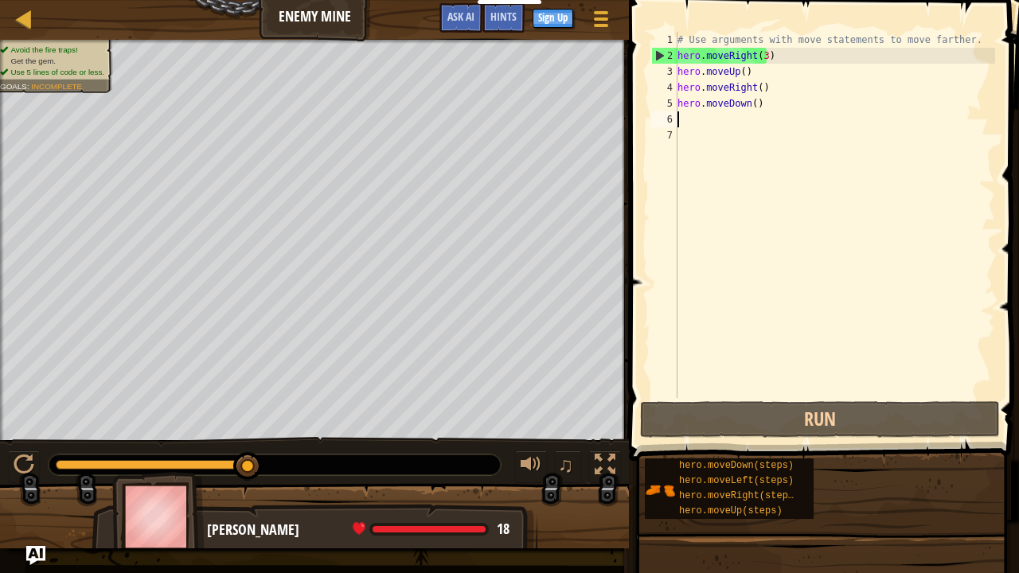
click at [748, 105] on div "# Use arguments with move statements to move farther. hero . moveRight ( 3 ) he…" at bounding box center [834, 231] width 321 height 398
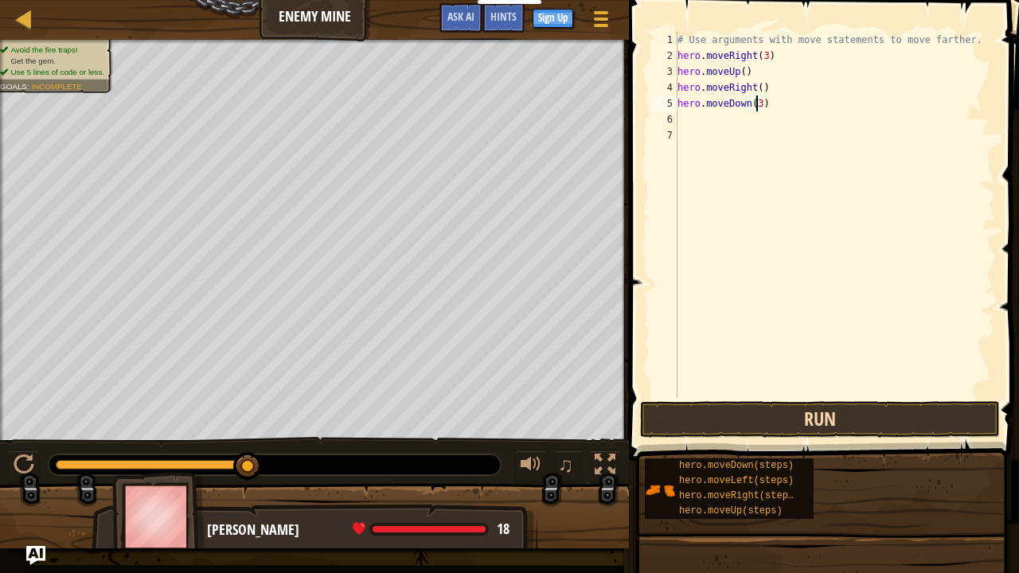
type textarea "hero.moveDown(3)"
click at [767, 411] on button "Run" at bounding box center [820, 419] width 360 height 37
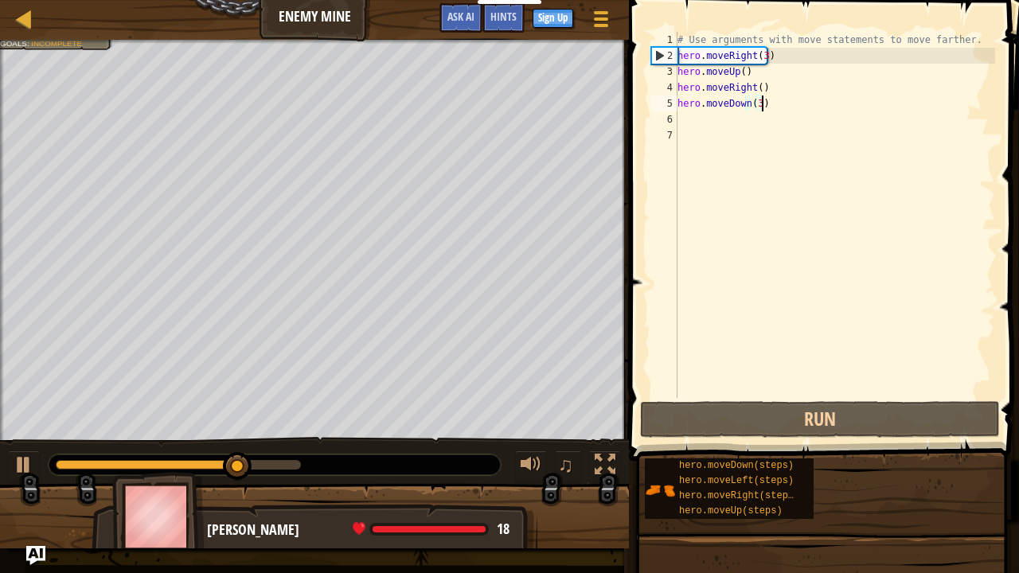
scroll to position [7, 0]
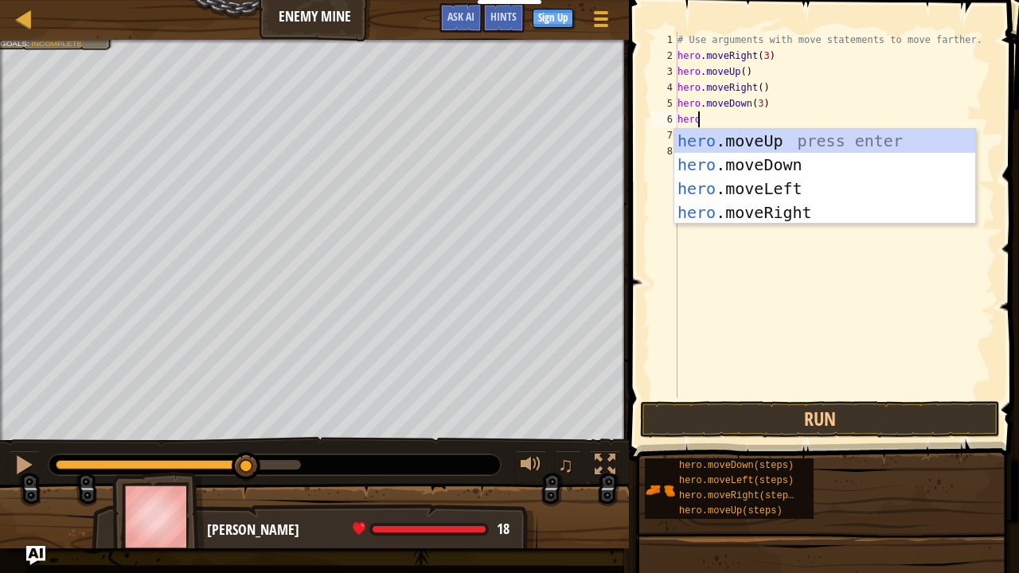
type textarea "hero."
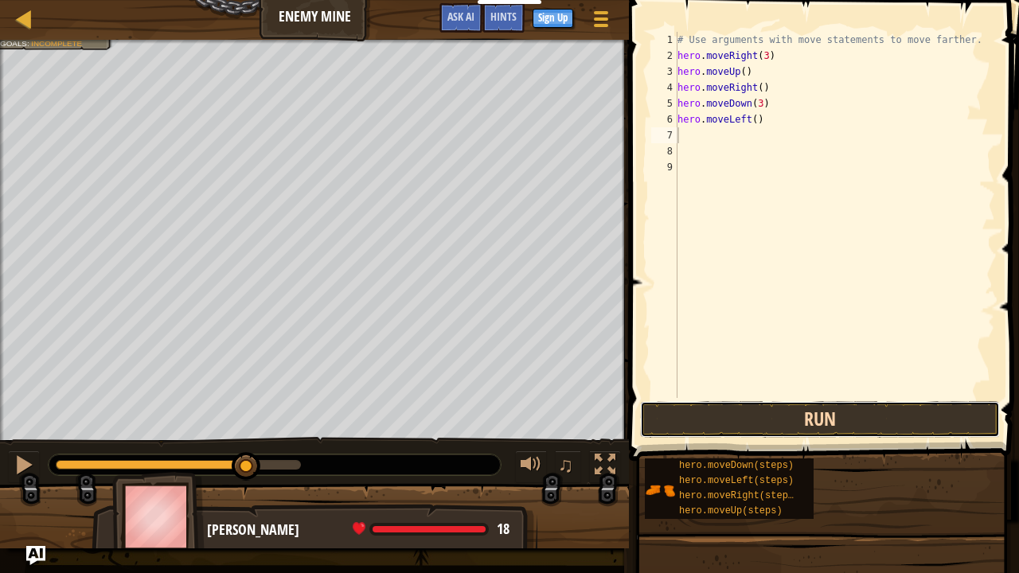
click at [740, 405] on button "Run" at bounding box center [820, 419] width 360 height 37
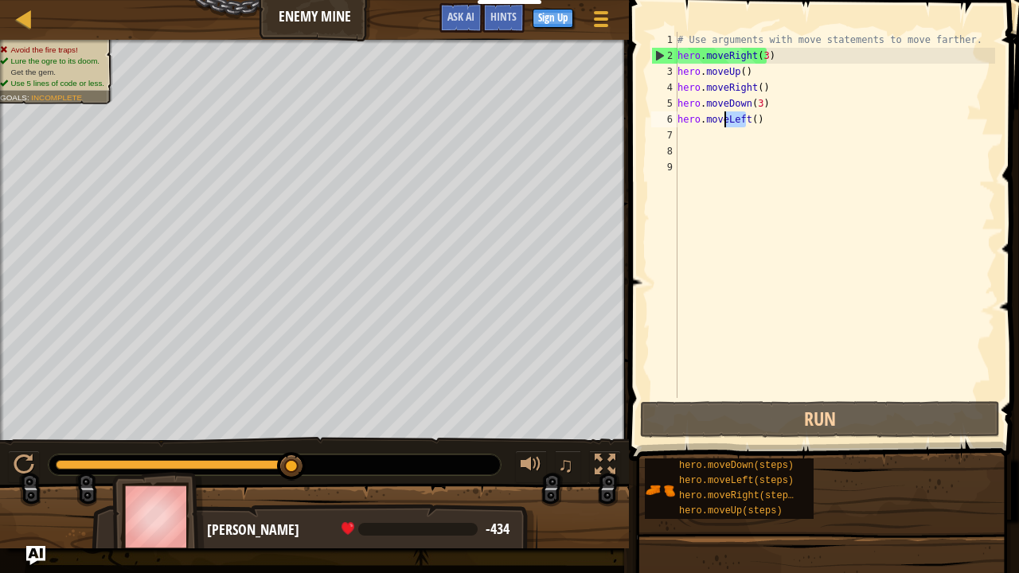
drag, startPoint x: 743, startPoint y: 119, endPoint x: 726, endPoint y: 121, distance: 17.7
click at [726, 121] on div "# Use arguments with move statements to move farther. hero . moveRight ( 3 ) he…" at bounding box center [834, 231] width 321 height 398
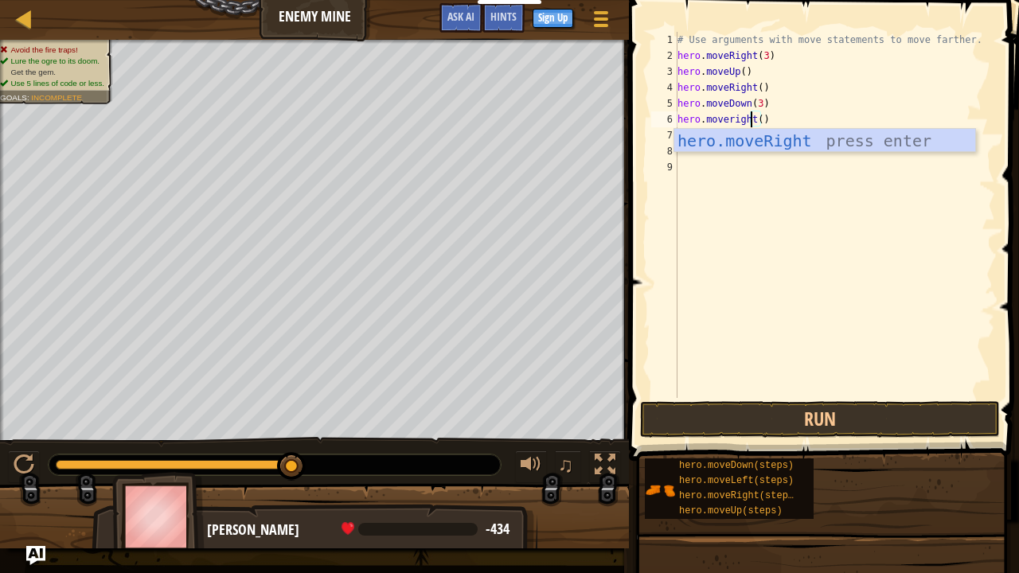
scroll to position [7, 6]
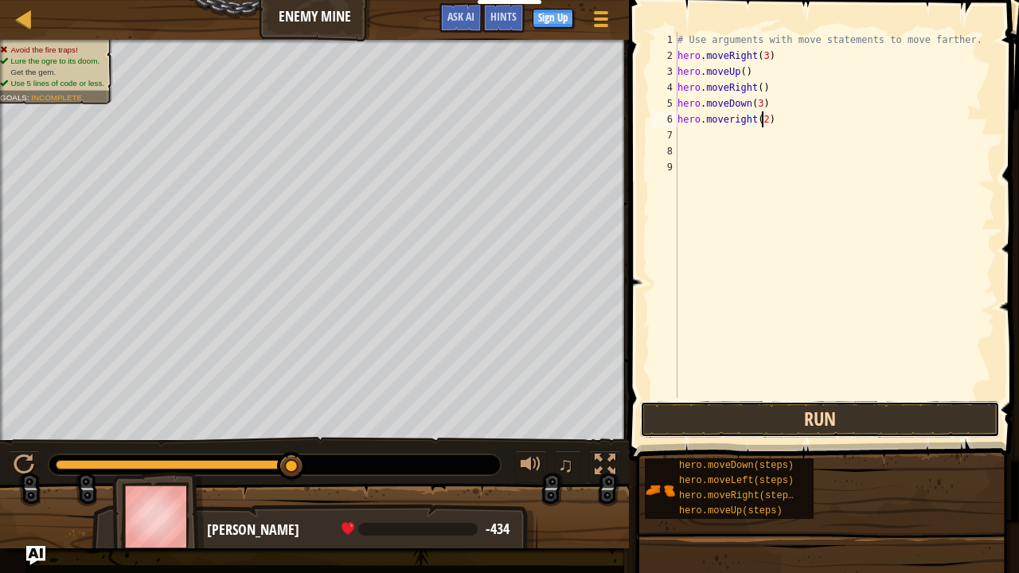
click at [765, 417] on button "Run" at bounding box center [820, 419] width 360 height 37
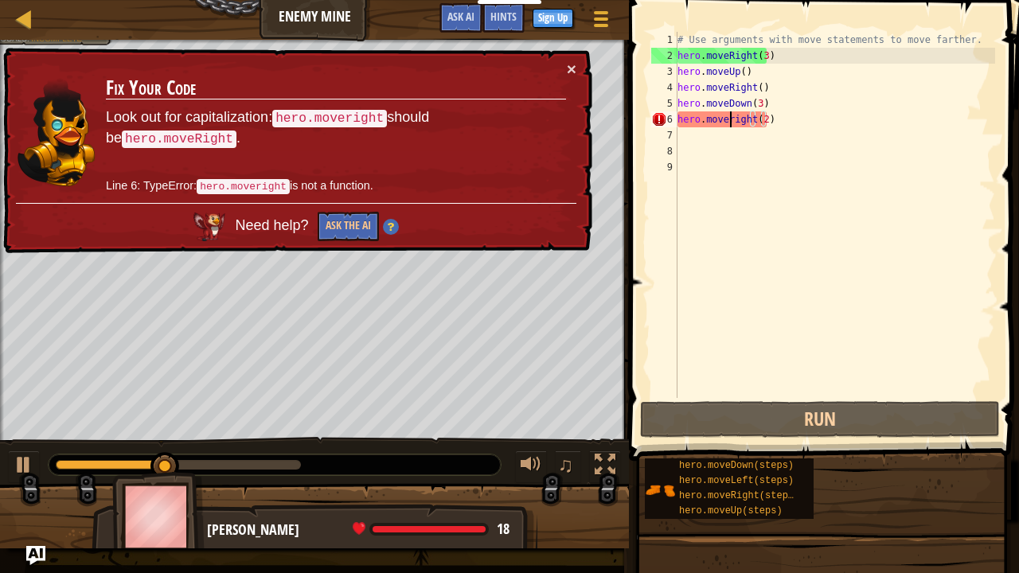
click at [729, 119] on div "# Use arguments with move statements to move farther. hero . moveRight ( 3 ) he…" at bounding box center [834, 231] width 321 height 398
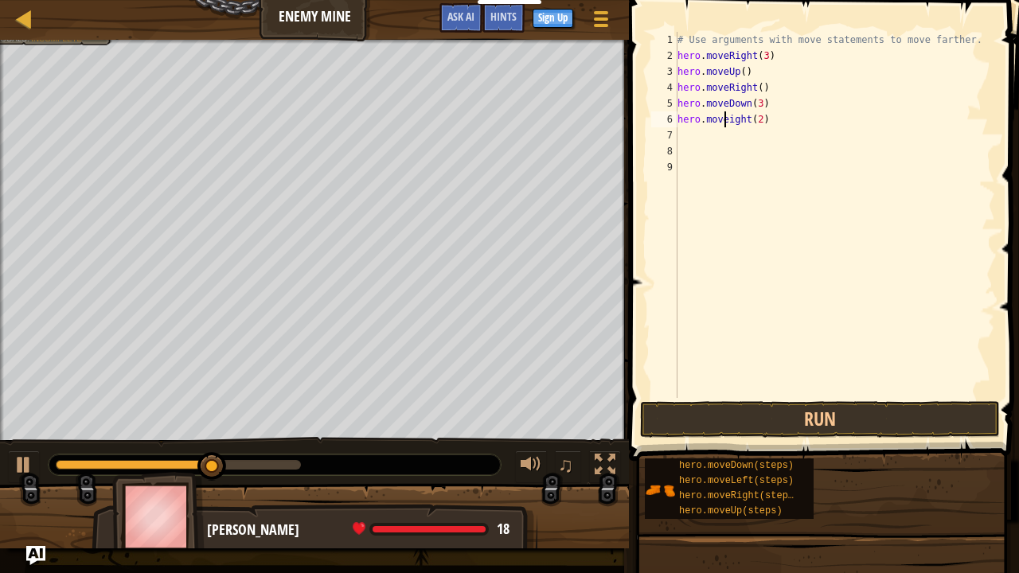
scroll to position [7, 5]
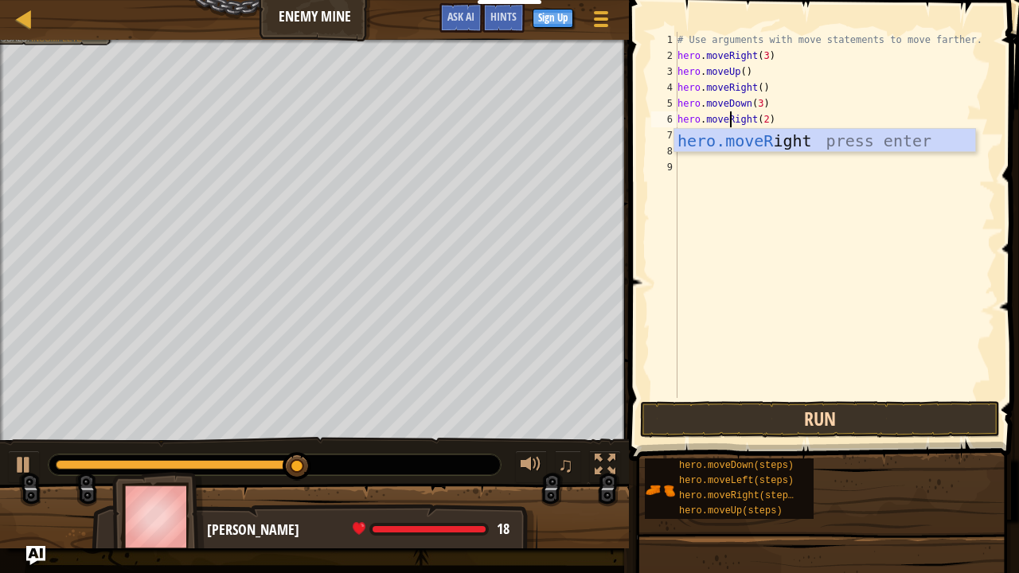
type textarea "hero.moveRight(2)"
click at [812, 413] on button "Run" at bounding box center [820, 419] width 360 height 37
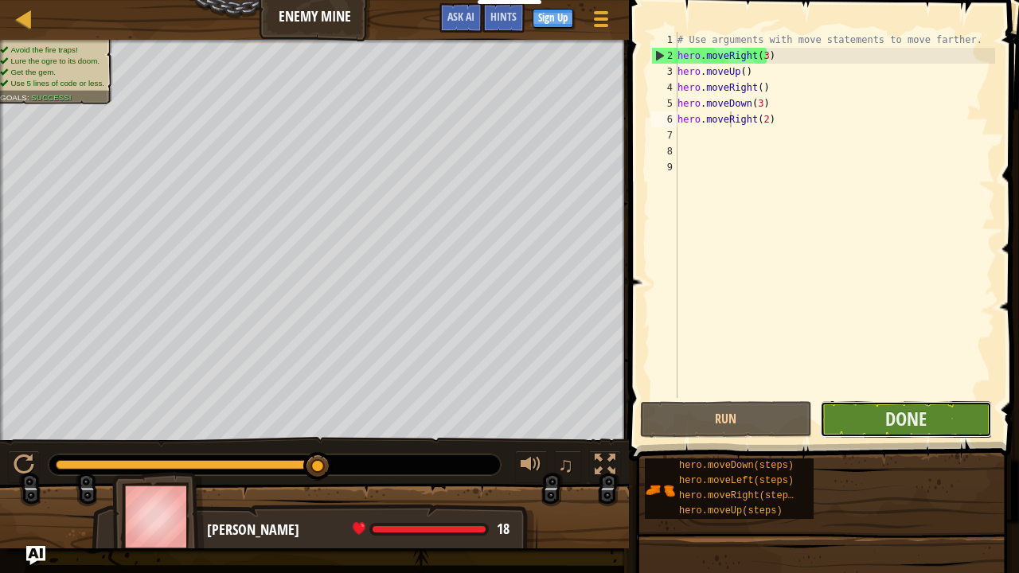
click at [860, 423] on button "Done" at bounding box center [906, 419] width 172 height 37
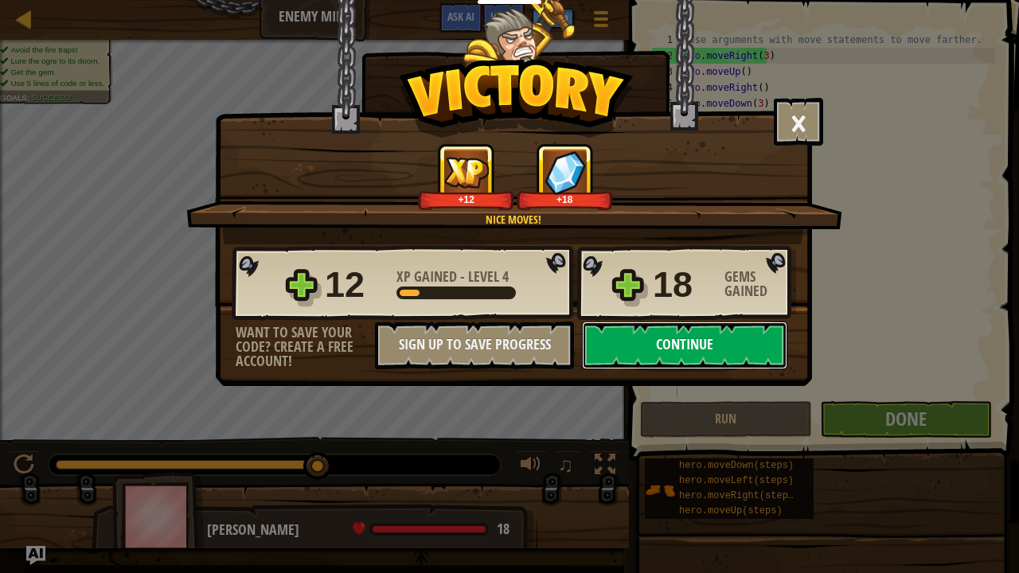
click at [728, 336] on button "Continue" at bounding box center [684, 345] width 205 height 48
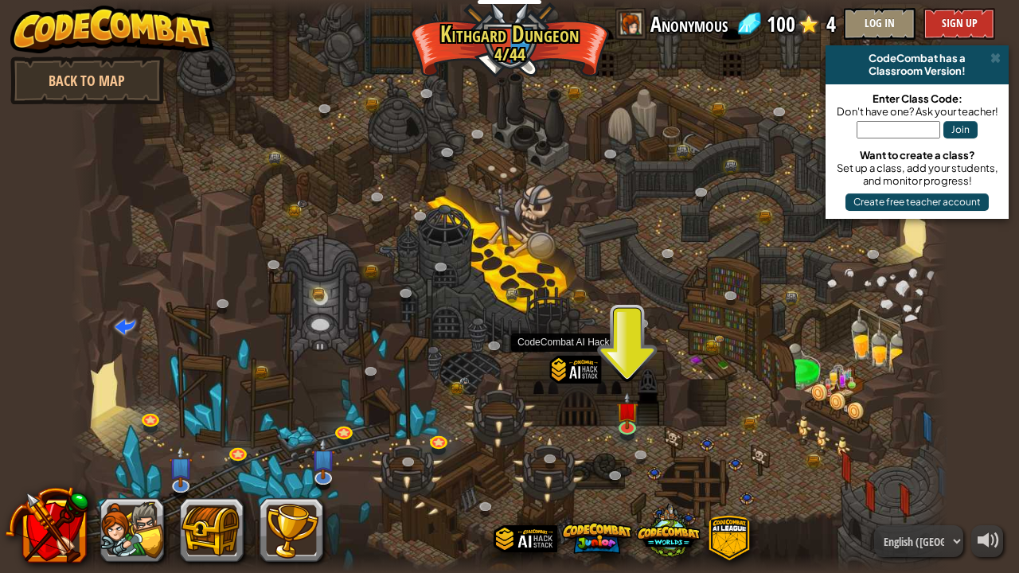
click at [571, 365] on div at bounding box center [575, 389] width 52 height 67
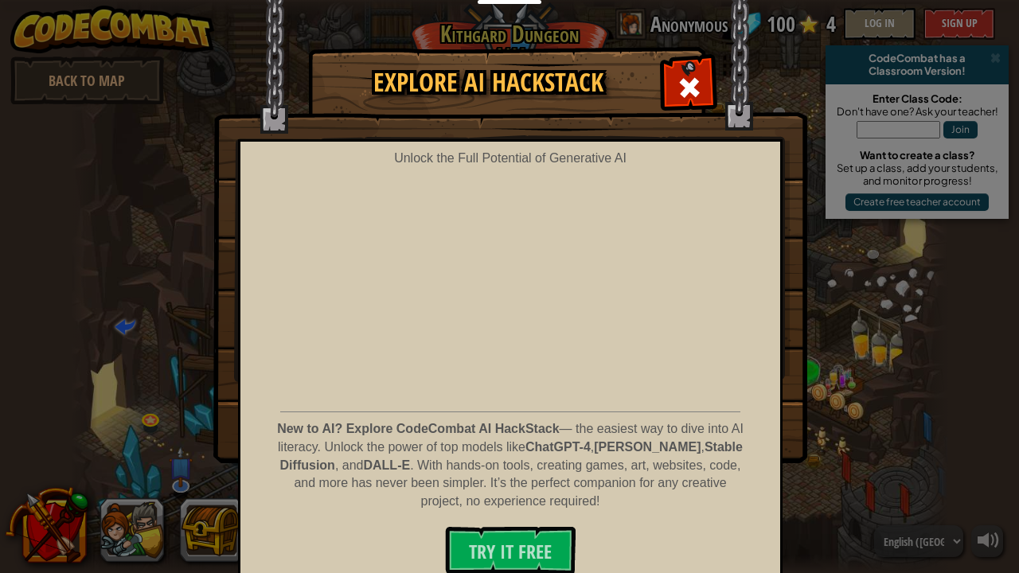
click at [876, 384] on div "Explore AI HackStack Unlock the Full Potential of Generative AI New to AI? Expl…" at bounding box center [509, 255] width 1019 height 414
click at [681, 95] on span at bounding box center [688, 87] width 25 height 25
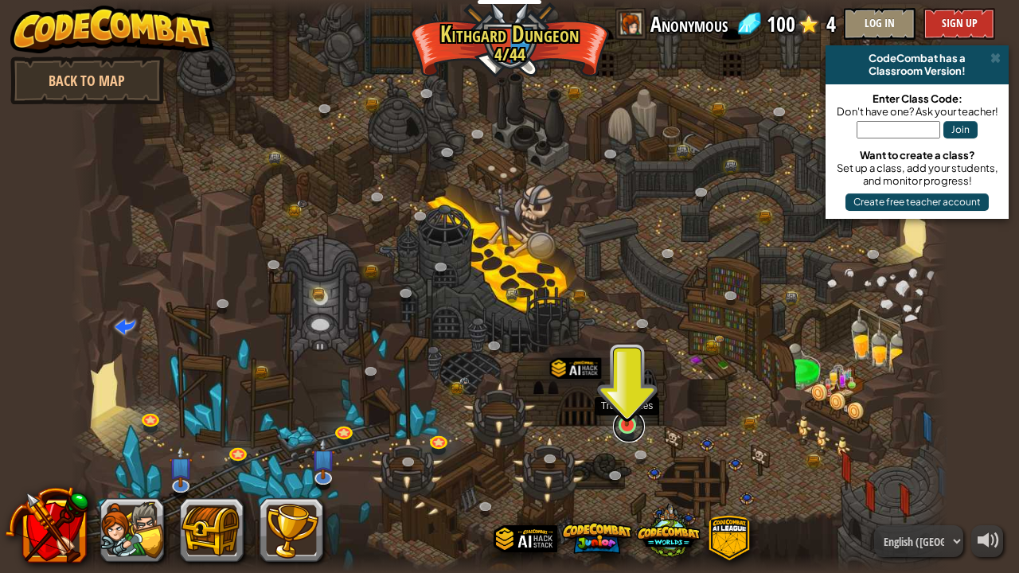
click at [630, 427] on link at bounding box center [629, 427] width 32 height 32
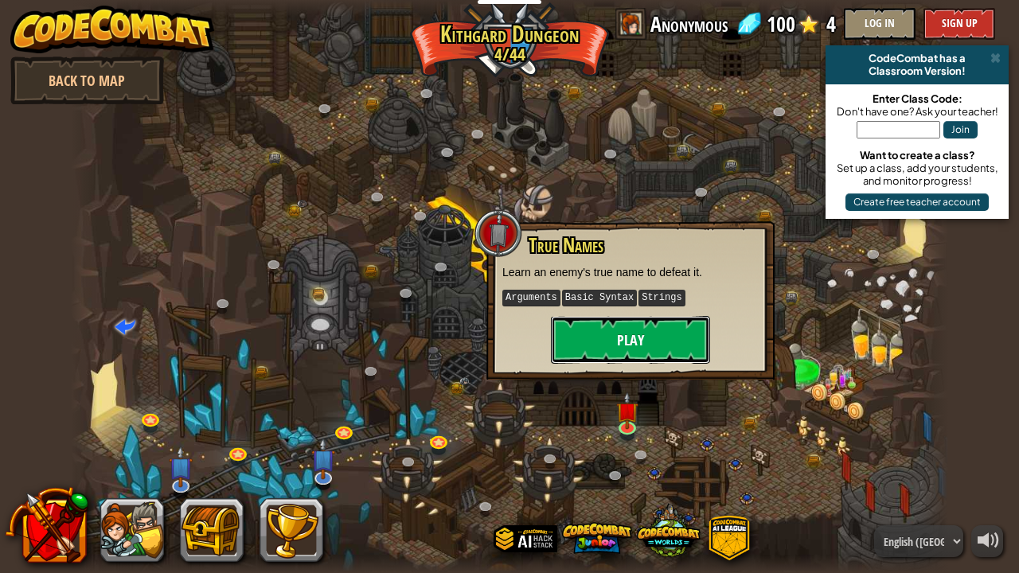
click at [606, 339] on button "Play" at bounding box center [630, 340] width 159 height 48
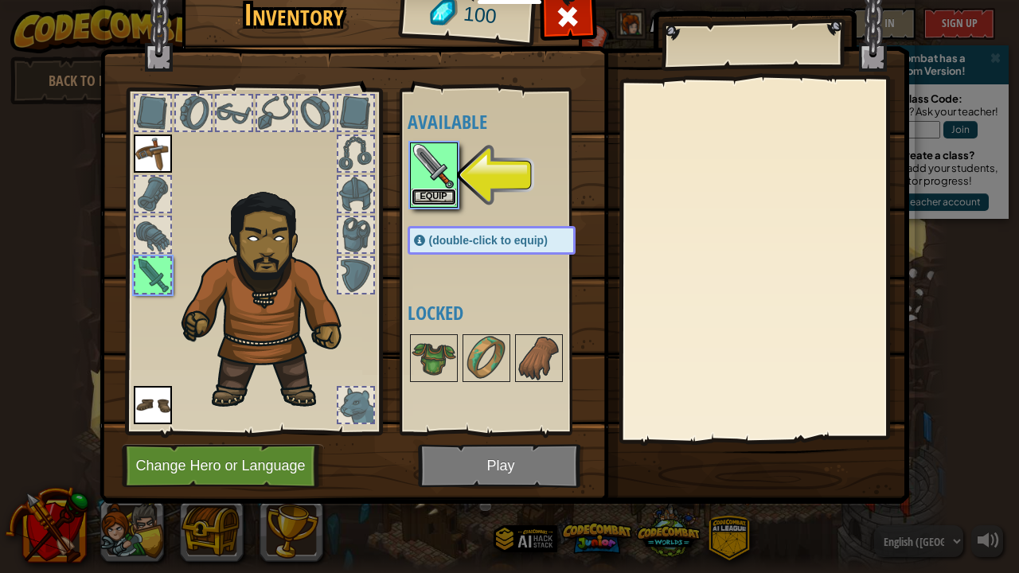
click at [436, 195] on button "Equip" at bounding box center [433, 197] width 45 height 17
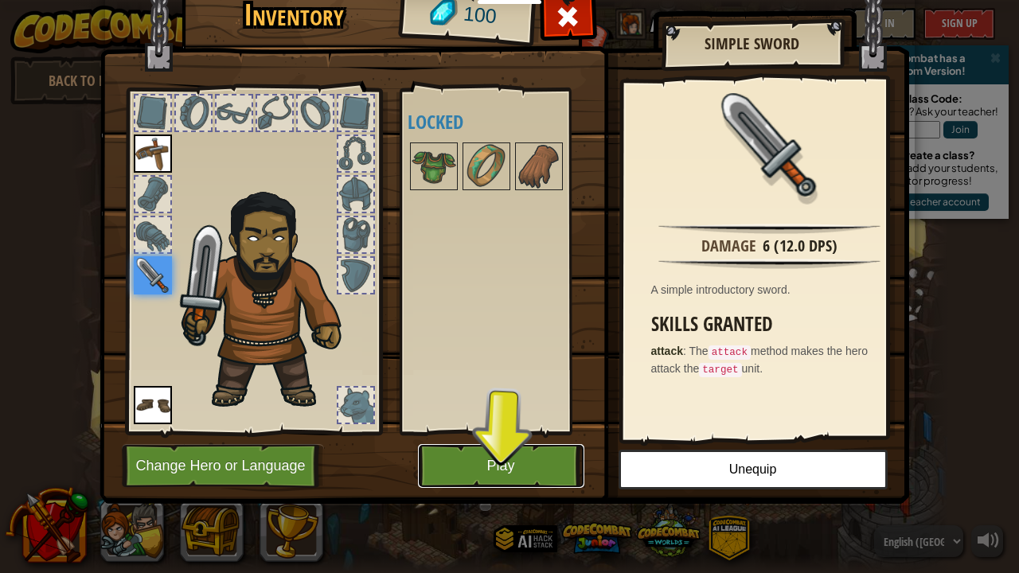
click at [523, 463] on button "Play" at bounding box center [501, 466] width 166 height 44
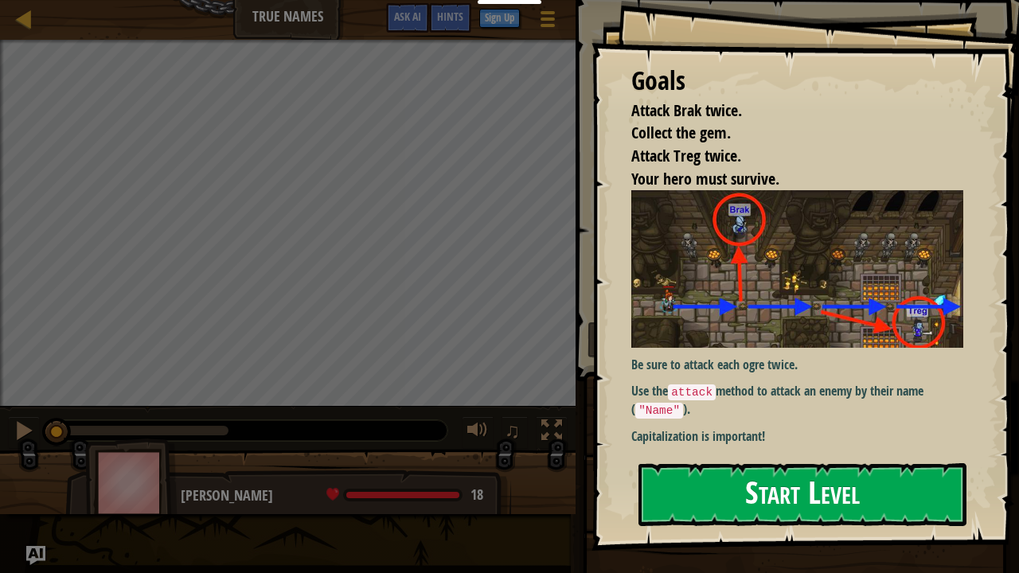
click at [719, 465] on button "Start Level" at bounding box center [802, 494] width 328 height 63
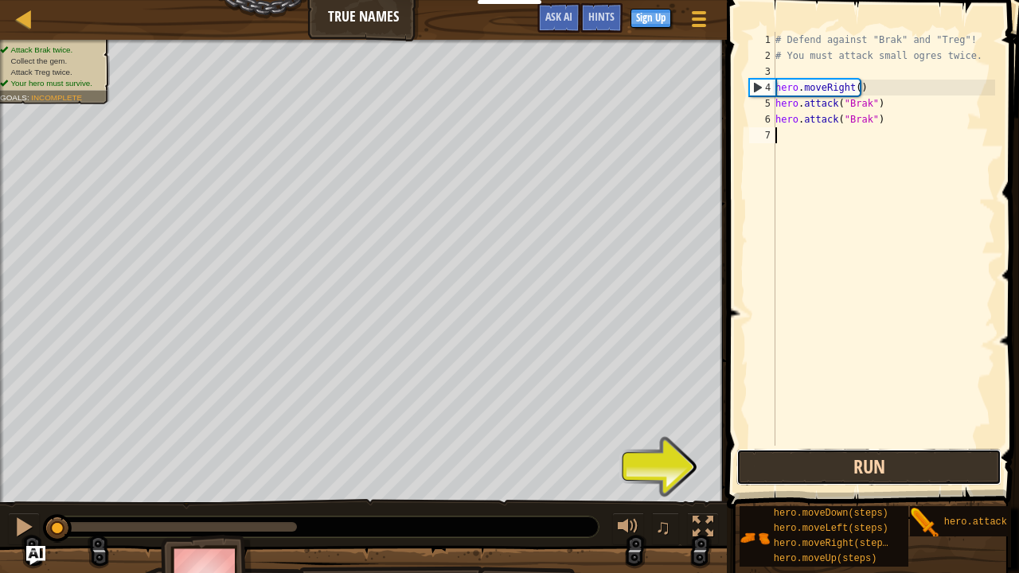
click at [848, 465] on button "Run" at bounding box center [868, 467] width 265 height 37
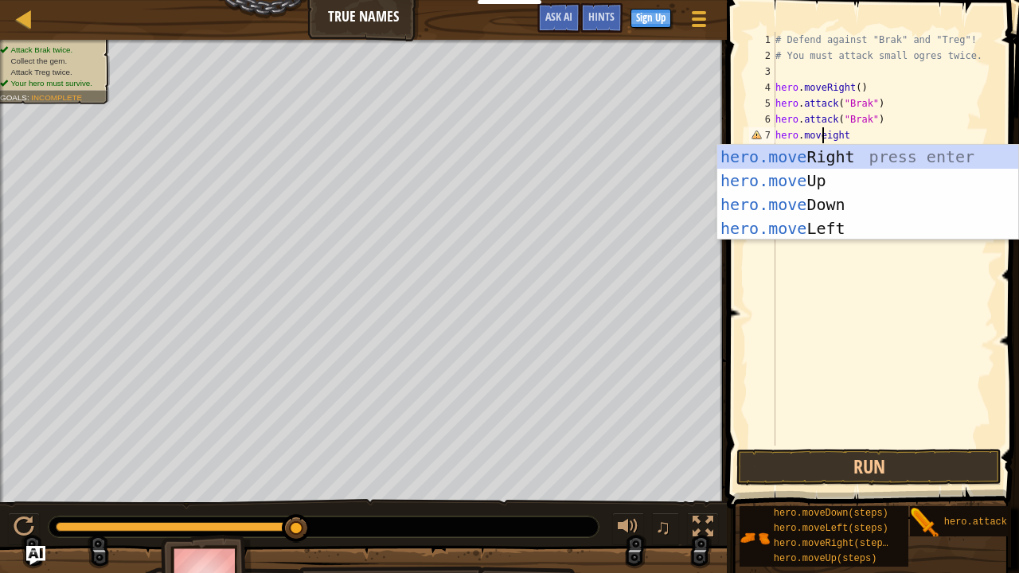
scroll to position [7, 5]
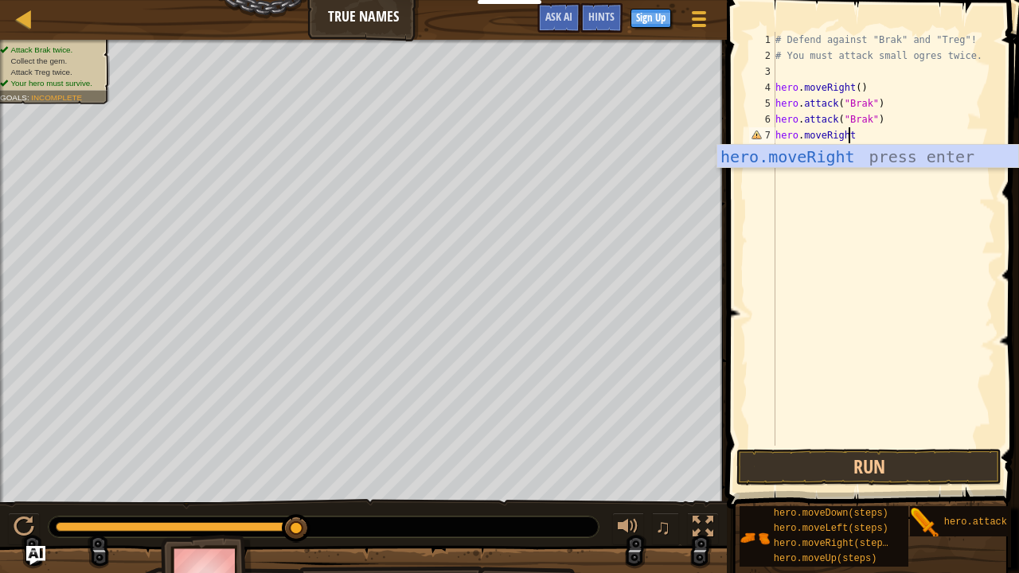
type textarea "hero.moveRight()"
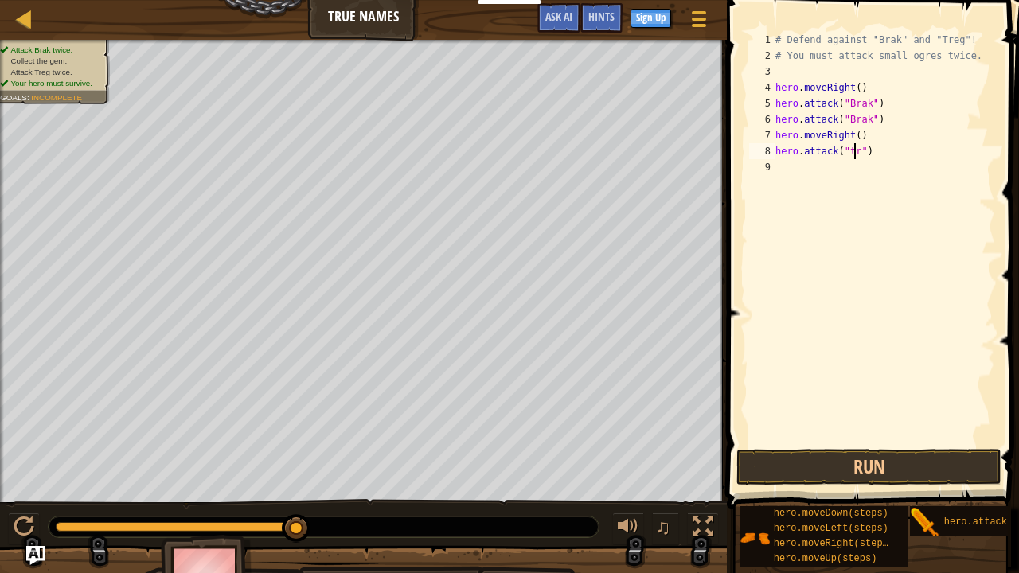
scroll to position [7, 6]
type textarea "hero.attack("treg")"
click at [899, 460] on button "Run" at bounding box center [868, 467] width 265 height 37
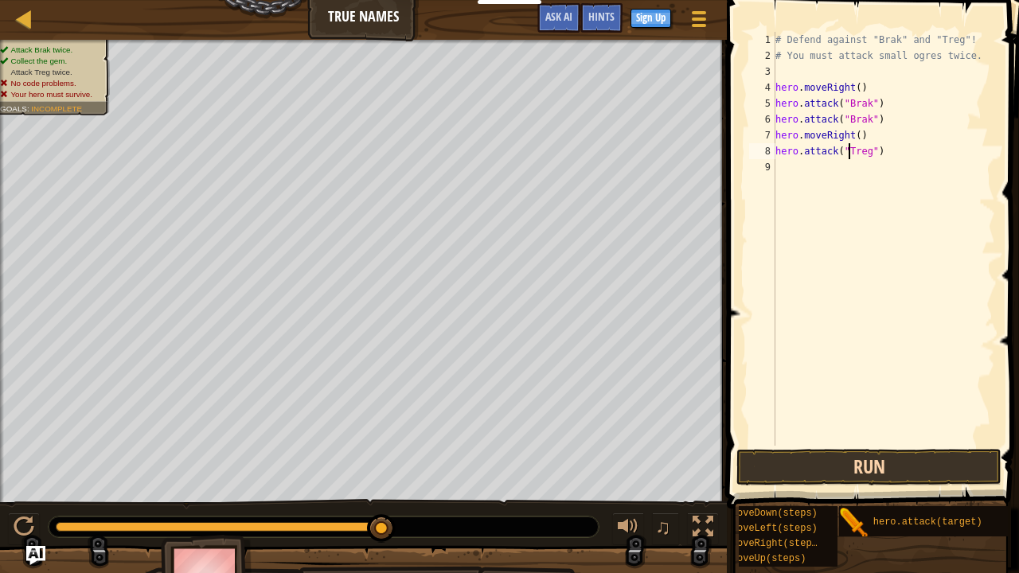
type textarea "hero.attack("Treg")"
click at [816, 463] on button "Run" at bounding box center [868, 467] width 265 height 37
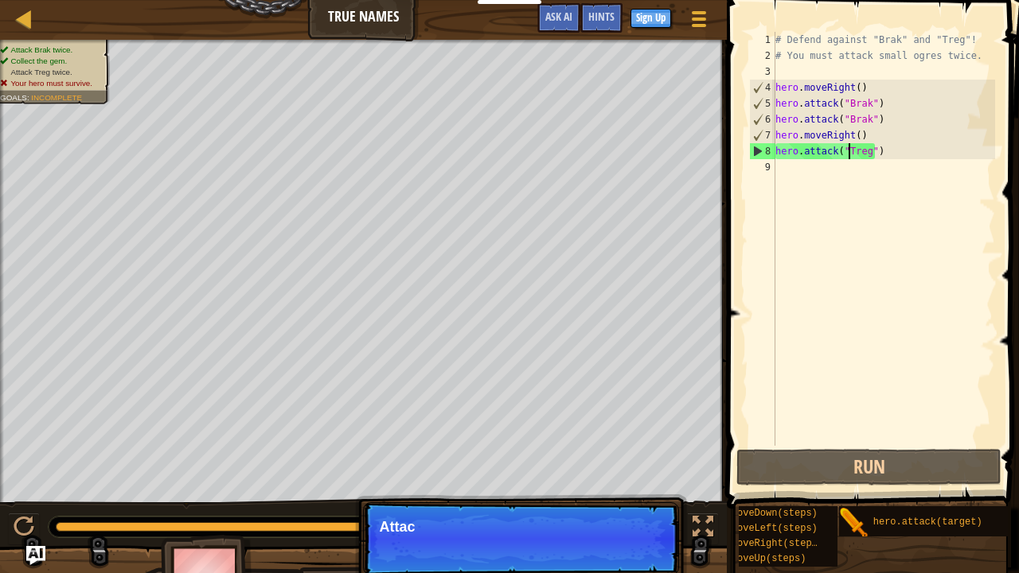
click at [880, 148] on div "# Defend against "Brak" and "Treg"! # You must attack small ogres twice. hero .…" at bounding box center [883, 255] width 223 height 446
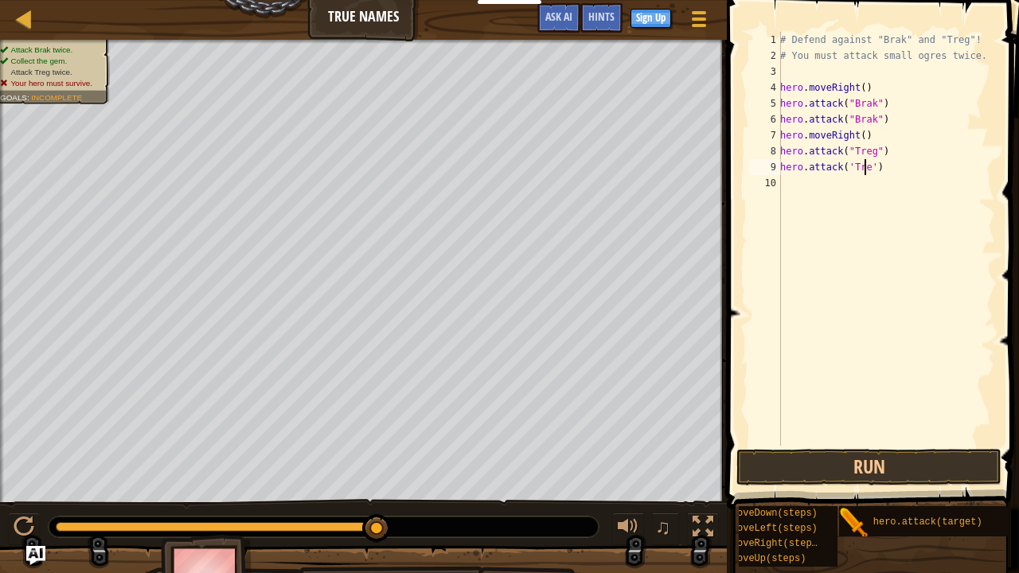
type textarea "hero.attack('Treg')"
click at [832, 463] on button "Run" at bounding box center [868, 467] width 265 height 37
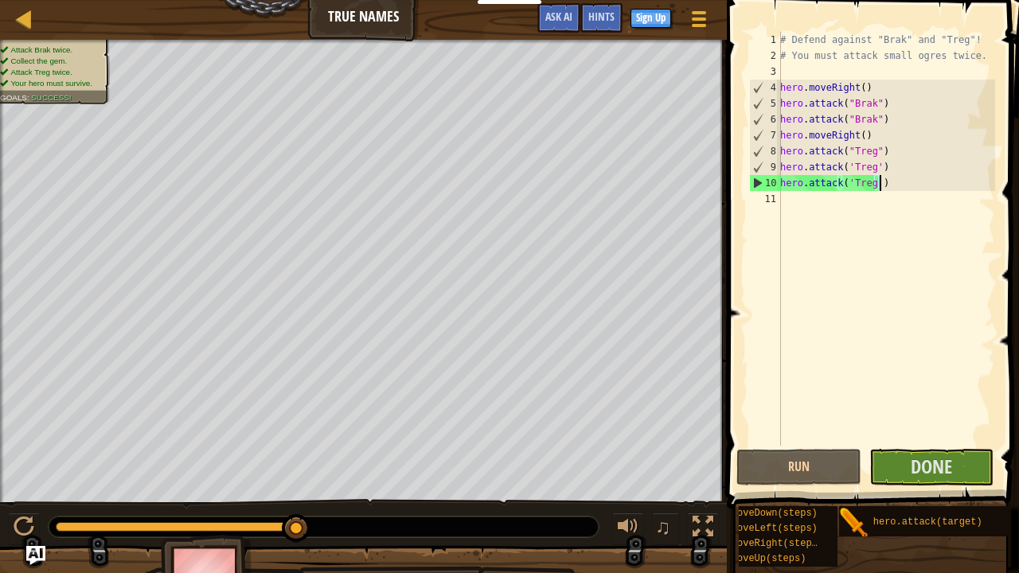
click at [881, 189] on div "# Defend against "Brak" and "Treg"! # You must attack small ogres twice. hero .…" at bounding box center [886, 255] width 218 height 446
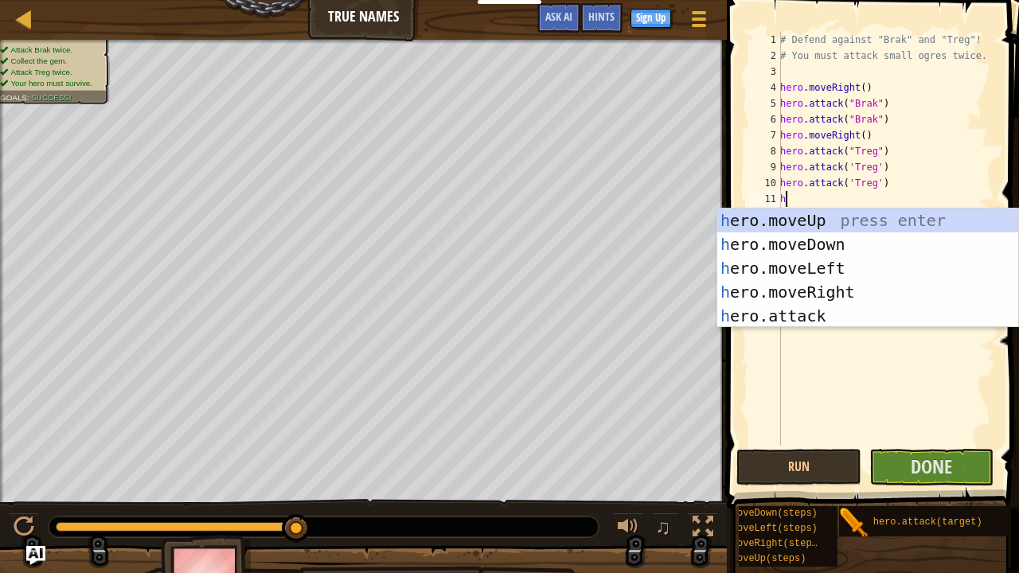
scroll to position [7, 0]
type textarea "hero"
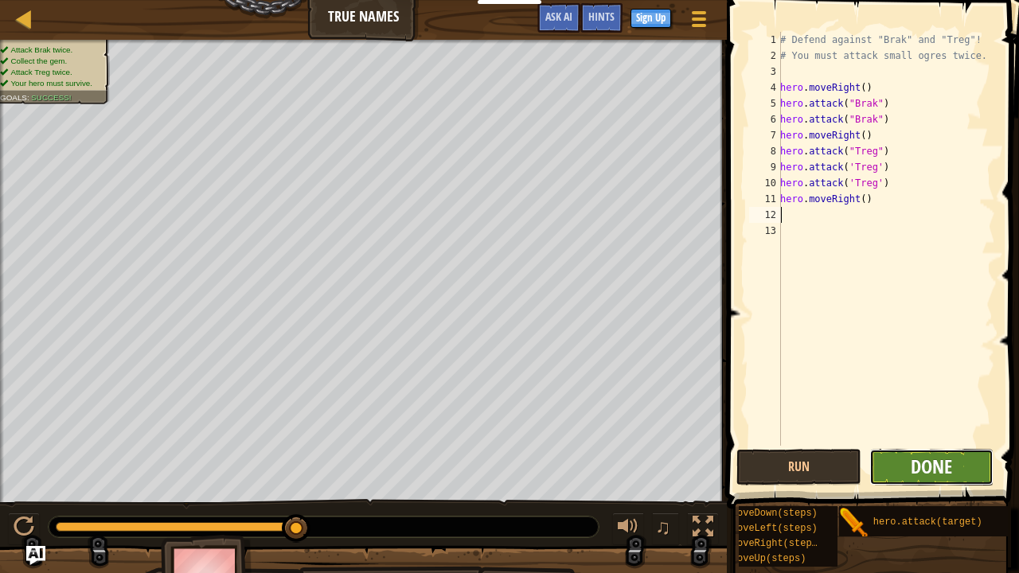
click at [918, 465] on span "Done" at bounding box center [930, 466] width 41 height 25
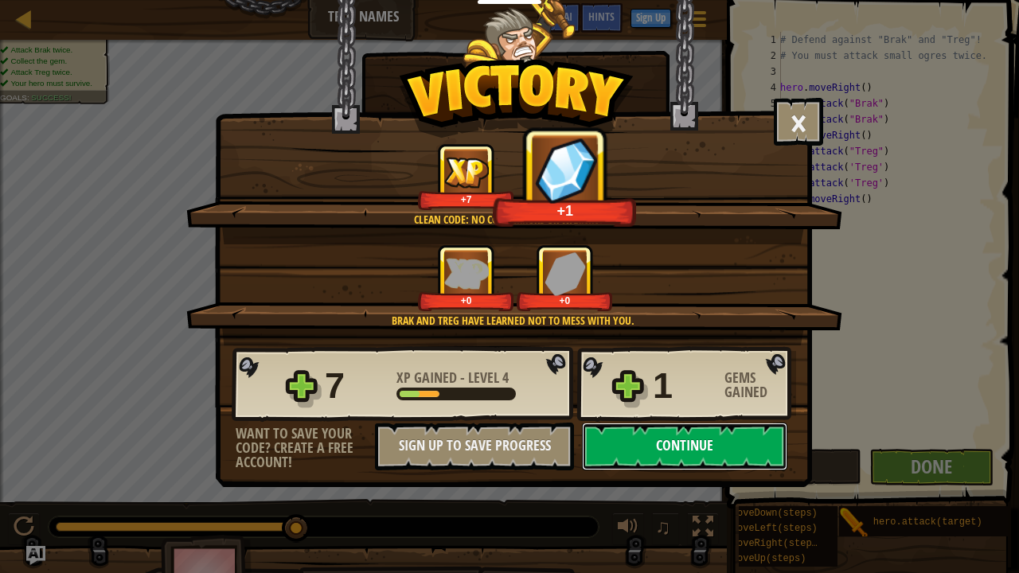
click at [656, 452] on button "Continue" at bounding box center [684, 447] width 205 height 48
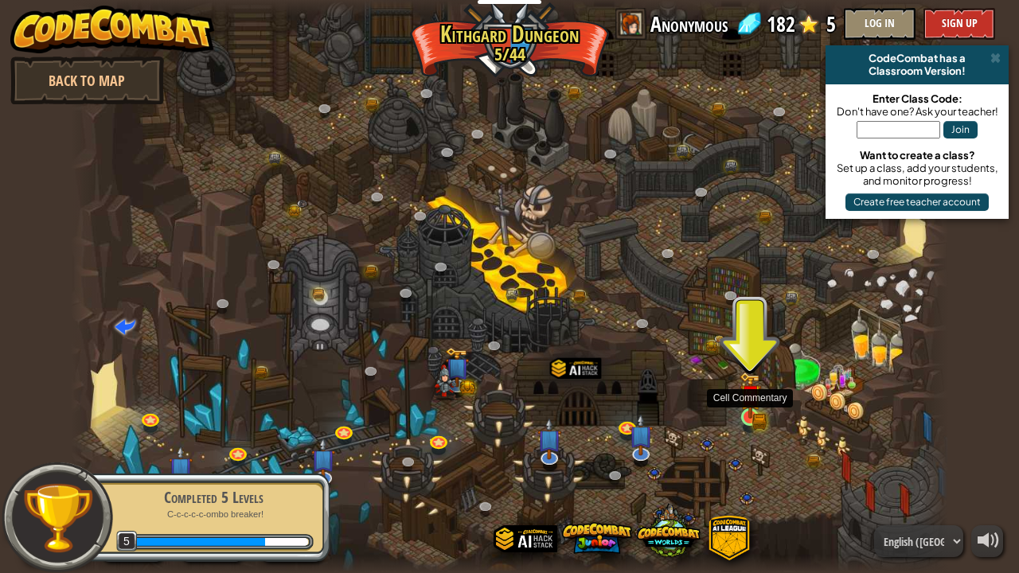
click at [752, 402] on img at bounding box center [749, 395] width 13 height 13
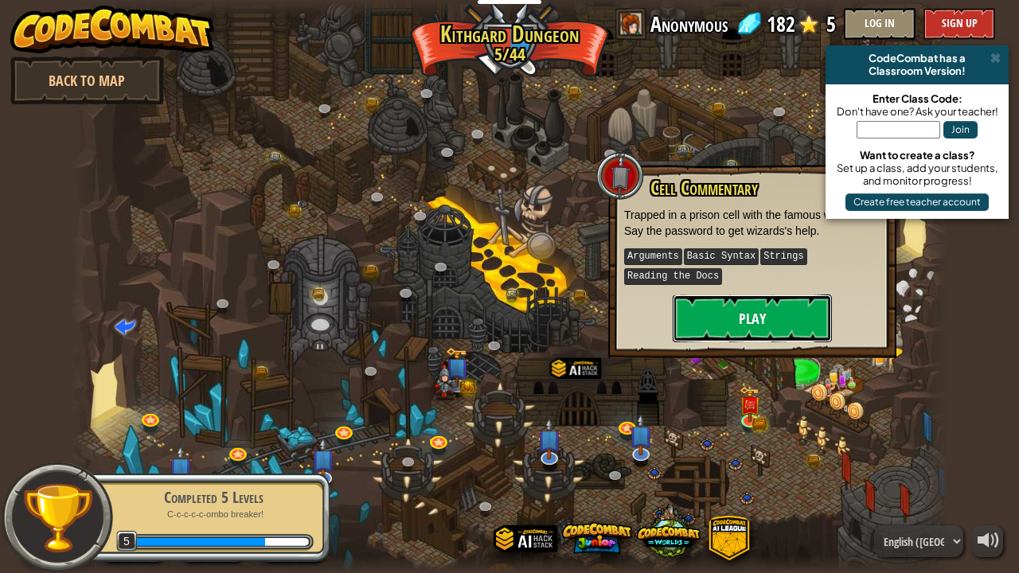
click at [734, 313] on button "Play" at bounding box center [751, 318] width 159 height 48
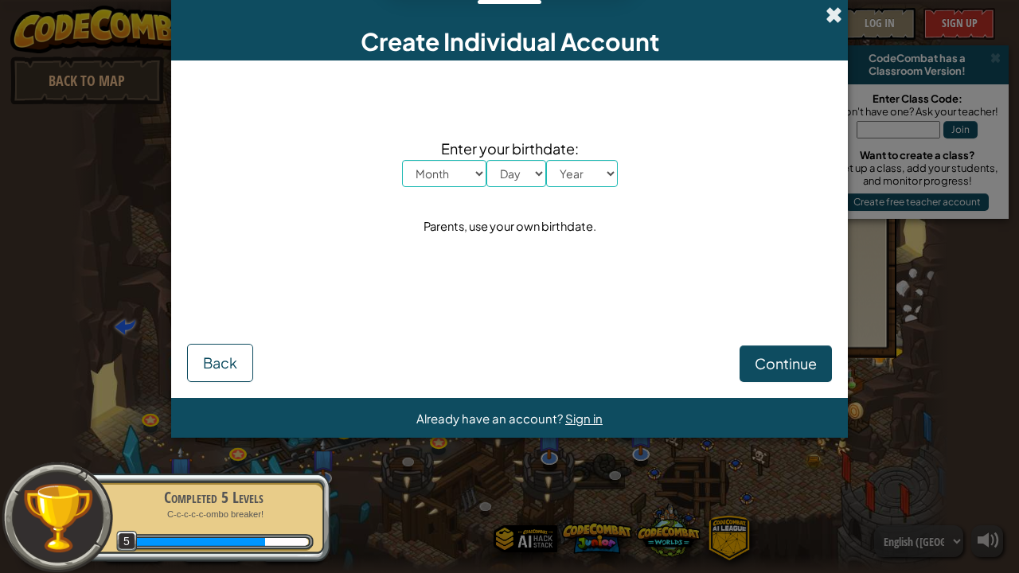
click at [832, 13] on span at bounding box center [833, 14] width 17 height 17
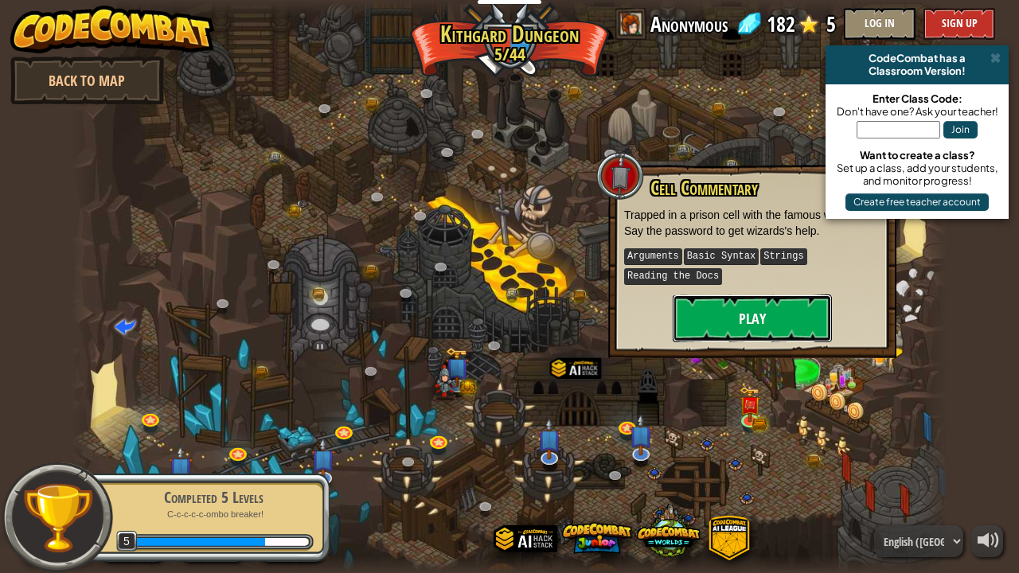
click at [734, 307] on button "Play" at bounding box center [751, 318] width 159 height 48
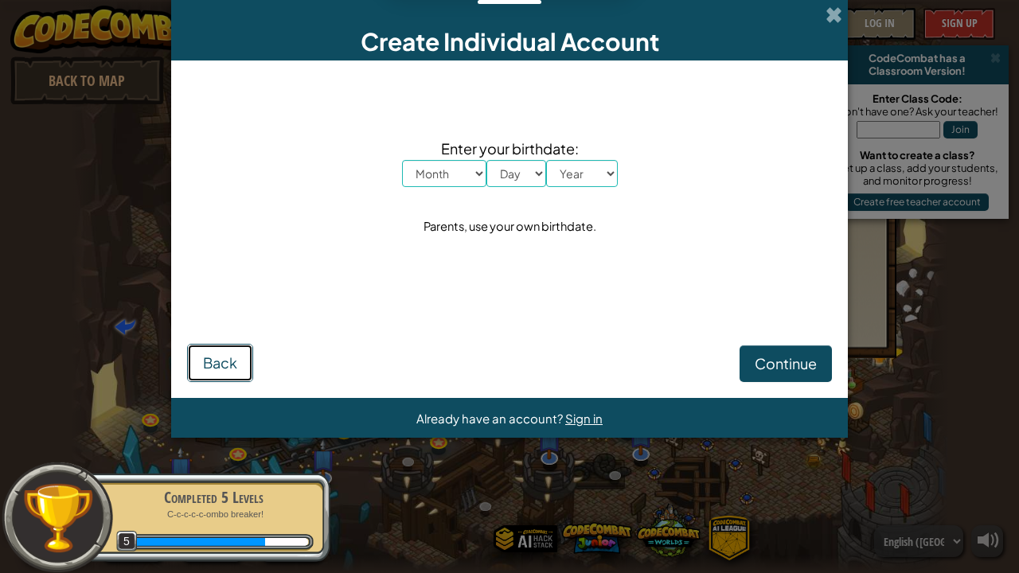
click at [237, 351] on button "Back" at bounding box center [220, 363] width 66 height 38
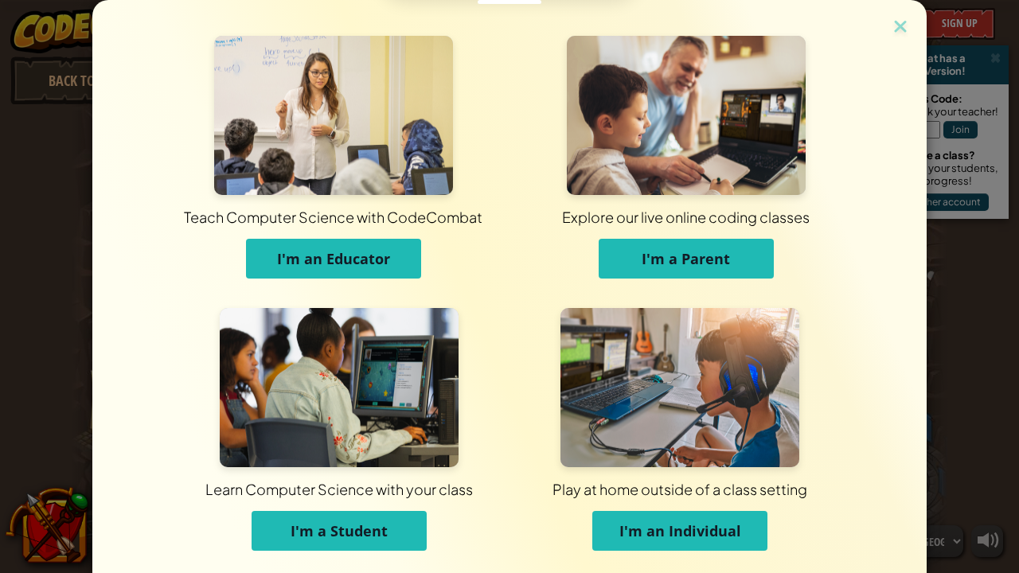
click at [341, 465] on span "I'm a Student" at bounding box center [338, 530] width 97 height 19
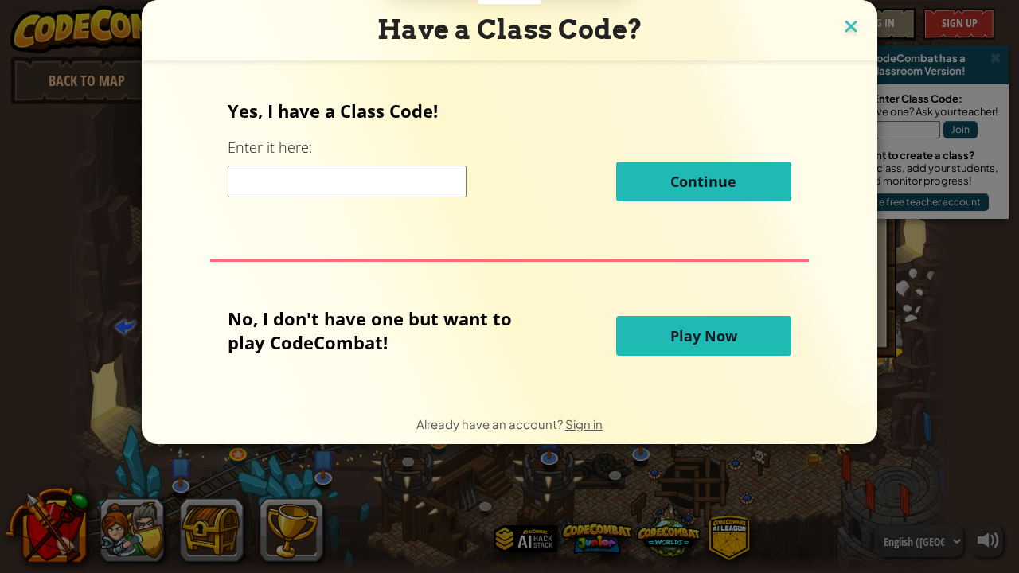
click at [851, 21] on img at bounding box center [850, 28] width 21 height 24
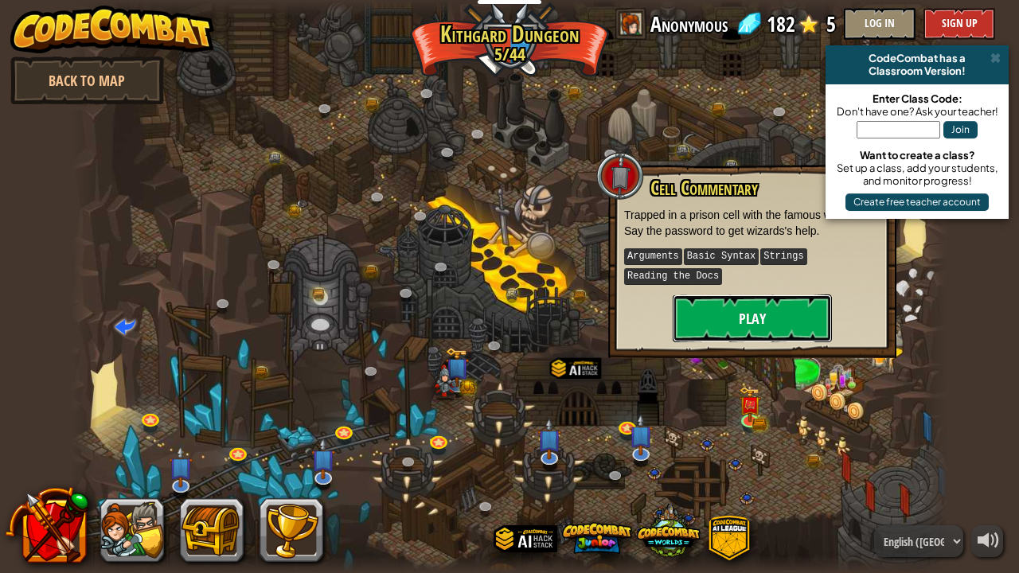
click at [737, 305] on button "Play" at bounding box center [751, 318] width 159 height 48
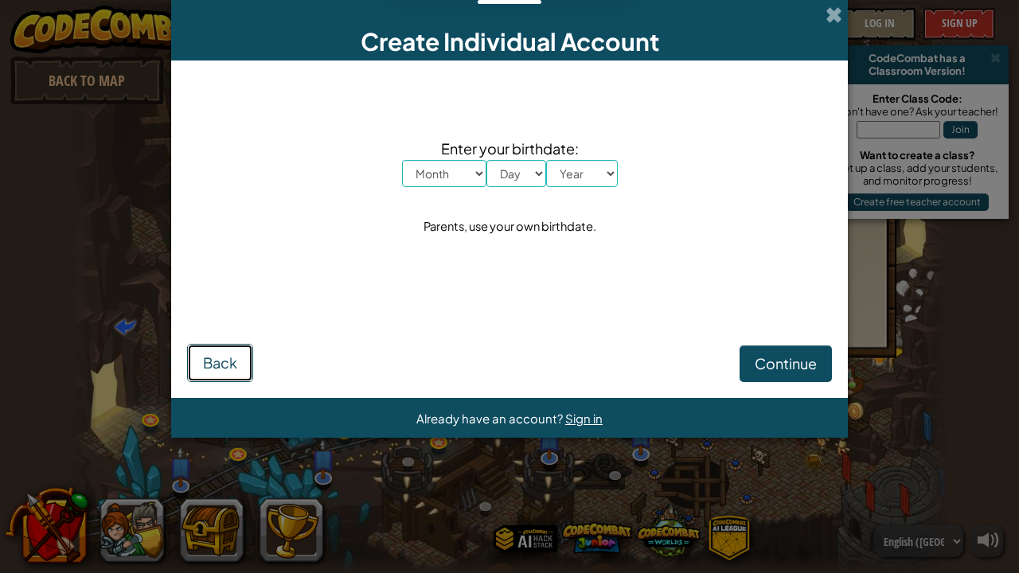
click at [229, 366] on span "Back" at bounding box center [220, 362] width 34 height 18
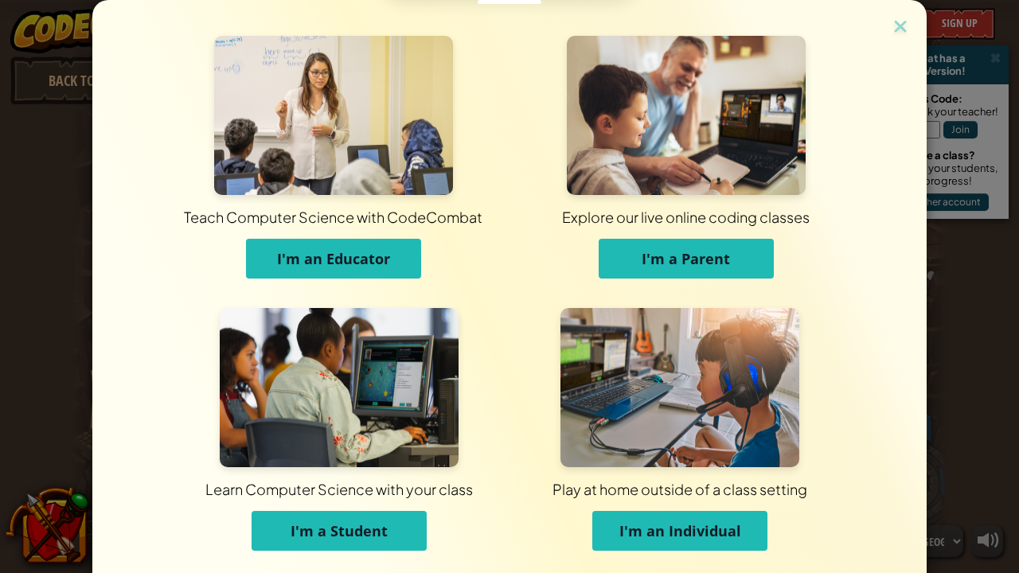
click at [646, 465] on span "I'm an Individual" at bounding box center [680, 530] width 122 height 19
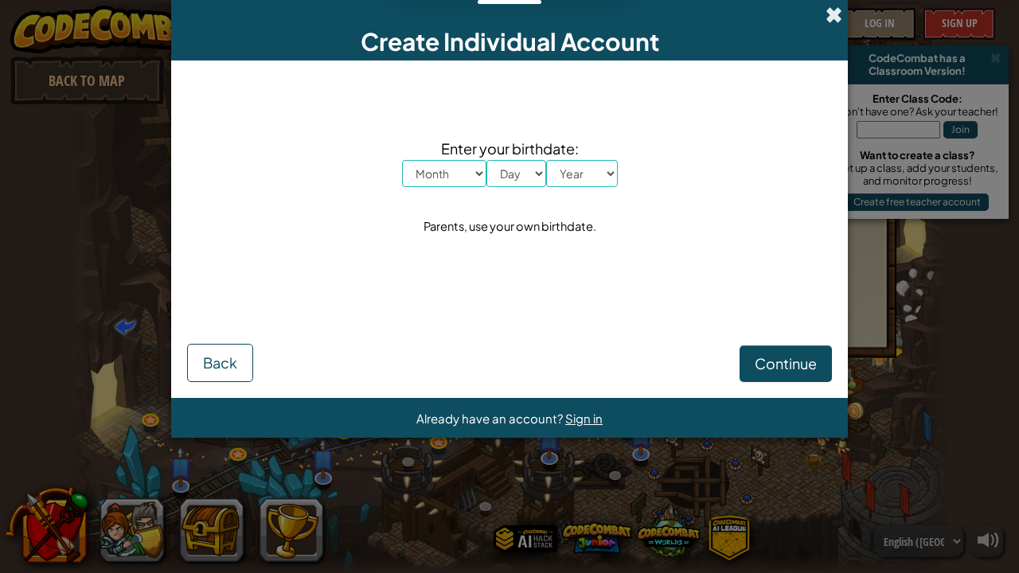
click at [829, 10] on span at bounding box center [833, 14] width 17 height 17
